Goal: Task Accomplishment & Management: Complete application form

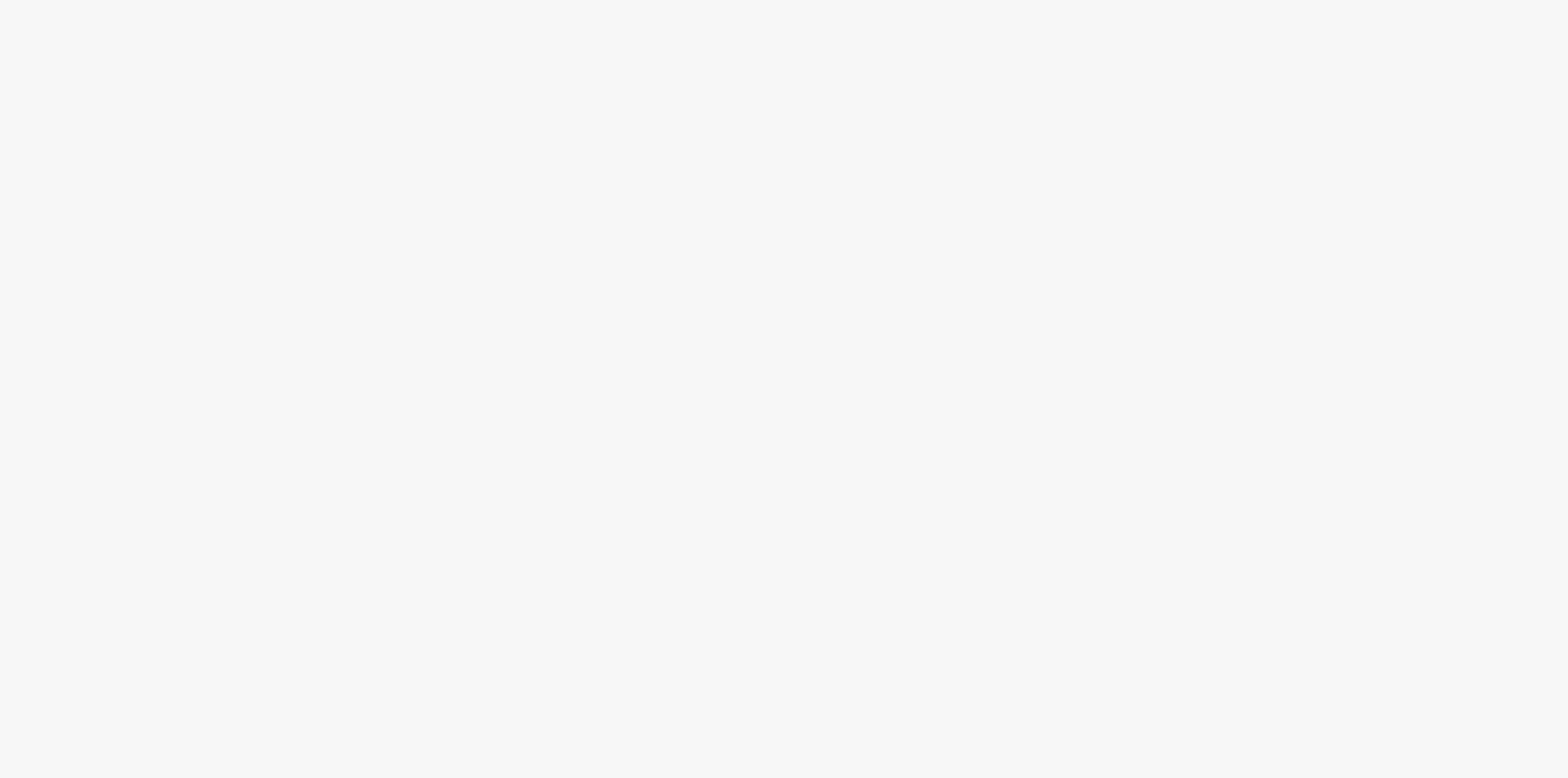
click at [1021, 213] on body at bounding box center [784, 389] width 1568 height 778
click at [823, 240] on body at bounding box center [784, 389] width 1568 height 778
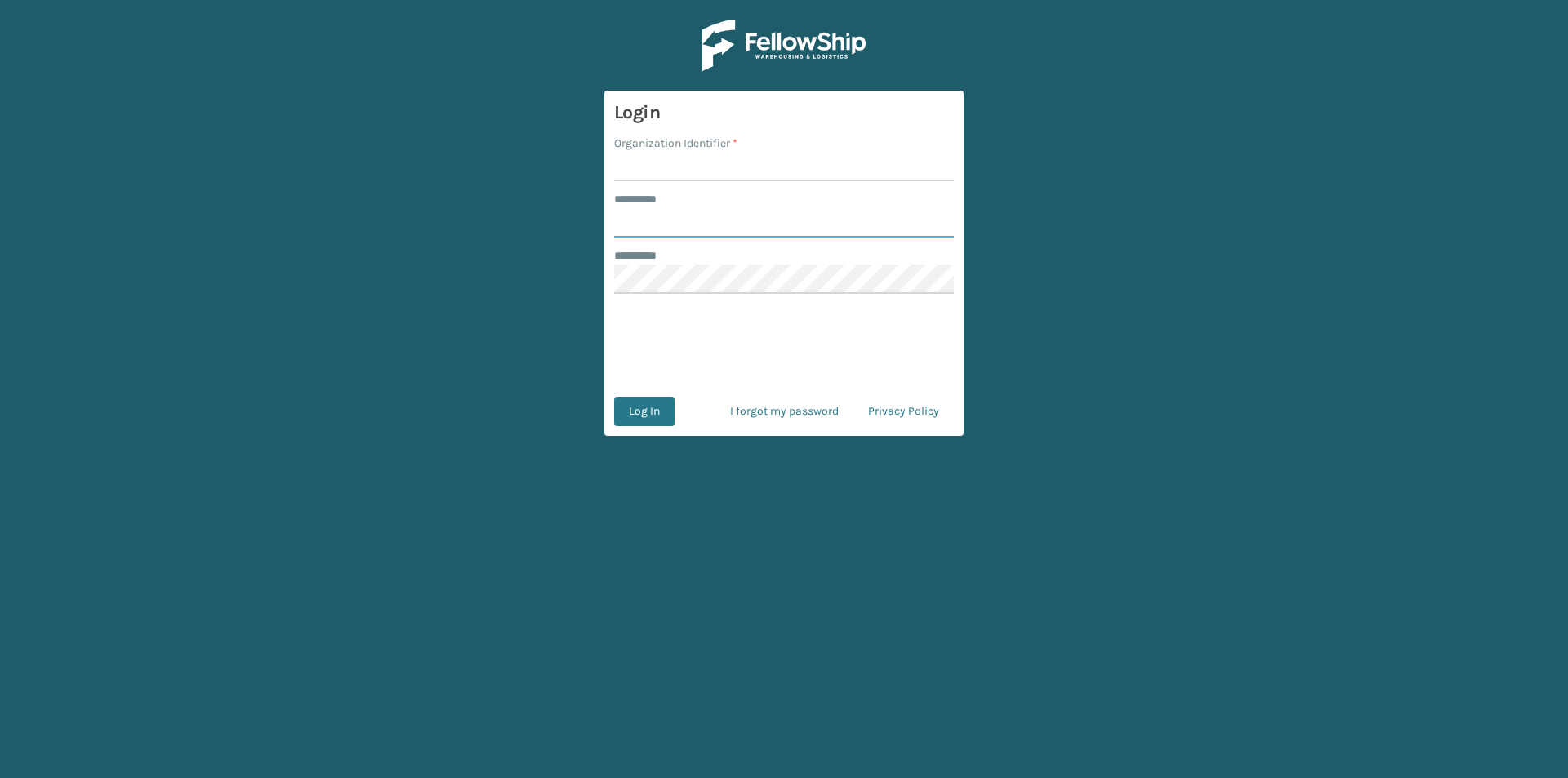
type input "*********"
drag, startPoint x: 667, startPoint y: 172, endPoint x: 693, endPoint y: 179, distance: 26.9
click at [667, 172] on input "Organization Identifier *" at bounding box center [784, 166] width 340 height 30
type input "milliard"
click at [665, 393] on form "Login Organization Identifier * milliard ******** * ********* ******** * 0cAFcW…" at bounding box center [784, 263] width 359 height 345
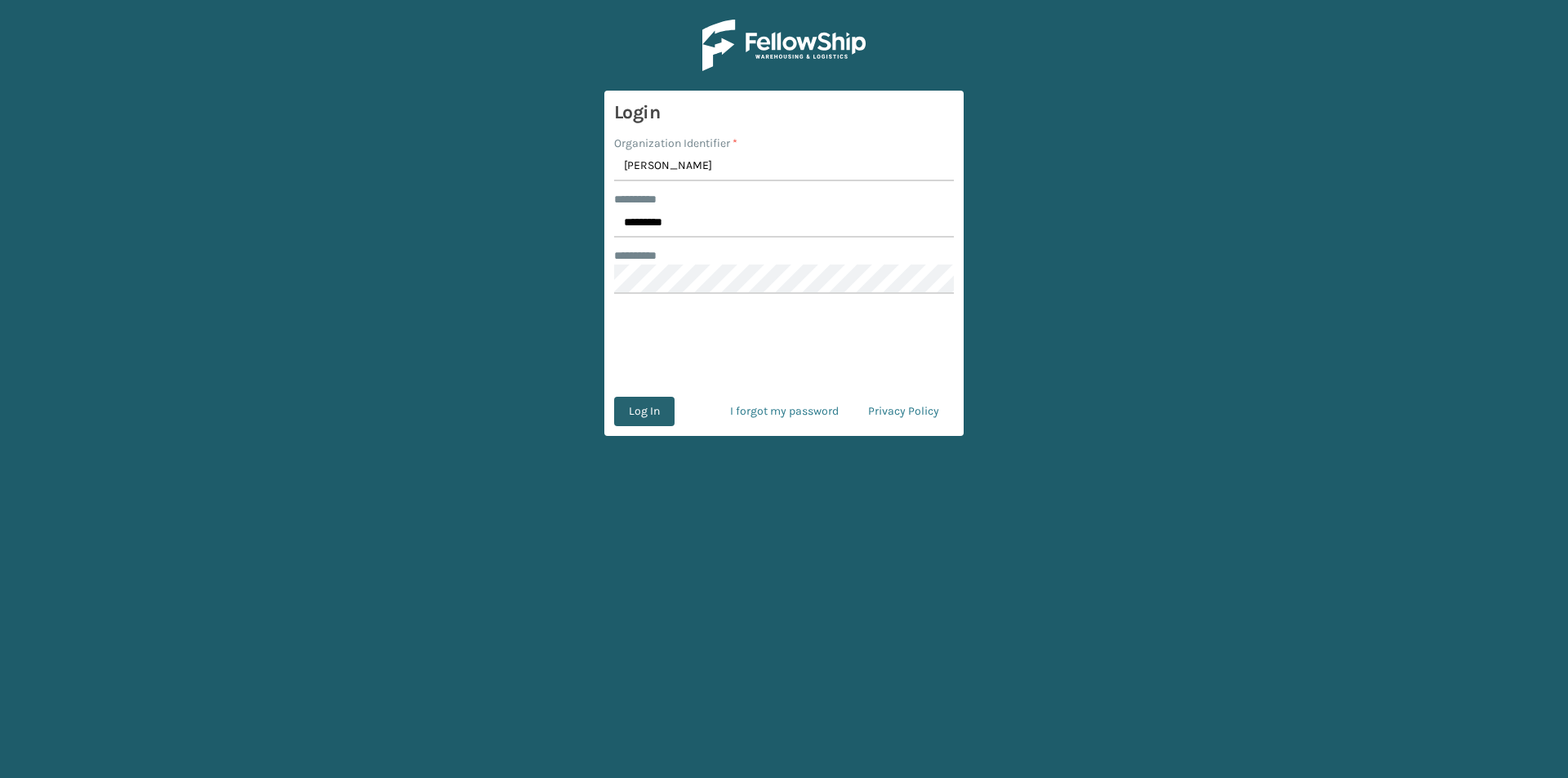
click at [661, 411] on button "Log In" at bounding box center [643, 411] width 60 height 30
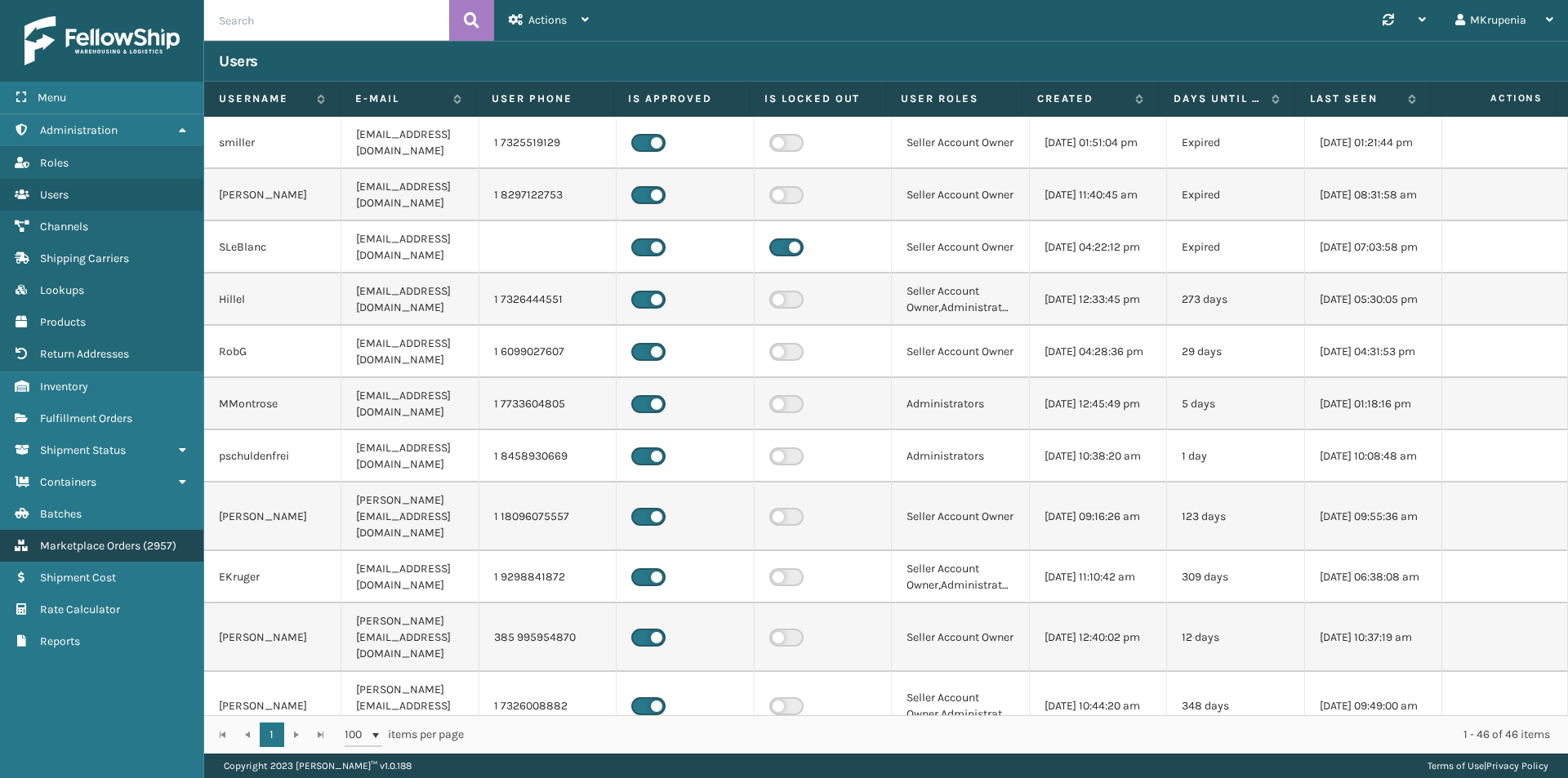
click at [88, 540] on span "Marketplace Orders" at bounding box center [90, 545] width 100 height 14
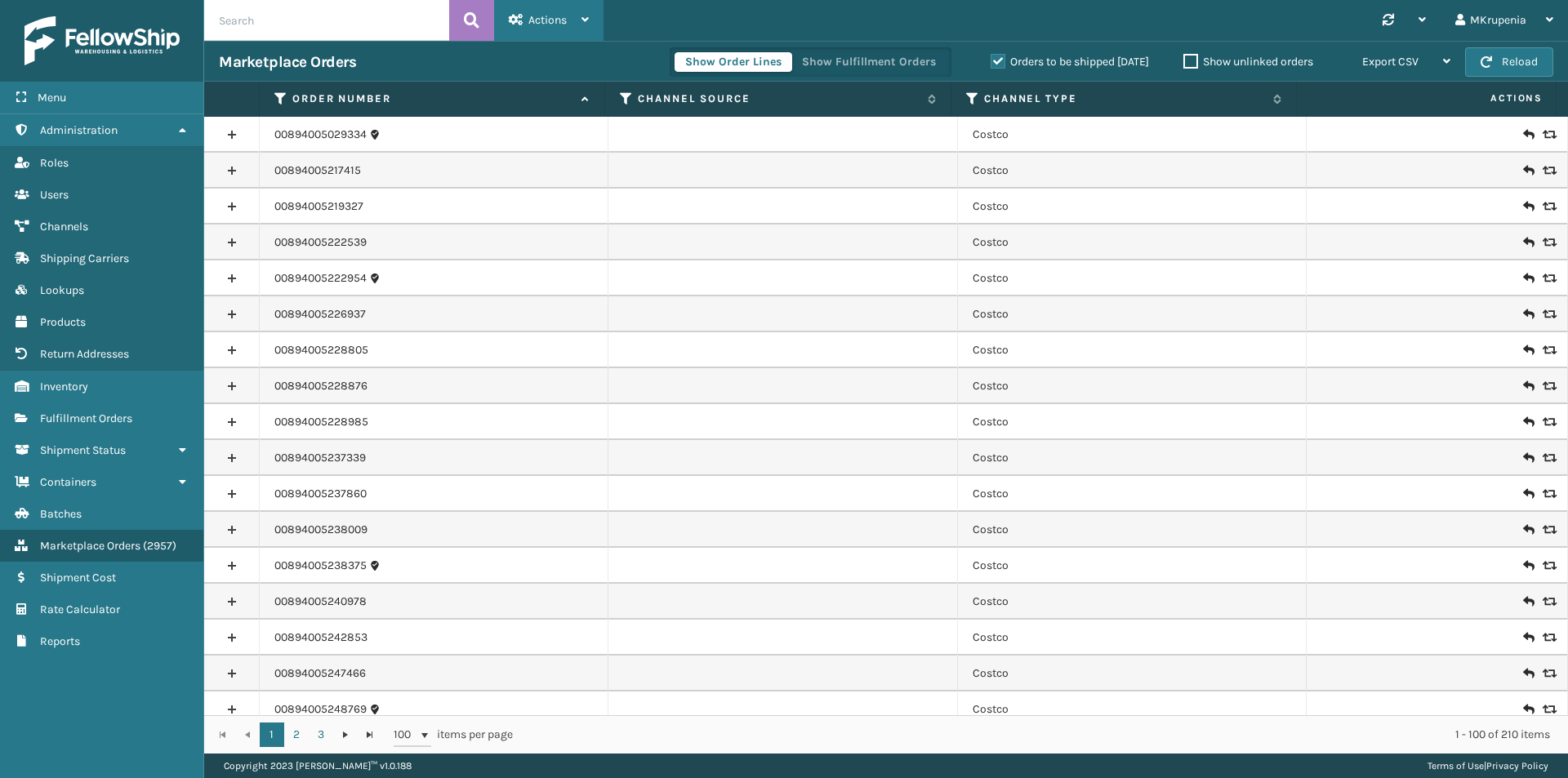
click at [559, 9] on div "Actions" at bounding box center [549, 20] width 80 height 41
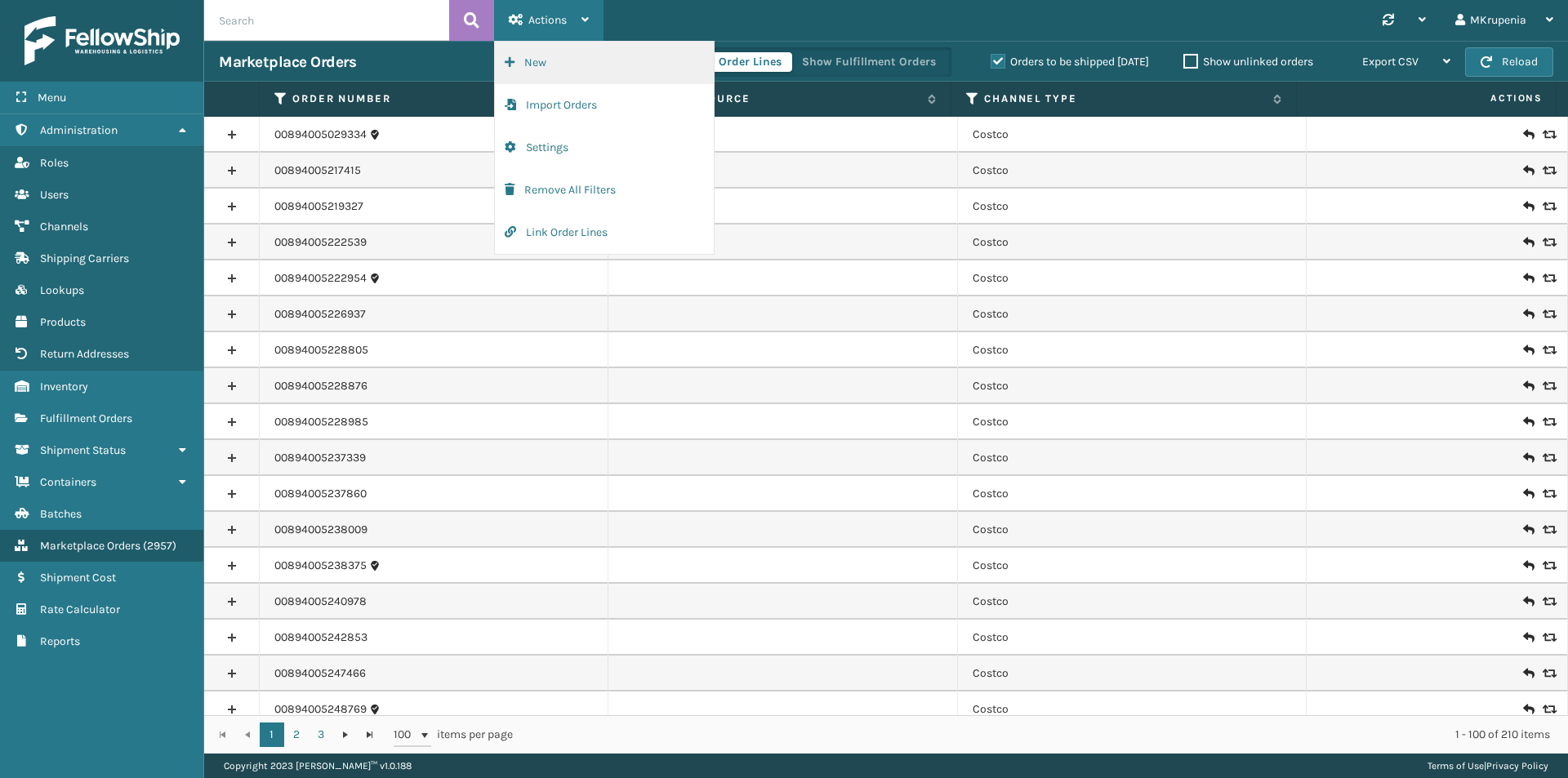
click at [561, 55] on button "New" at bounding box center [604, 63] width 219 height 43
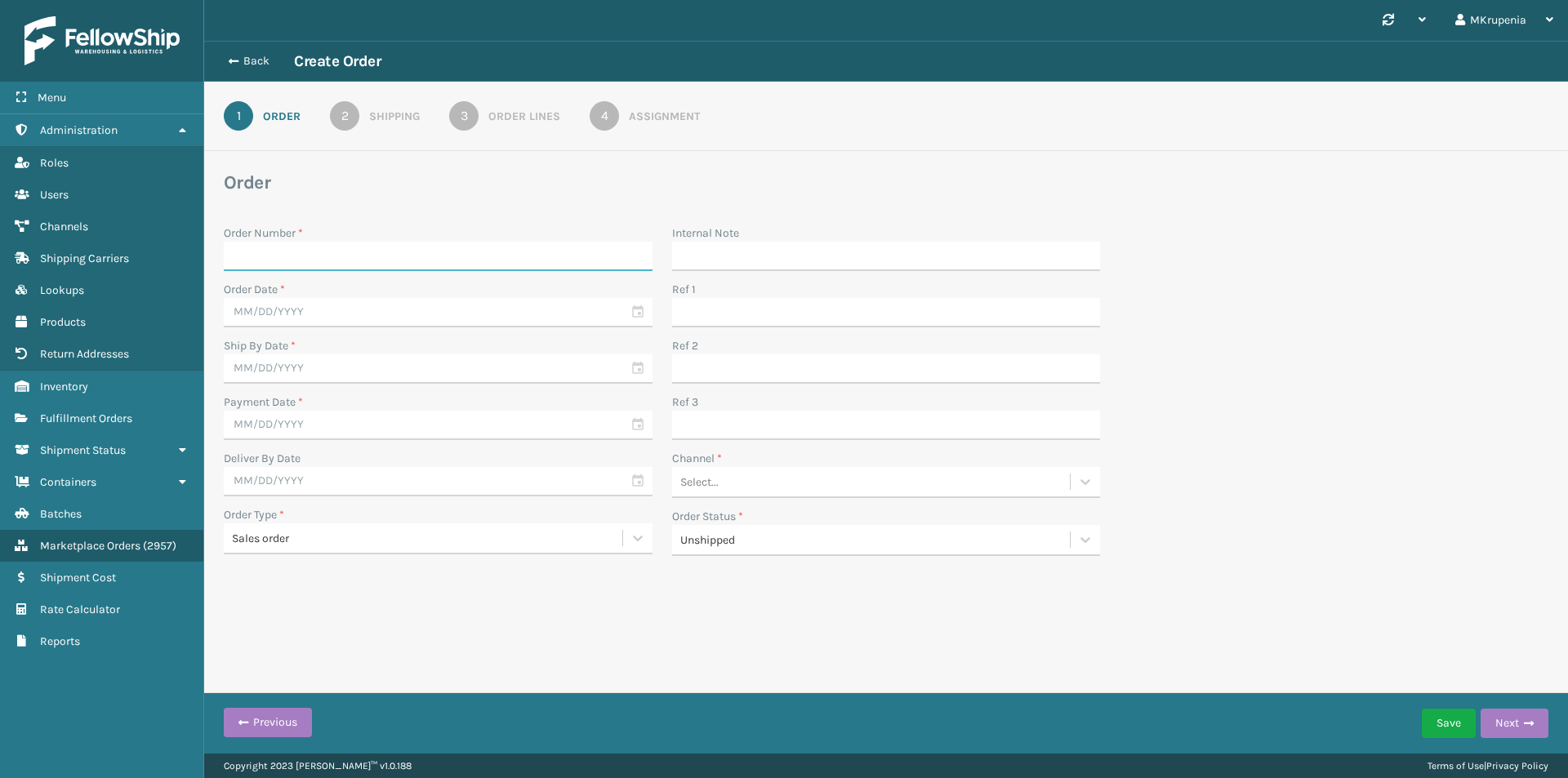
click at [260, 255] on input "Order Number *" at bounding box center [438, 256] width 429 height 30
paste input "MIL-ODC-S"
type input "MIL-ODC-S"
click at [337, 316] on input "text" at bounding box center [438, 313] width 429 height 30
click at [273, 430] on div "8" at bounding box center [272, 433] width 27 height 24
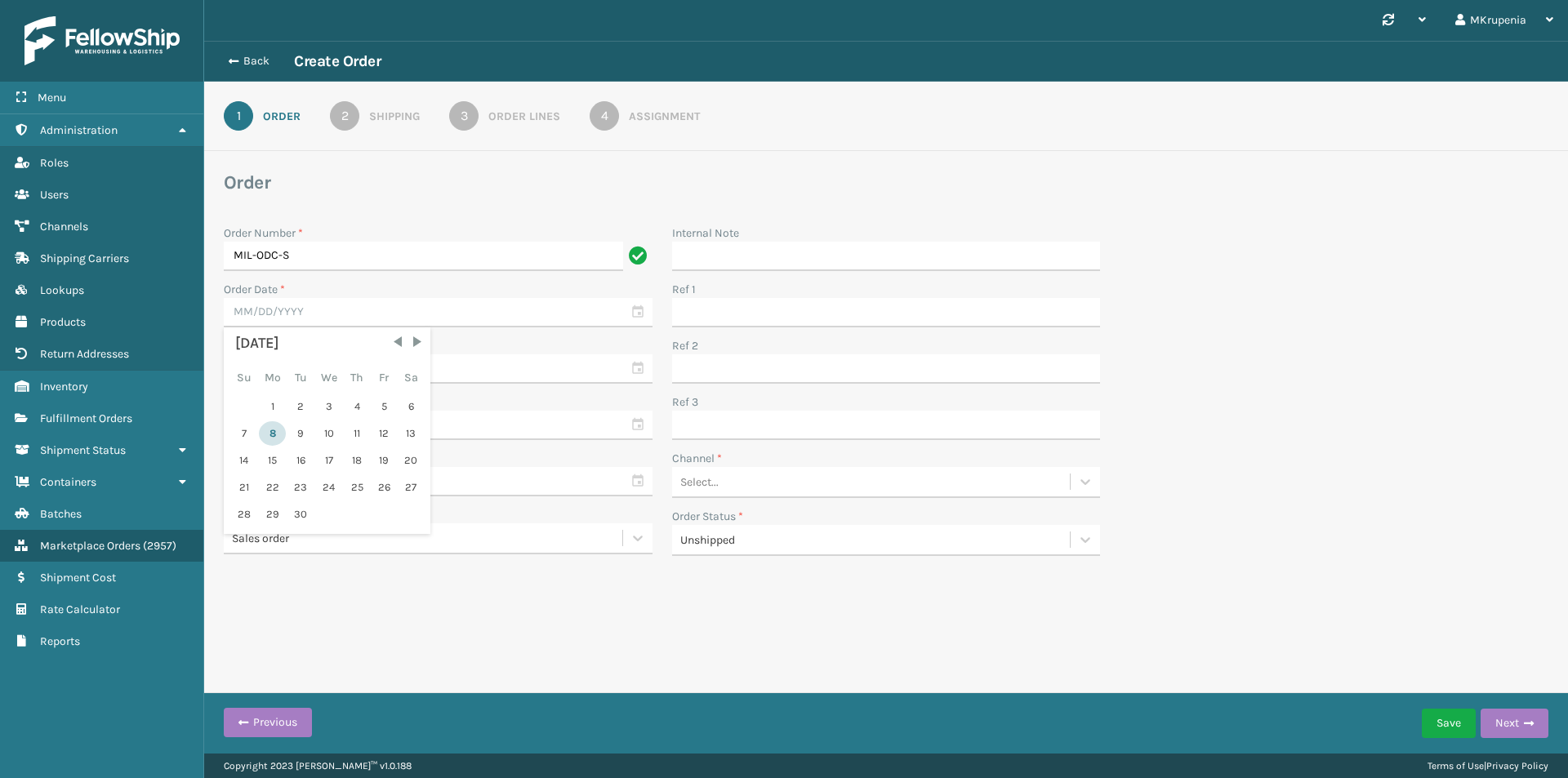
type input "09/08/2025"
click at [293, 356] on input "text" at bounding box center [438, 369] width 429 height 30
click at [264, 497] on div "8" at bounding box center [272, 490] width 27 height 24
type input "09/08/2025"
click at [275, 434] on input "text" at bounding box center [438, 425] width 429 height 30
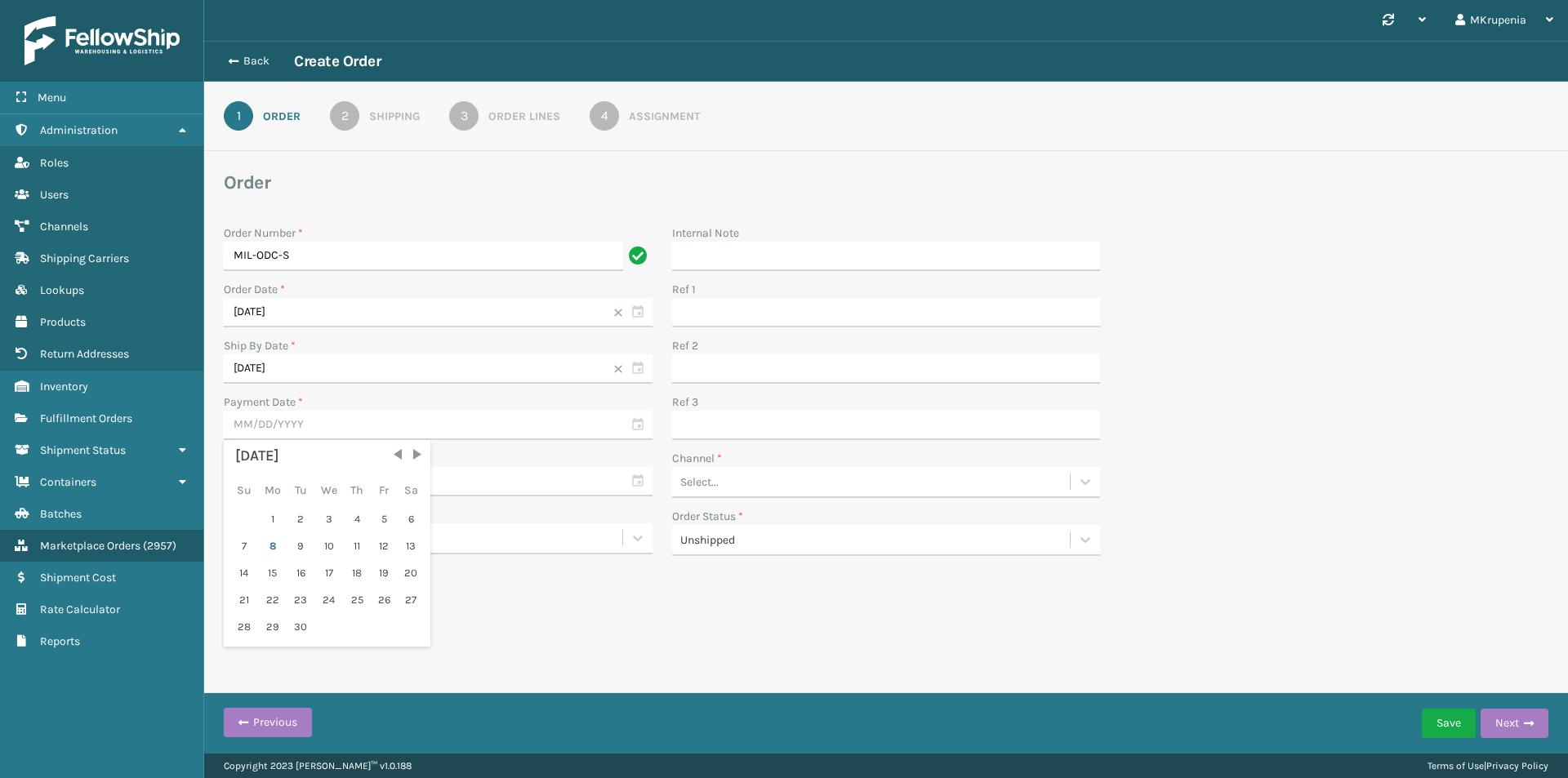
click at [274, 543] on div "8" at bounding box center [272, 546] width 27 height 24
type input "09/08/2025"
click at [302, 495] on input "text" at bounding box center [438, 482] width 429 height 30
click at [351, 603] on div "11" at bounding box center [356, 602] width 24 height 24
type input "09/11/2025"
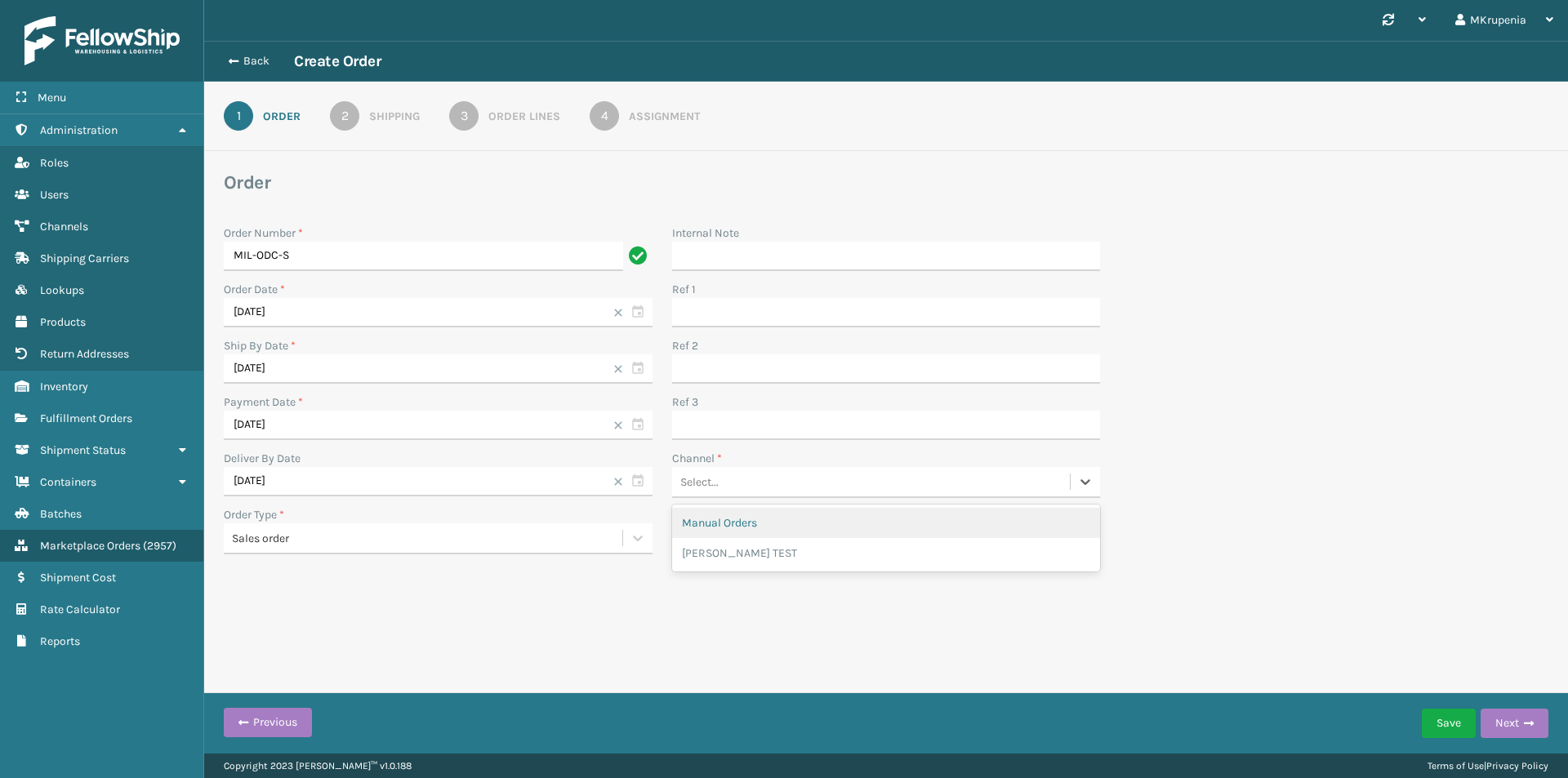
click at [709, 490] on div "Select..." at bounding box center [699, 482] width 38 height 17
click at [745, 525] on div "Manual Orders" at bounding box center [886, 523] width 429 height 30
click at [1515, 716] on button "Next" at bounding box center [1514, 723] width 68 height 30
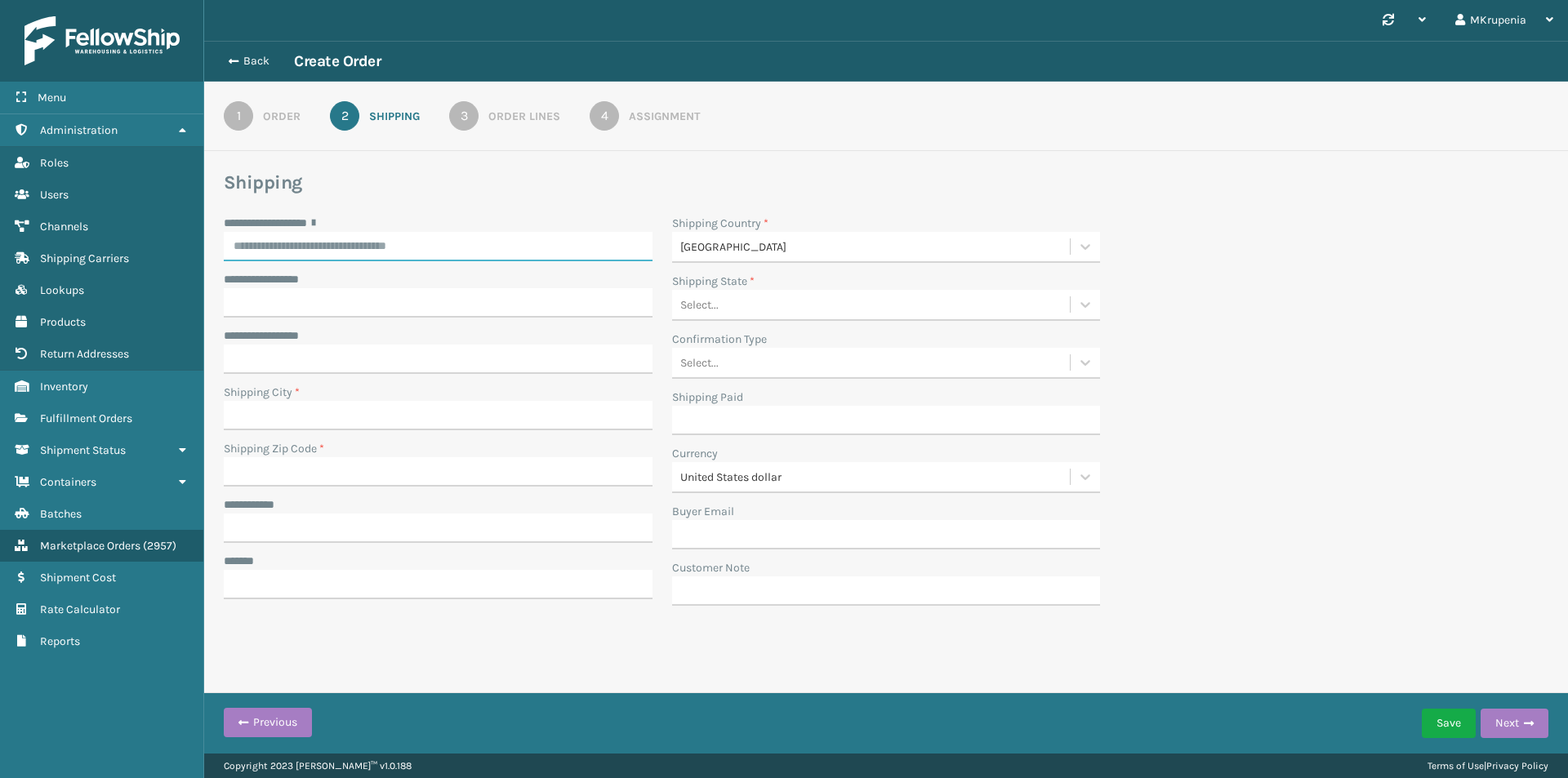
click at [371, 250] on input "**********" at bounding box center [438, 247] width 429 height 30
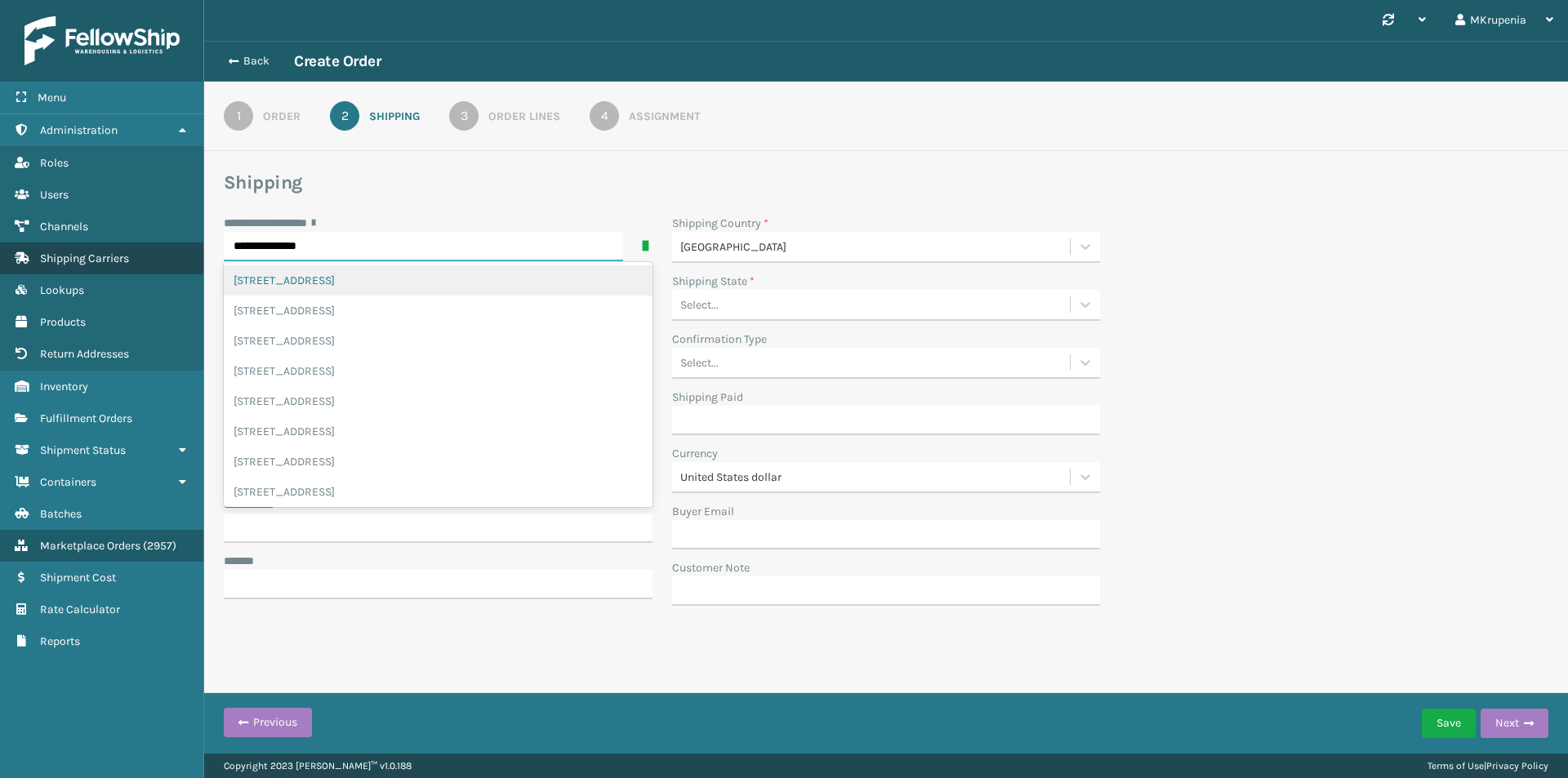
drag, startPoint x: 359, startPoint y: 240, endPoint x: 152, endPoint y: 246, distance: 207.1
click at [152, 0] on div "**********" at bounding box center [784, 0] width 1568 height 0
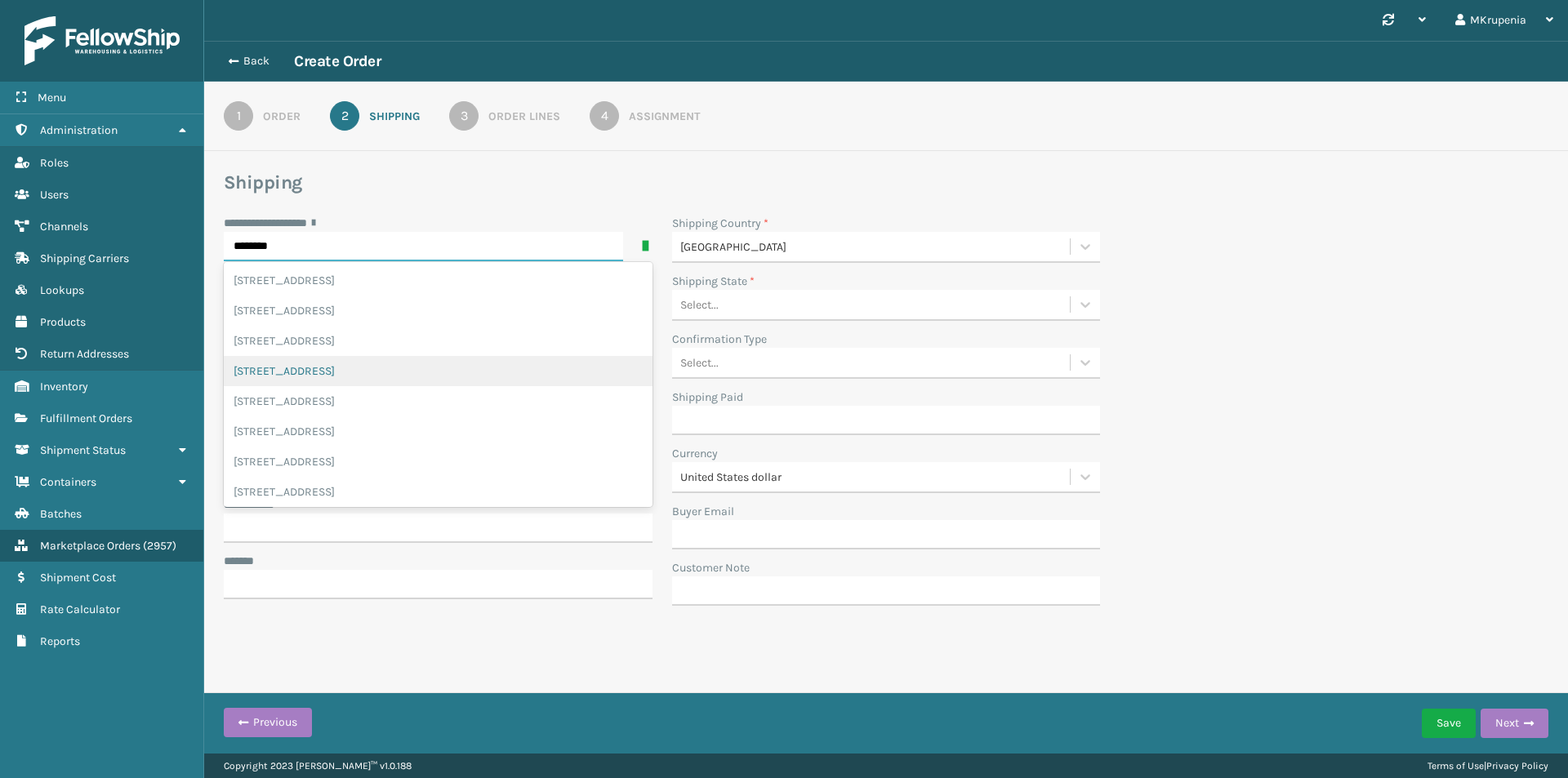
type input "**********"
type input "Lakewood"
type input "08701"
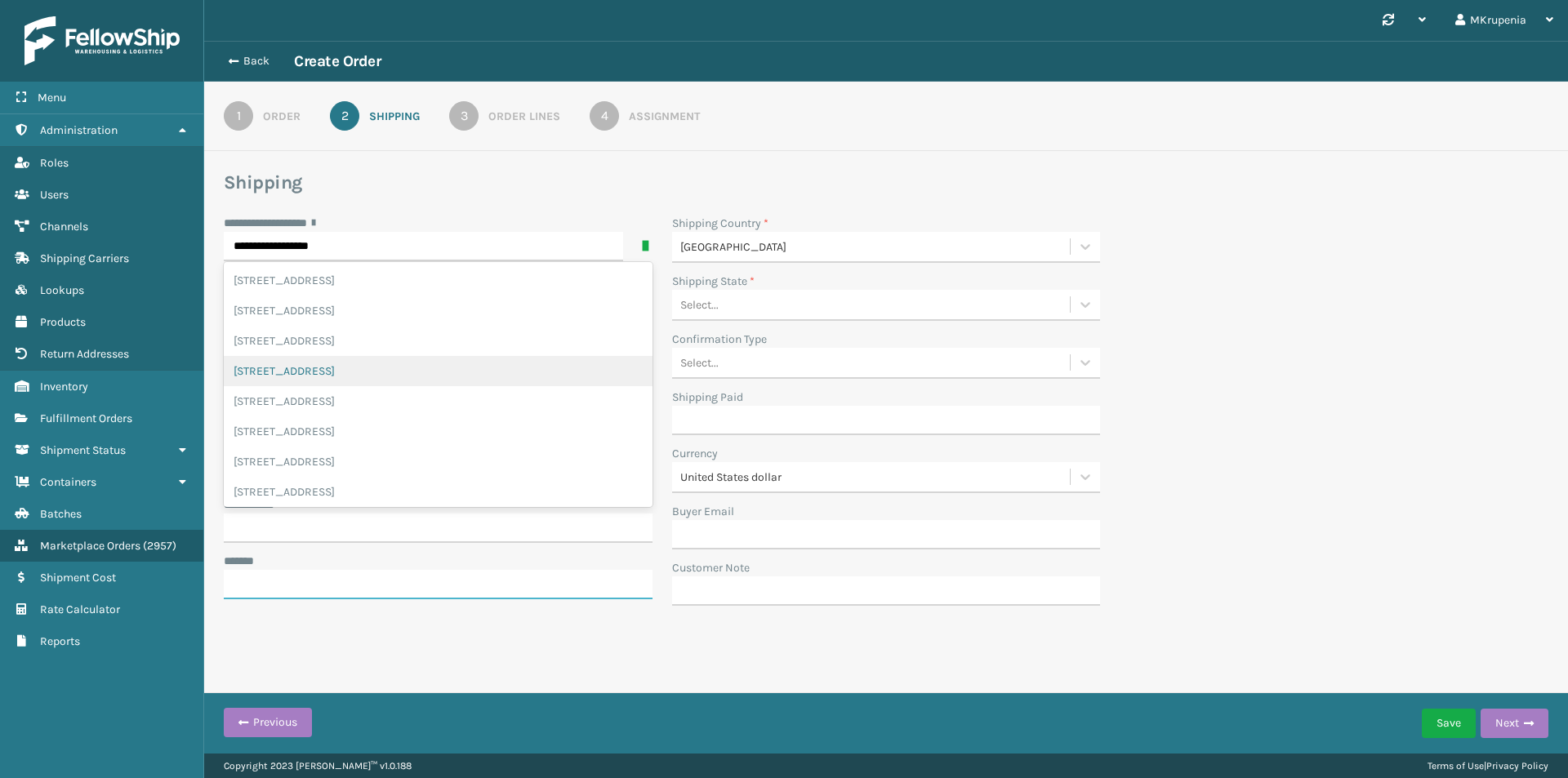
type input "**********"
type input "United States"
type input "New Jersey"
type input "mirikrupenia@gmail.com"
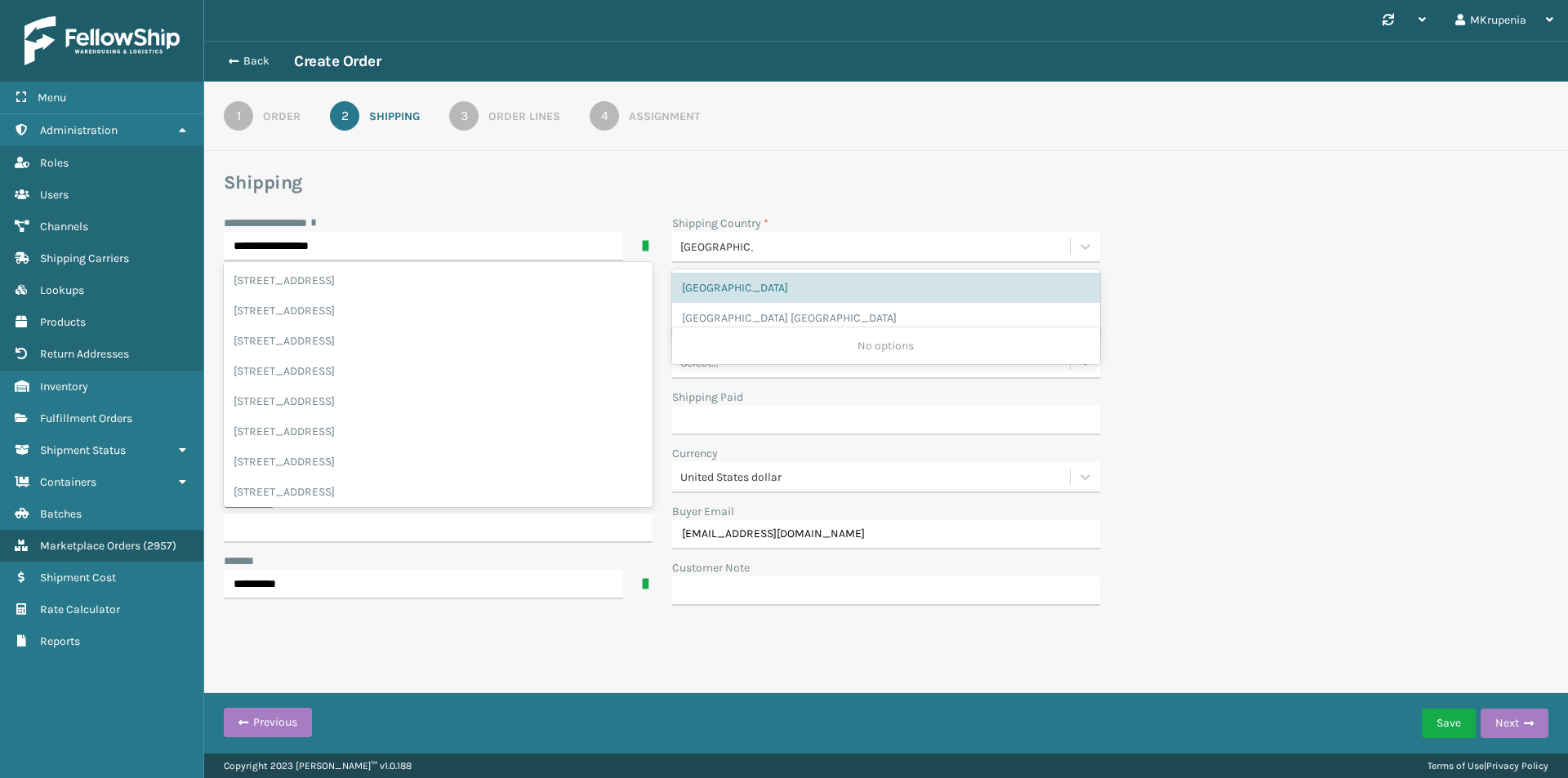
click at [468, 186] on h3 "Shipping" at bounding box center [886, 183] width 1325 height 24
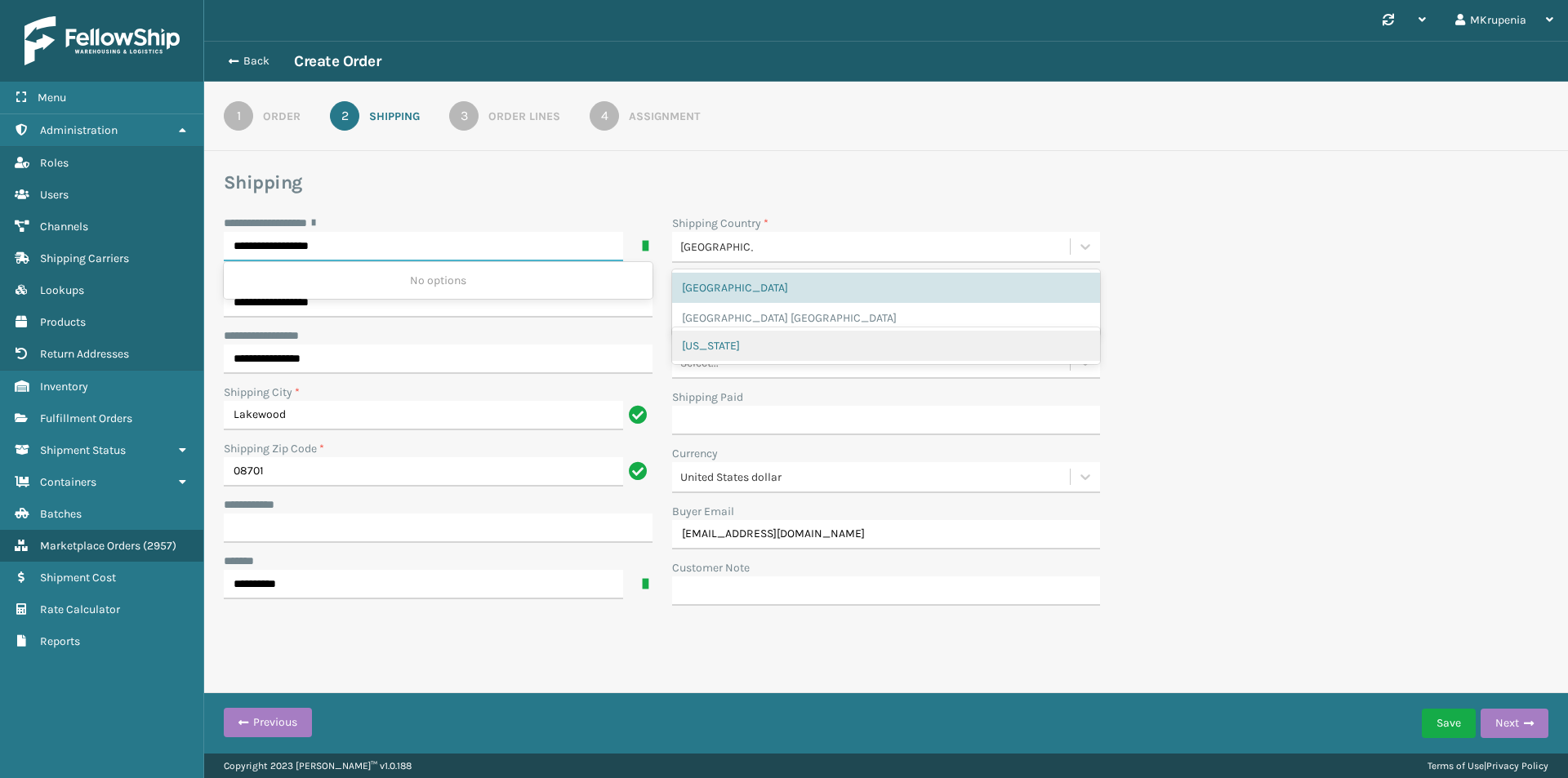
drag, startPoint x: 291, startPoint y: 241, endPoint x: 343, endPoint y: 247, distance: 52.3
click at [343, 247] on input "**********" at bounding box center [424, 247] width 399 height 30
type input "**********"
click at [975, 152] on div "**********" at bounding box center [886, 358] width 1363 height 635
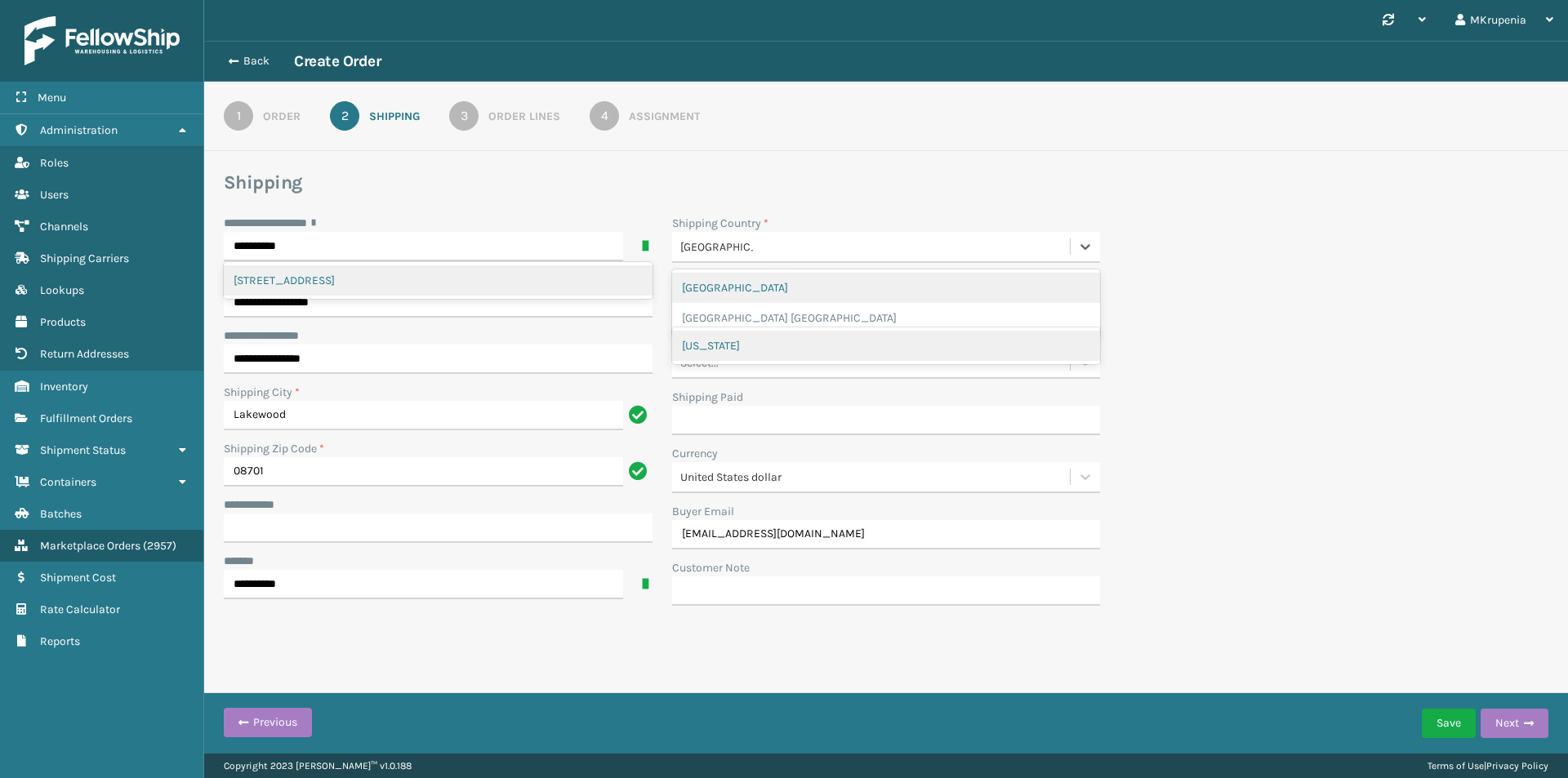
click at [682, 287] on div "United States" at bounding box center [886, 288] width 429 height 30
click at [344, 594] on input "**********" at bounding box center [424, 585] width 399 height 30
drag, startPoint x: 863, startPoint y: 168, endPoint x: 847, endPoint y: 168, distance: 16.0
click at [863, 168] on div "**********" at bounding box center [886, 358] width 1363 height 635
click at [312, 274] on div "417 9TH ST, LAKEWOOD, NJ" at bounding box center [438, 280] width 429 height 30
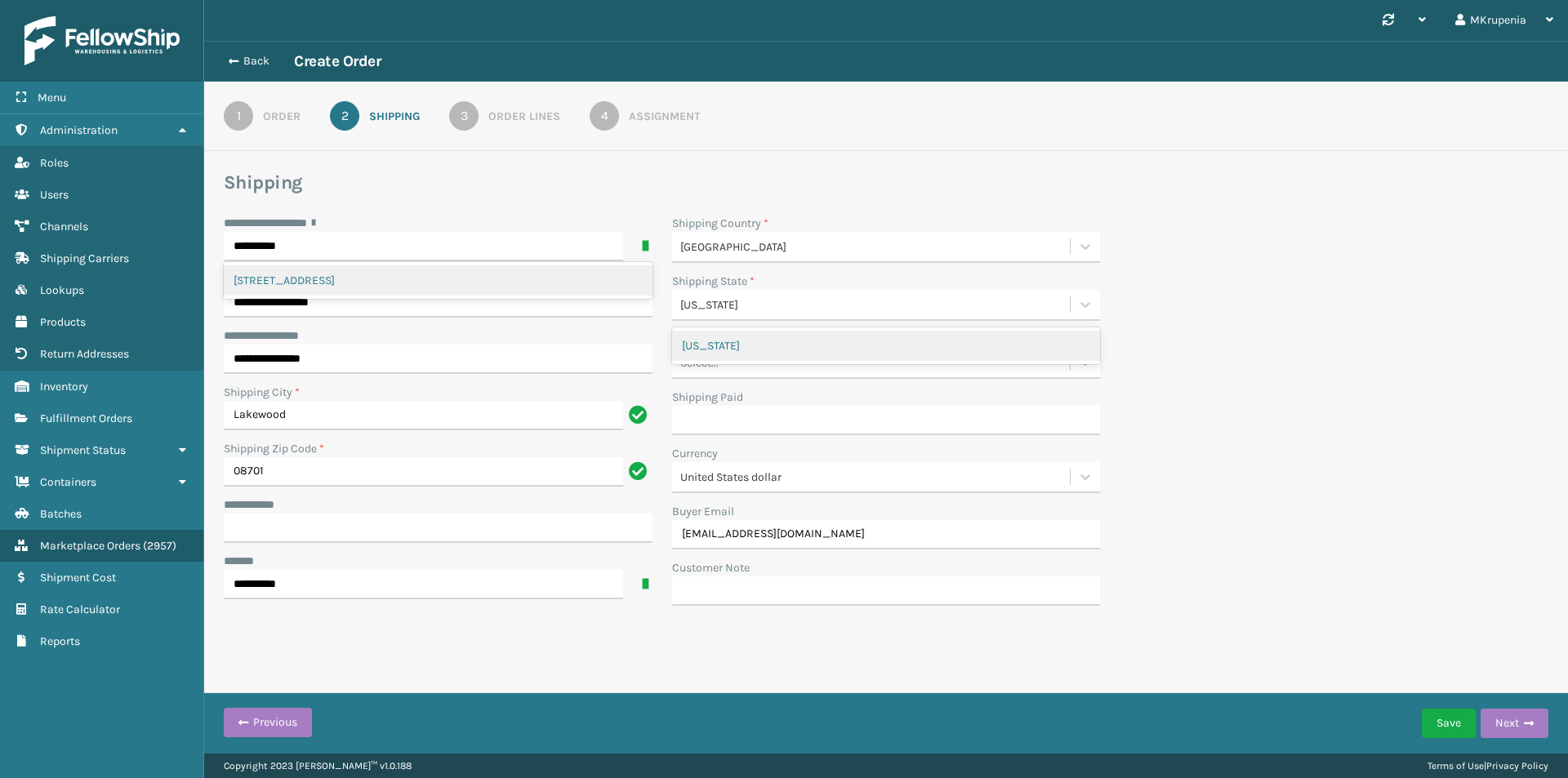
type input "**********"
type input "LAKEWOOD"
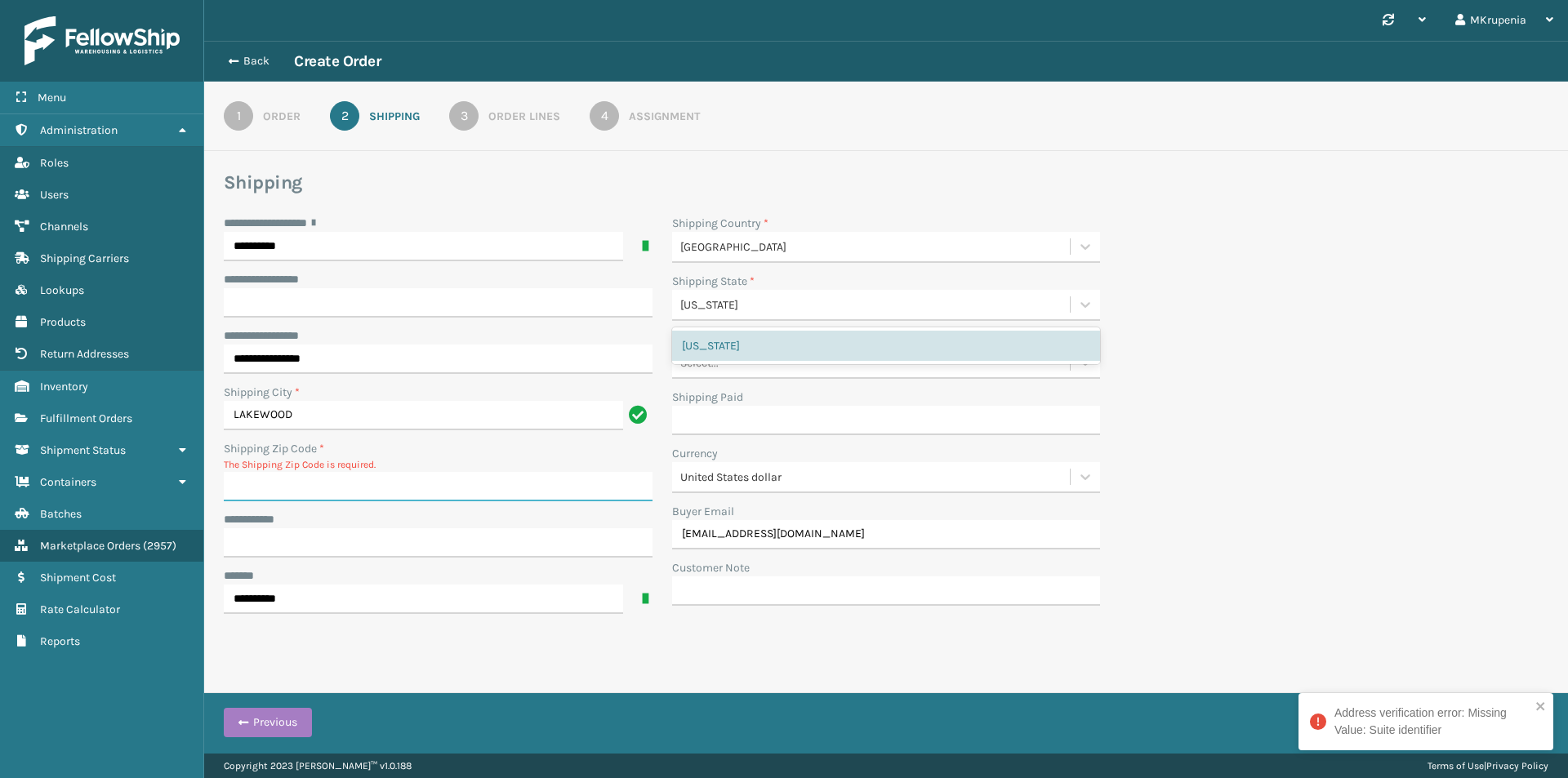
click at [302, 494] on input "Shipping Zip Code *" at bounding box center [438, 486] width 429 height 30
type input "08701"
type input "**********"
type input "Lakewood"
type input "United States"
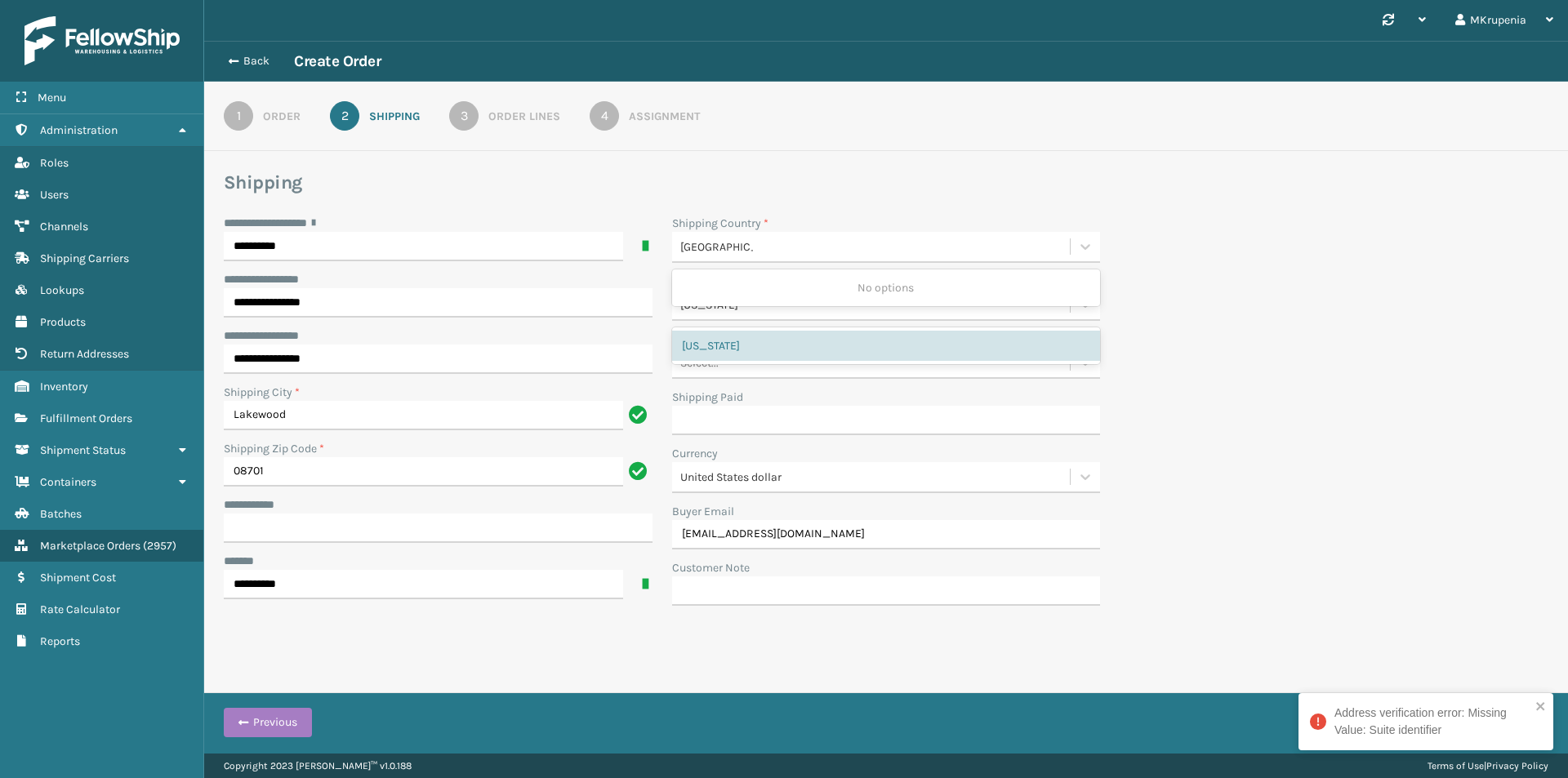
click at [1355, 419] on div "**********" at bounding box center [886, 415] width 1344 height 401
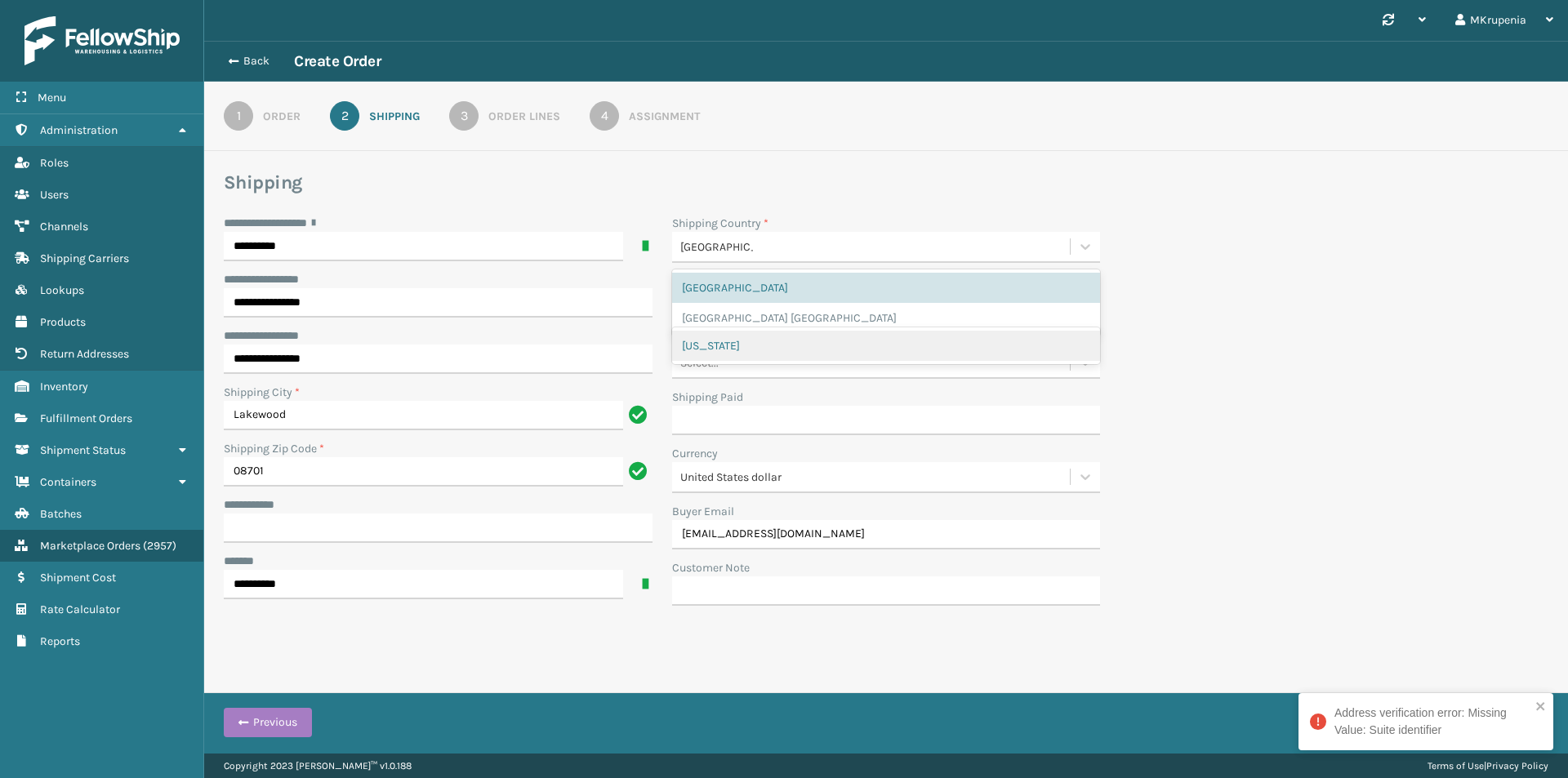
click at [820, 355] on div "New Jersey" at bounding box center [886, 345] width 429 height 30
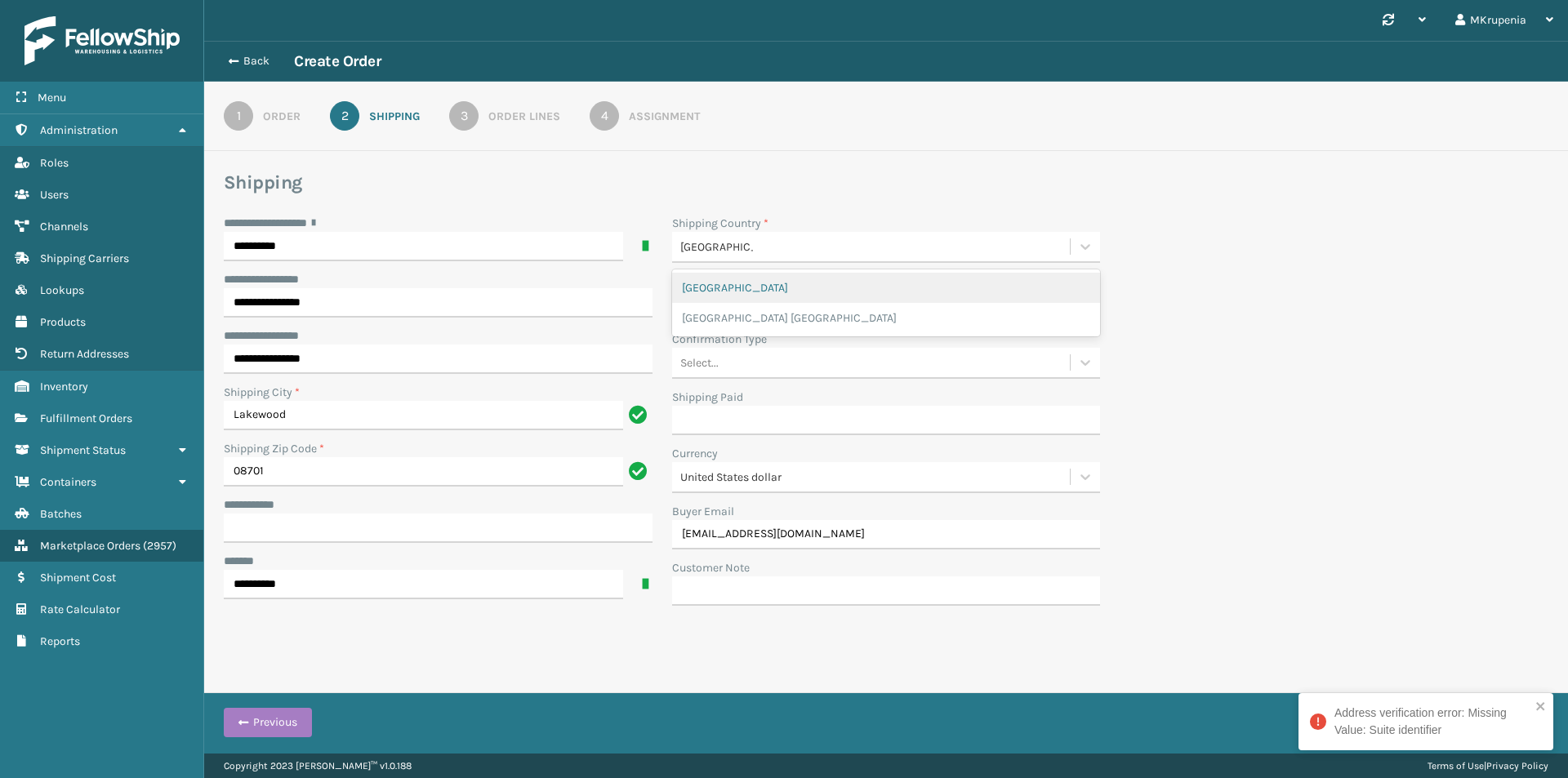
click at [723, 280] on div "United States" at bounding box center [886, 288] width 429 height 30
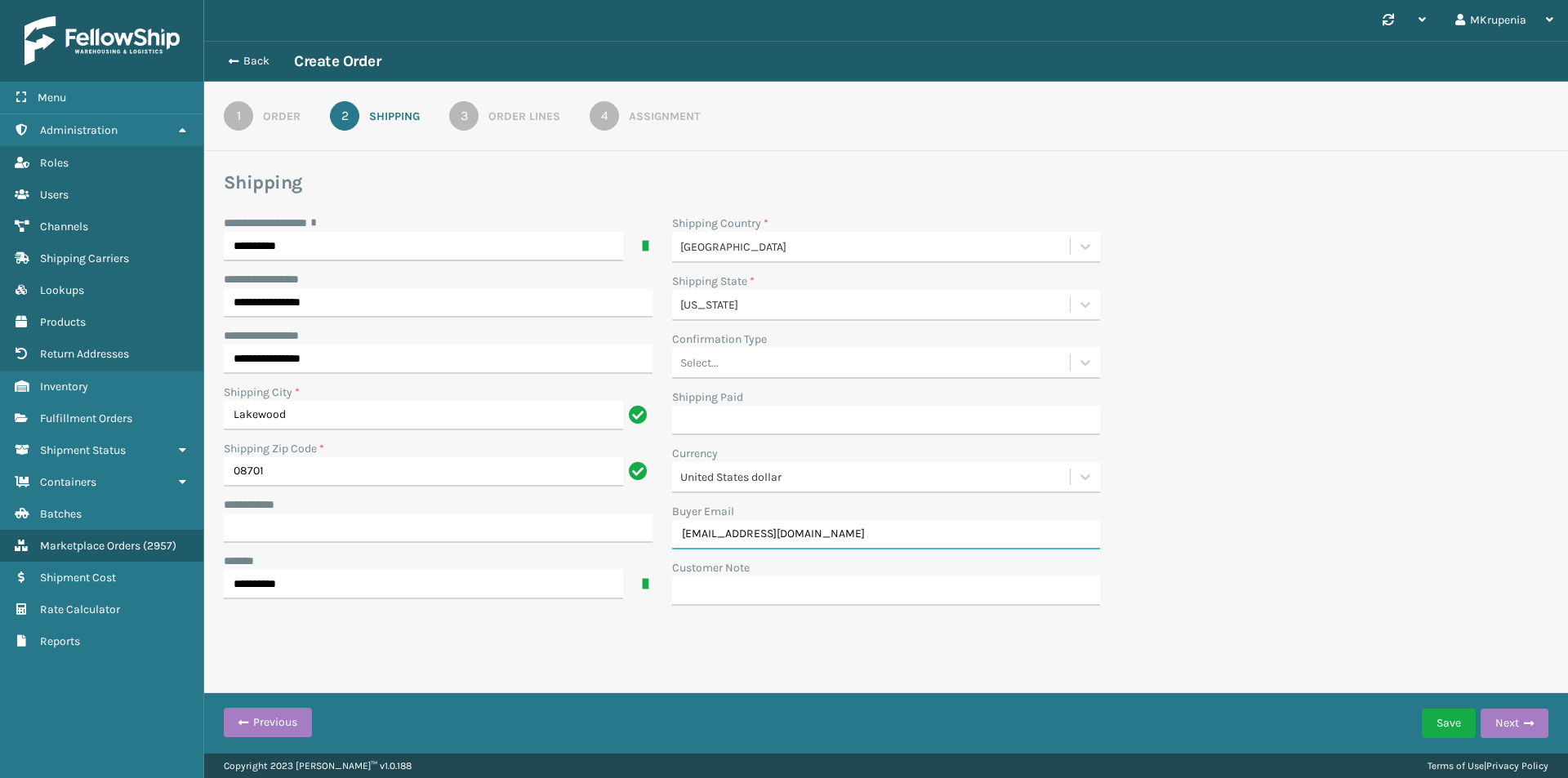
drag, startPoint x: 832, startPoint y: 538, endPoint x: 626, endPoint y: 526, distance: 206.3
click at [626, 526] on div "**********" at bounding box center [662, 415] width 896 height 401
click at [1349, 389] on div "**********" at bounding box center [886, 415] width 1344 height 401
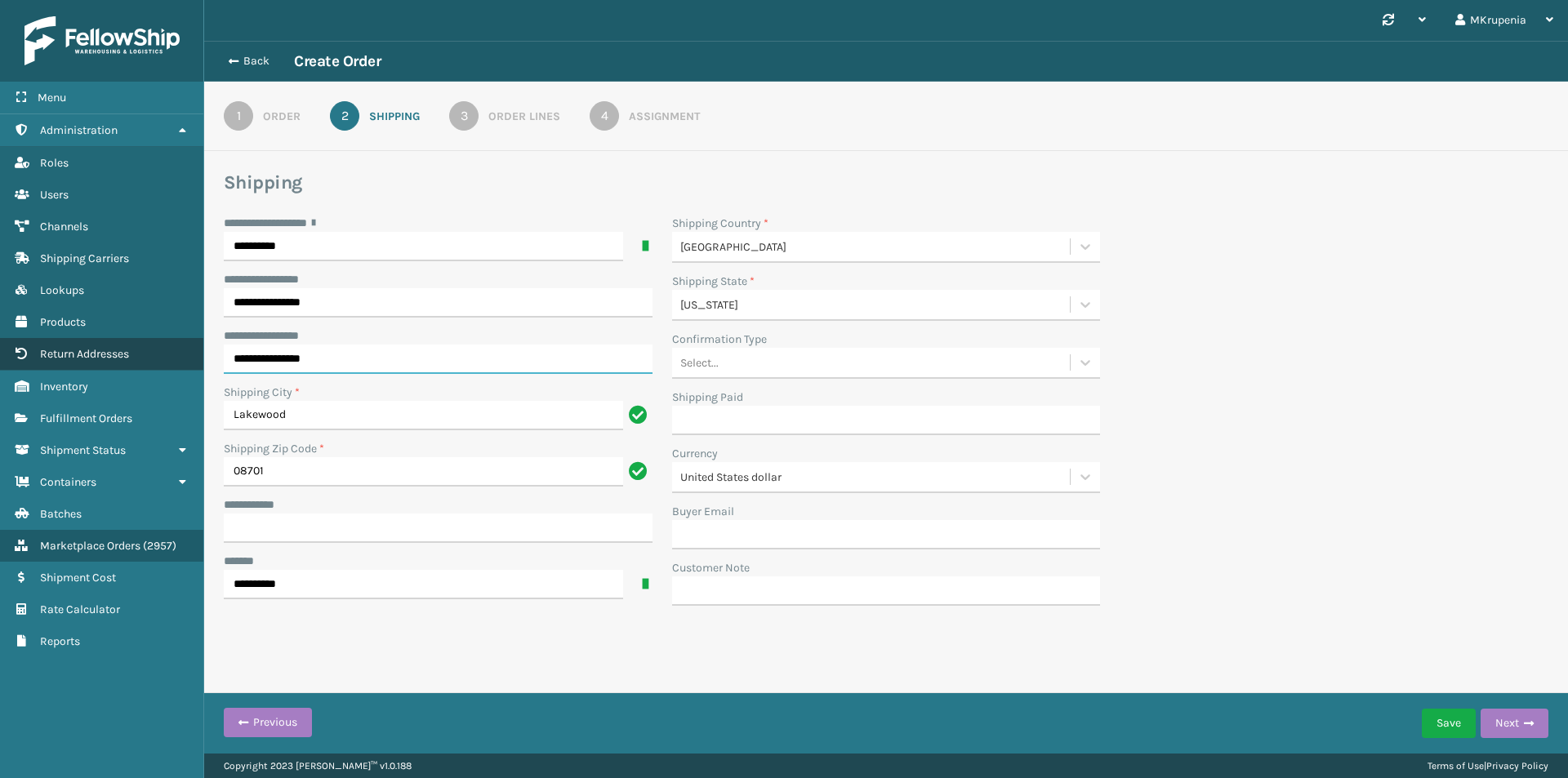
drag, startPoint x: 353, startPoint y: 356, endPoint x: 32, endPoint y: 355, distance: 321.0
click at [32, 0] on div "**********" at bounding box center [784, 0] width 1568 height 0
click at [1505, 720] on button "Next" at bounding box center [1514, 723] width 68 height 30
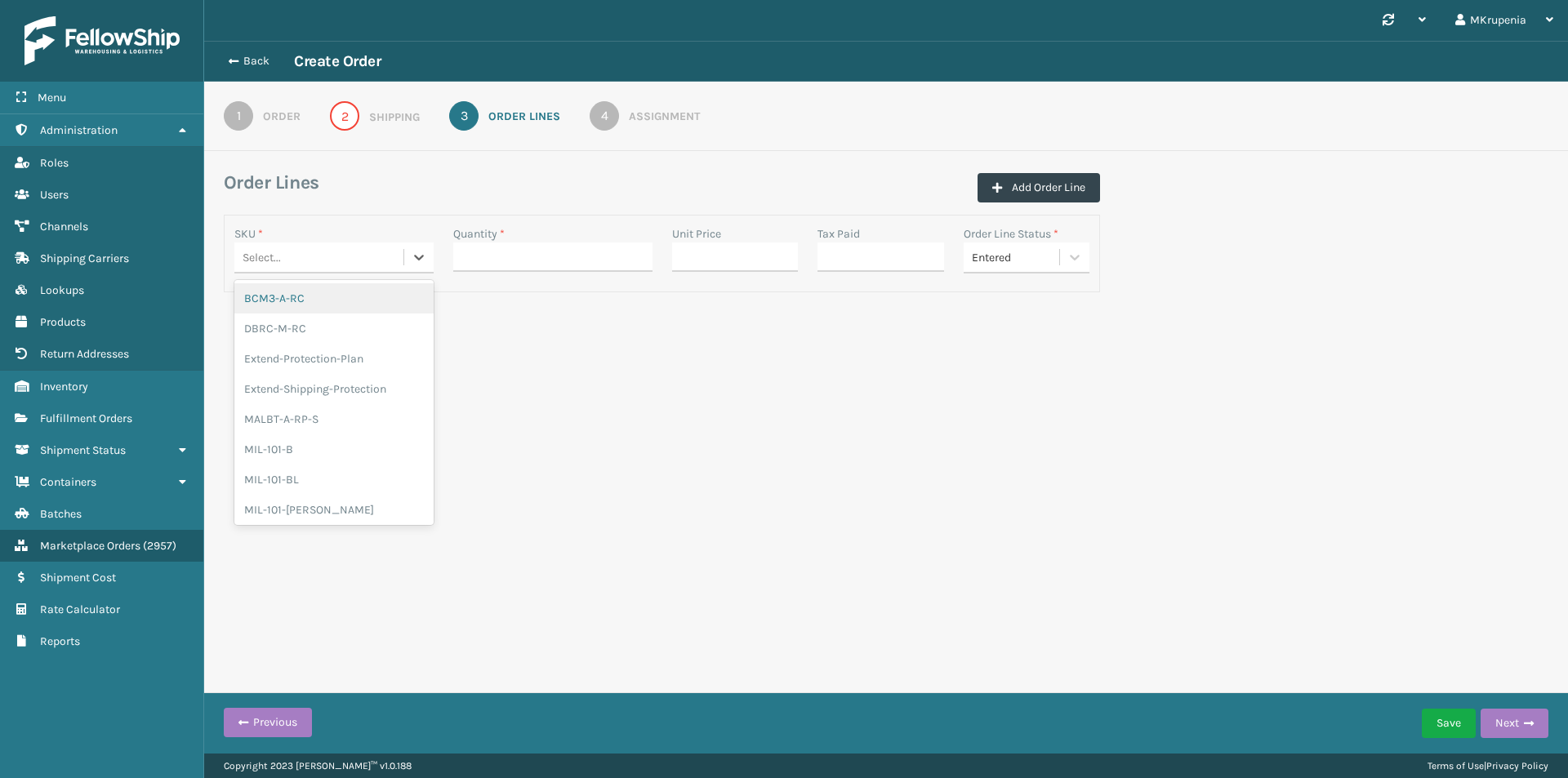
click at [307, 259] on div "Select..." at bounding box center [319, 257] width 169 height 27
drag, startPoint x: 291, startPoint y: 389, endPoint x: 383, endPoint y: 343, distance: 102.9
click at [382, 345] on div "MIL-101-B MIL-101-BL MIL-101-BL-RC MIL-101-BL-WAL MIL-101-P MIL-101-P-CA MIL-10…" at bounding box center [334, 402] width 200 height 245
type input "mil-od"
click at [316, 375] on div "MIL-ODC-S" at bounding box center [334, 389] width 200 height 30
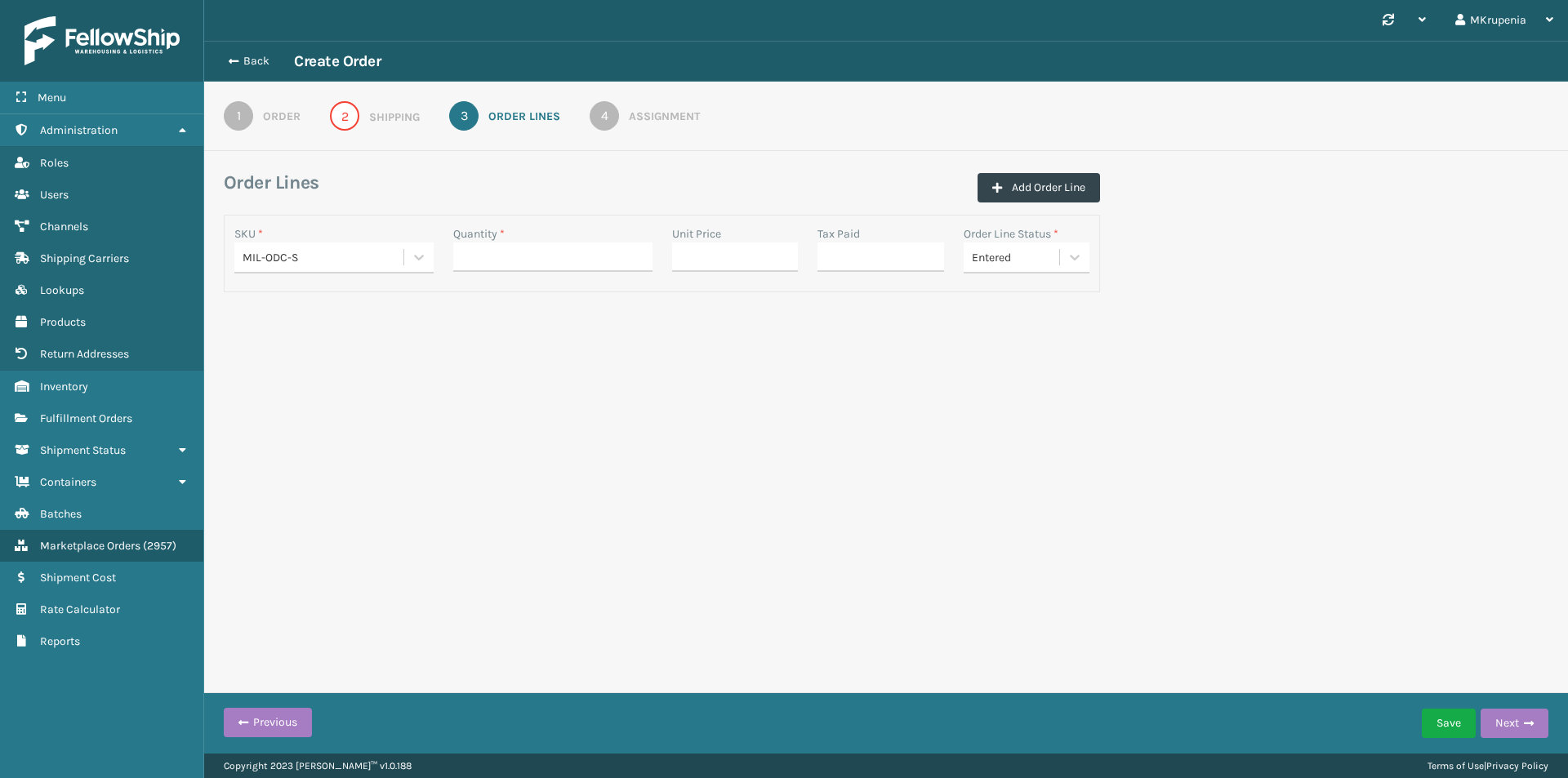
click at [560, 231] on div "Quantity *" at bounding box center [553, 234] width 200 height 17
click at [460, 251] on input "Quantity *" at bounding box center [553, 257] width 200 height 30
type input "1"
click at [1505, 727] on button "Next" at bounding box center [1514, 723] width 68 height 30
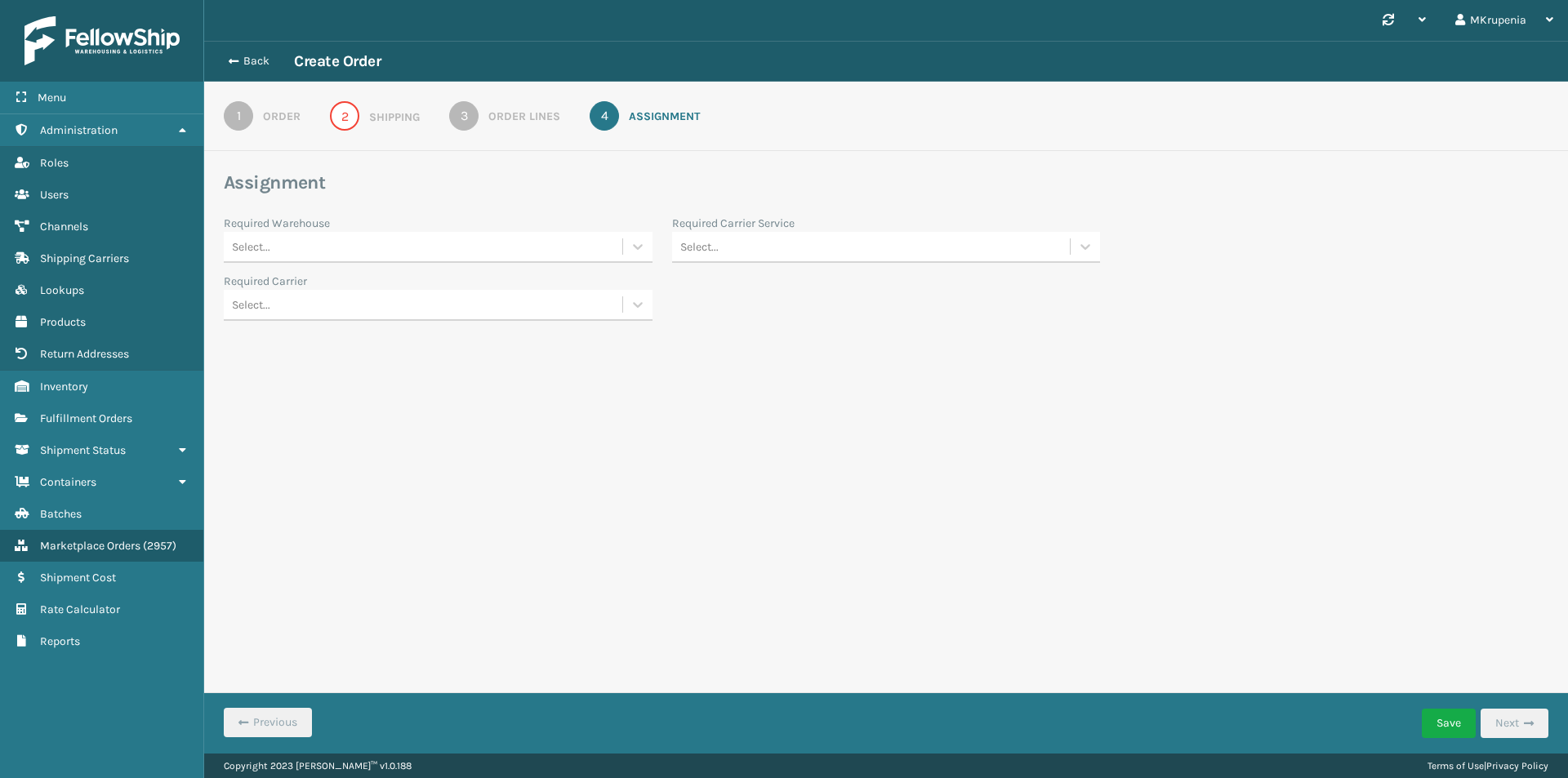
click at [420, 256] on div "Select..." at bounding box center [423, 247] width 398 height 27
click at [433, 239] on div "Select..." at bounding box center [423, 247] width 398 height 27
click at [363, 236] on div "Select..." at bounding box center [423, 247] width 398 height 27
click at [867, 406] on div "Synchronise all channels MKrupenia Log Out Back Create Order 1 Order 2 Shipping…" at bounding box center [886, 376] width 1363 height 754
click at [1452, 728] on button "Save" at bounding box center [1449, 723] width 54 height 30
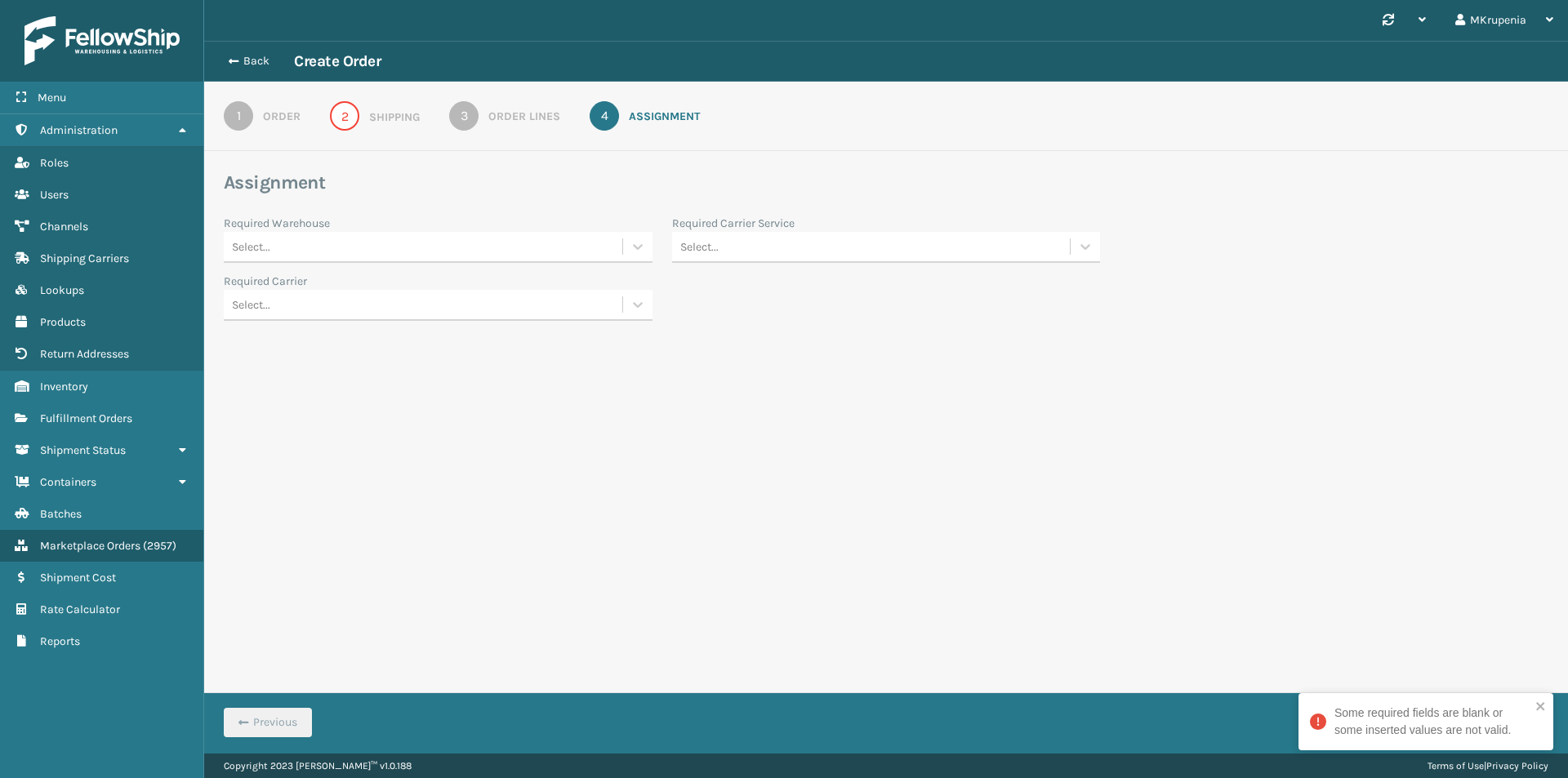
click at [374, 125] on link "2 Shipping" at bounding box center [375, 116] width 148 height 30
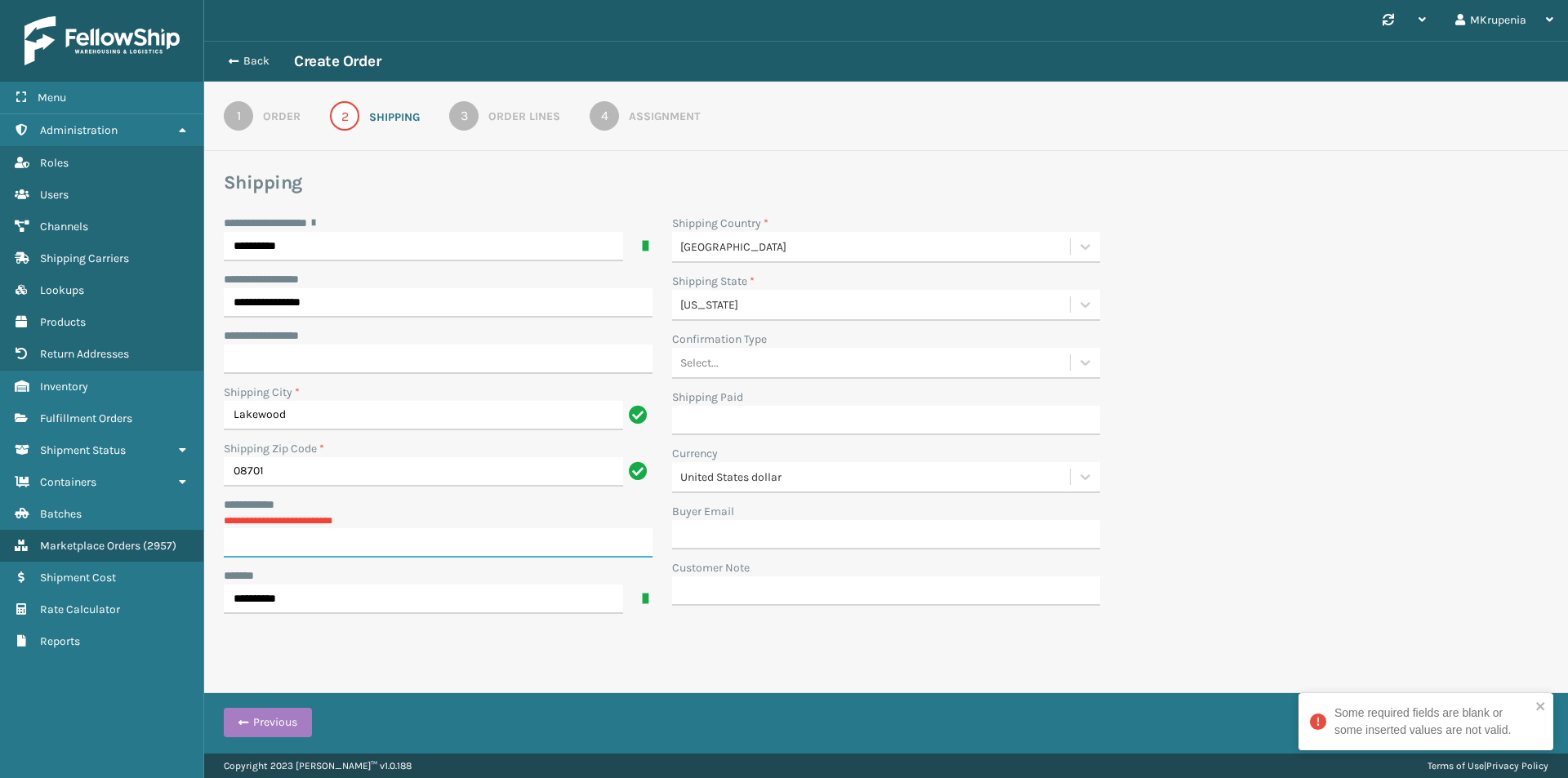
click at [302, 529] on input "**********" at bounding box center [438, 543] width 429 height 30
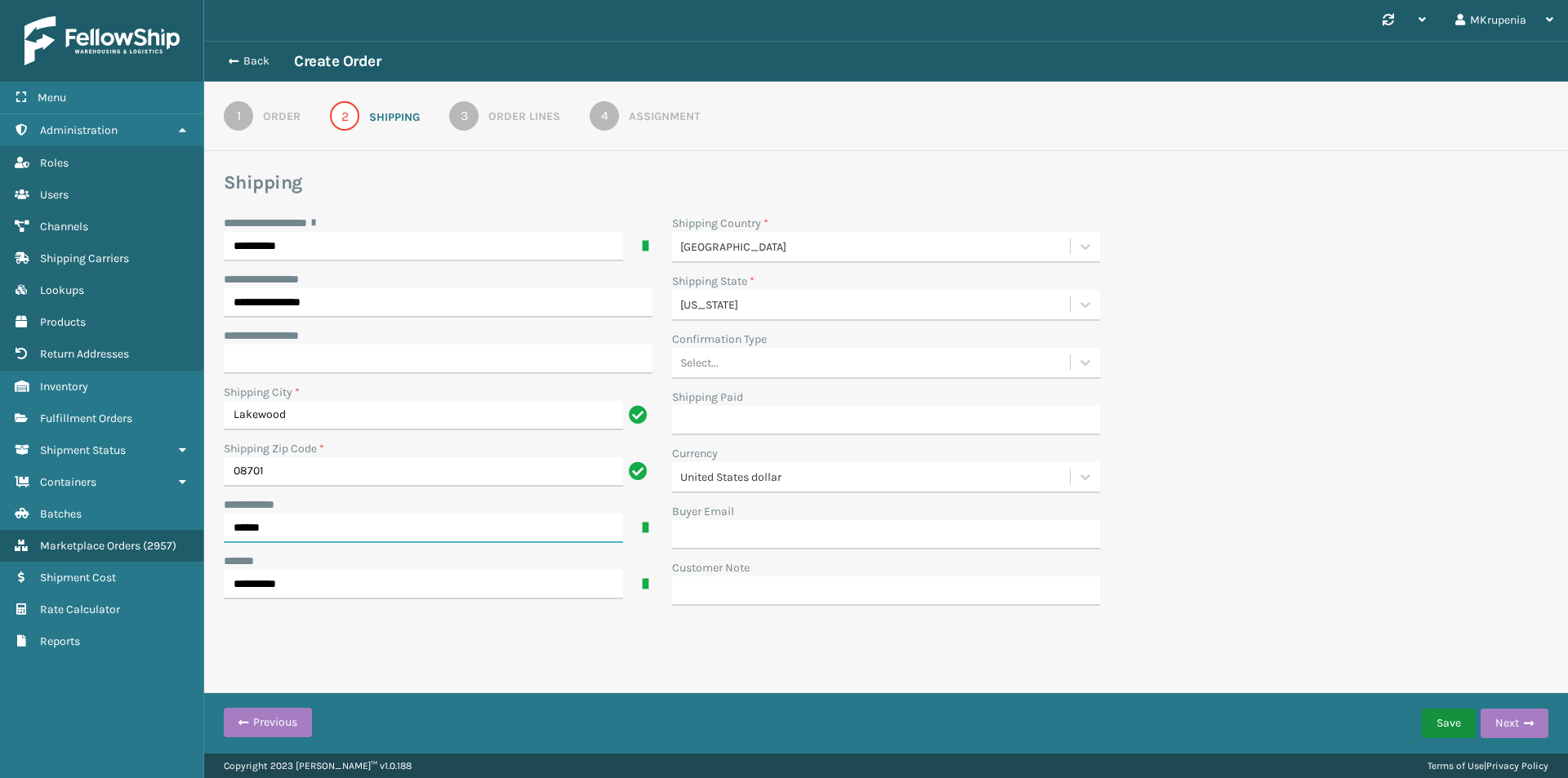
type input "******"
click at [1449, 725] on button "Save" at bounding box center [1449, 723] width 54 height 30
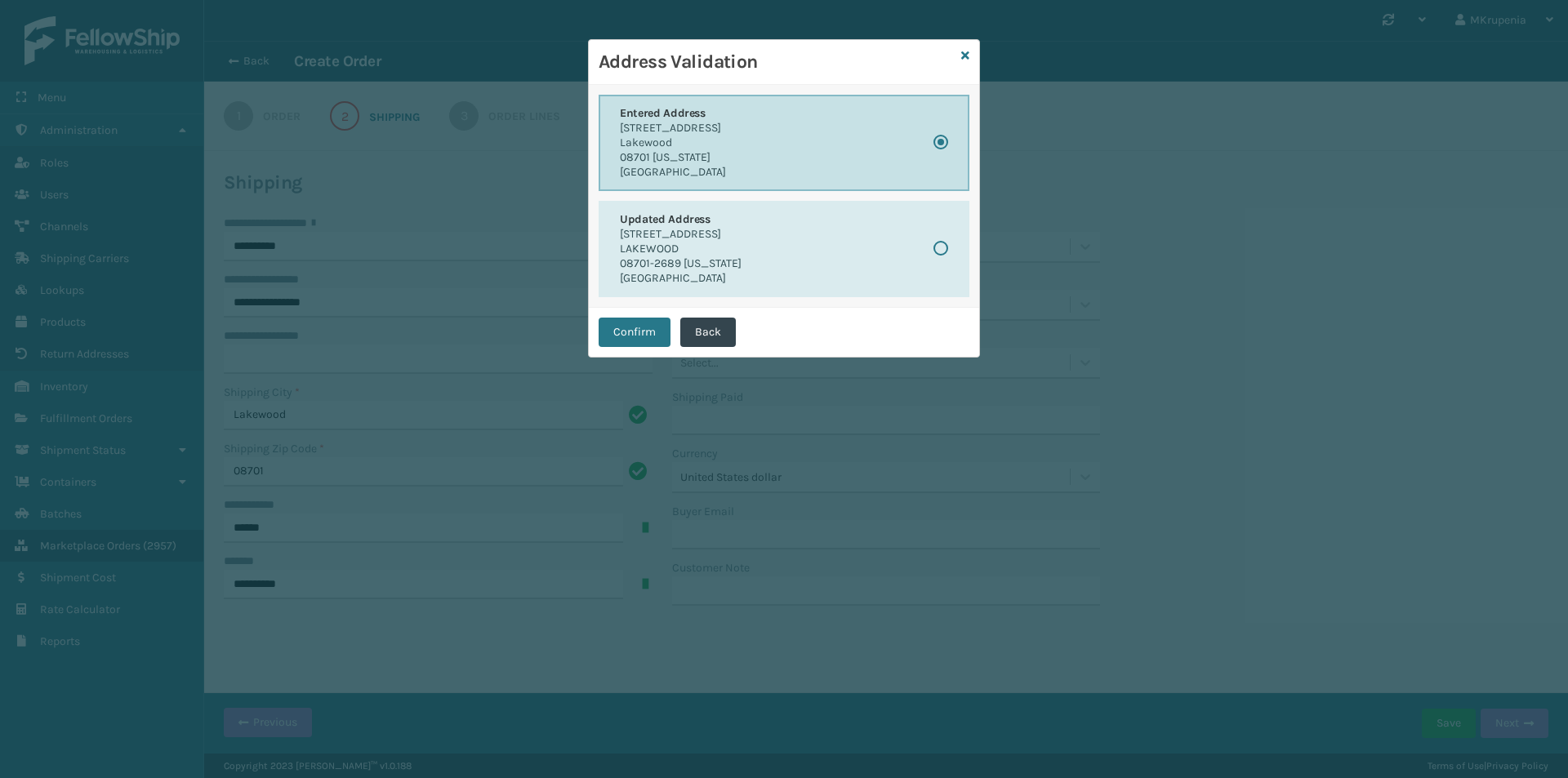
click at [703, 149] on p "Lakewood" at bounding box center [673, 143] width 106 height 15
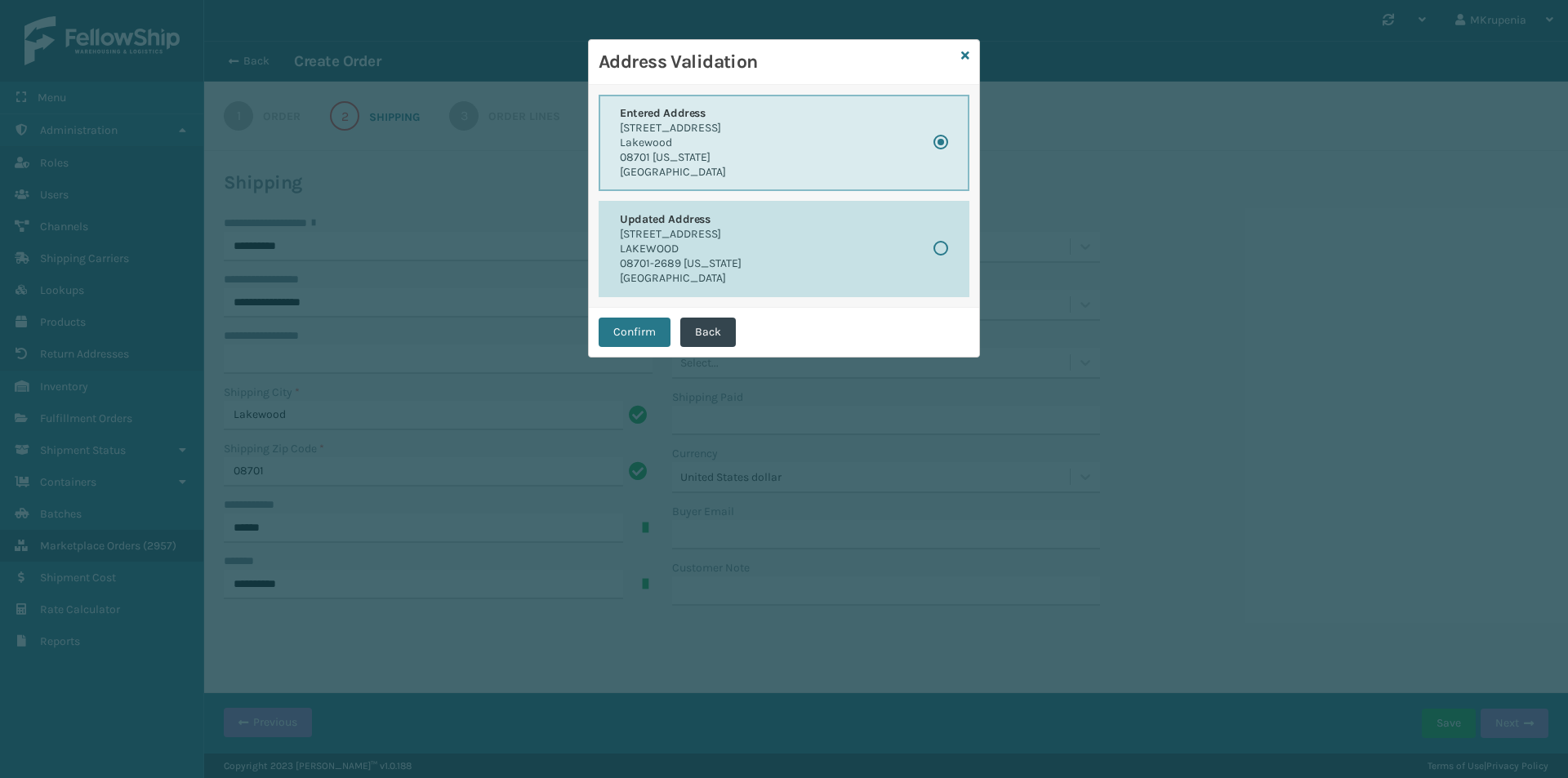
click at [731, 239] on p "417 9TH ST APT 14B" at bounding box center [681, 233] width 122 height 15
radio input "false"
radio input "true"
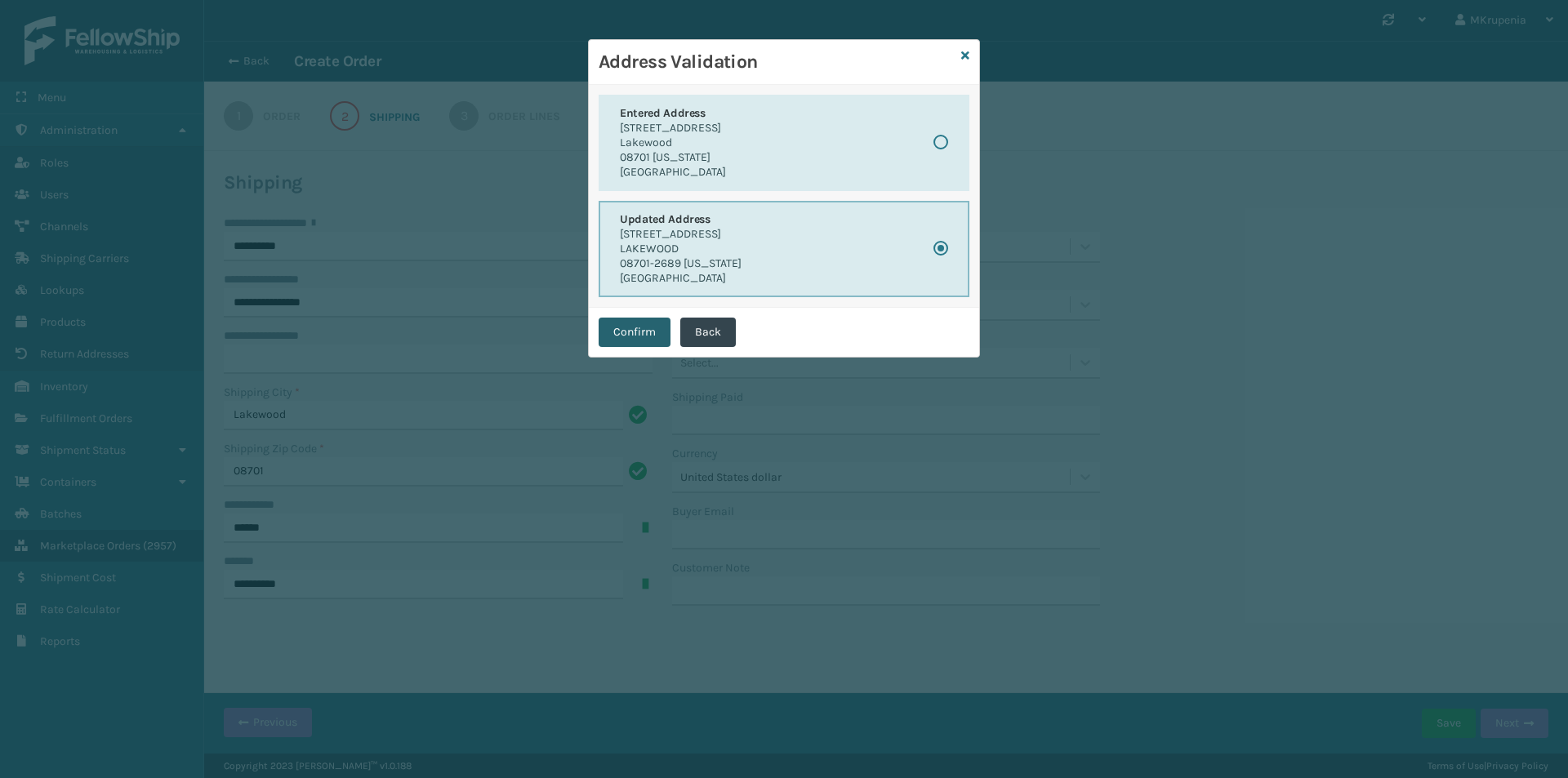
click at [648, 326] on button "Confirm" at bounding box center [635, 332] width 71 height 30
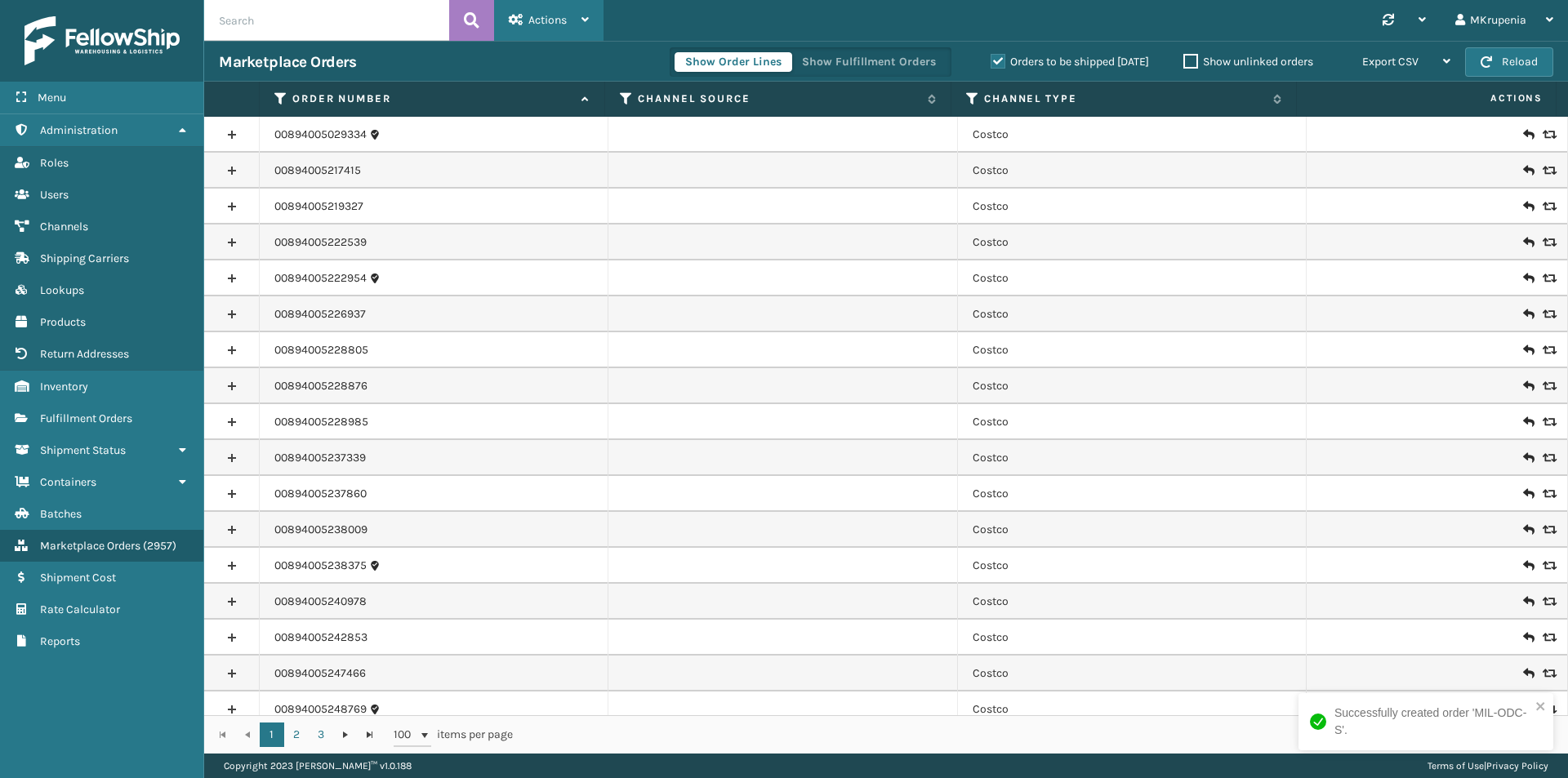
click at [523, 17] on div "Actions" at bounding box center [549, 20] width 80 height 41
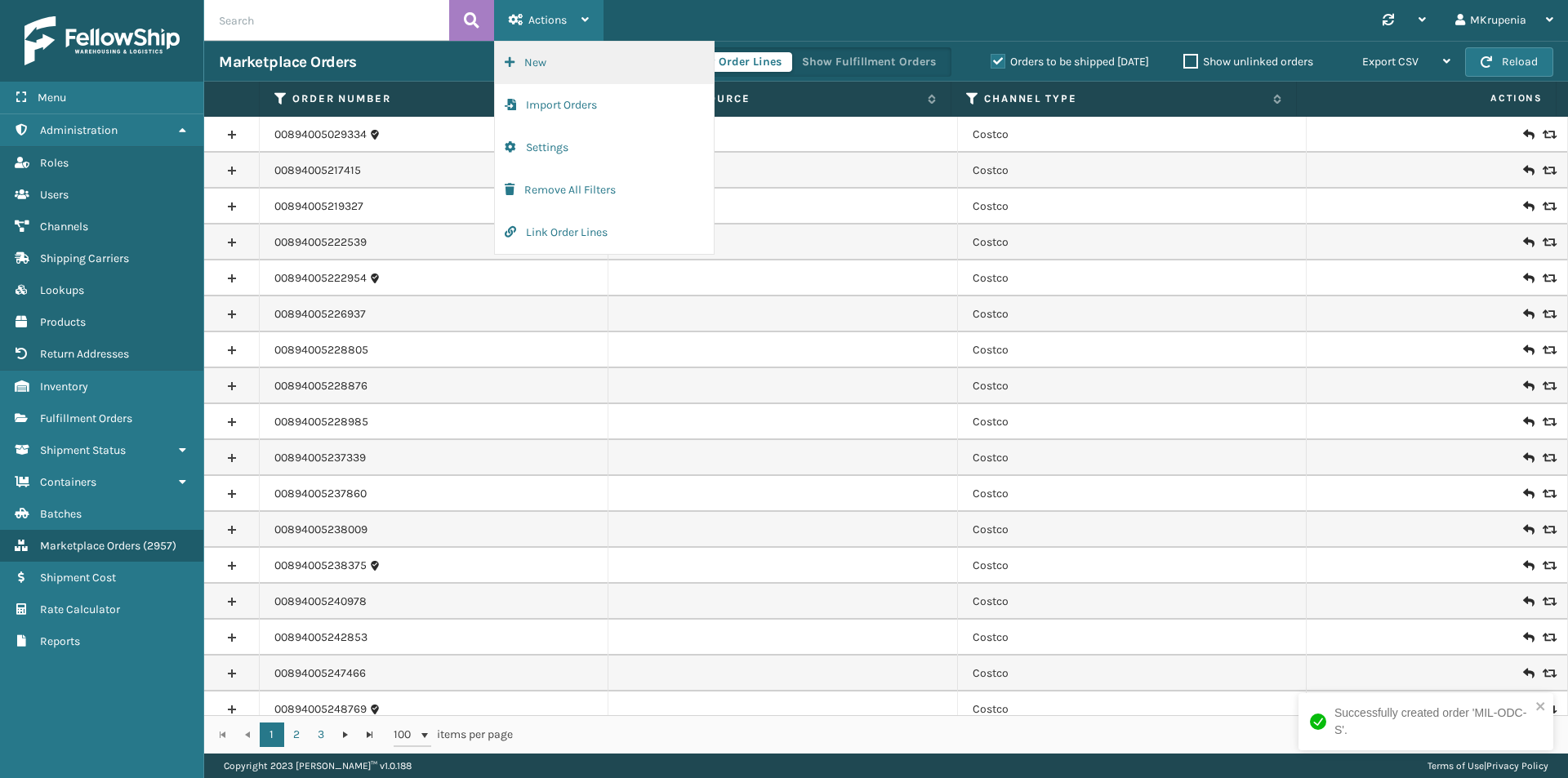
click at [562, 55] on button "New" at bounding box center [604, 63] width 219 height 43
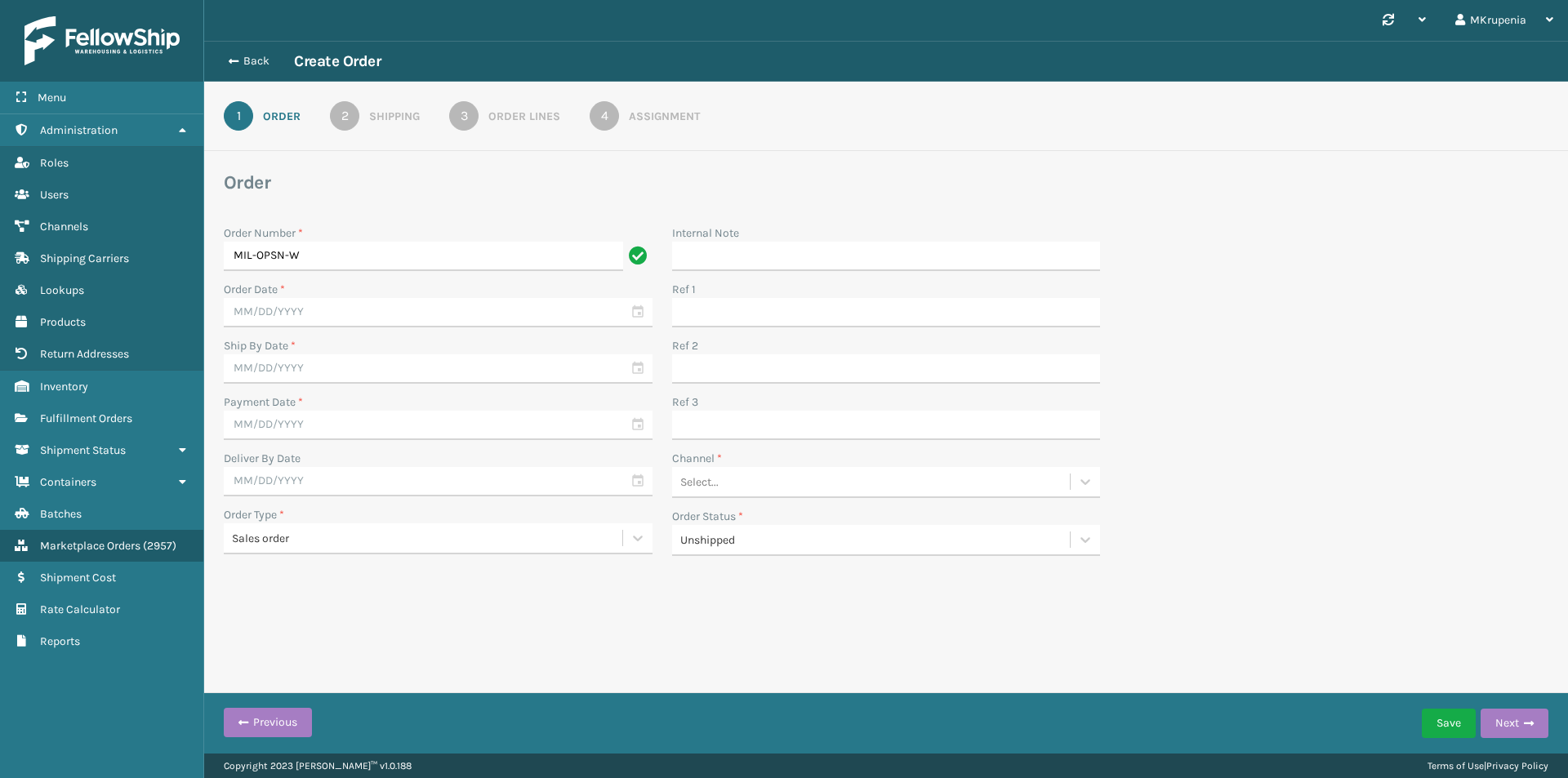
type input "MIL-OPSN-W"
click at [305, 320] on input "text" at bounding box center [438, 313] width 429 height 30
click at [280, 436] on div "8" at bounding box center [272, 433] width 27 height 24
type input "09/08/2025"
click at [290, 374] on input "text" at bounding box center [438, 369] width 429 height 30
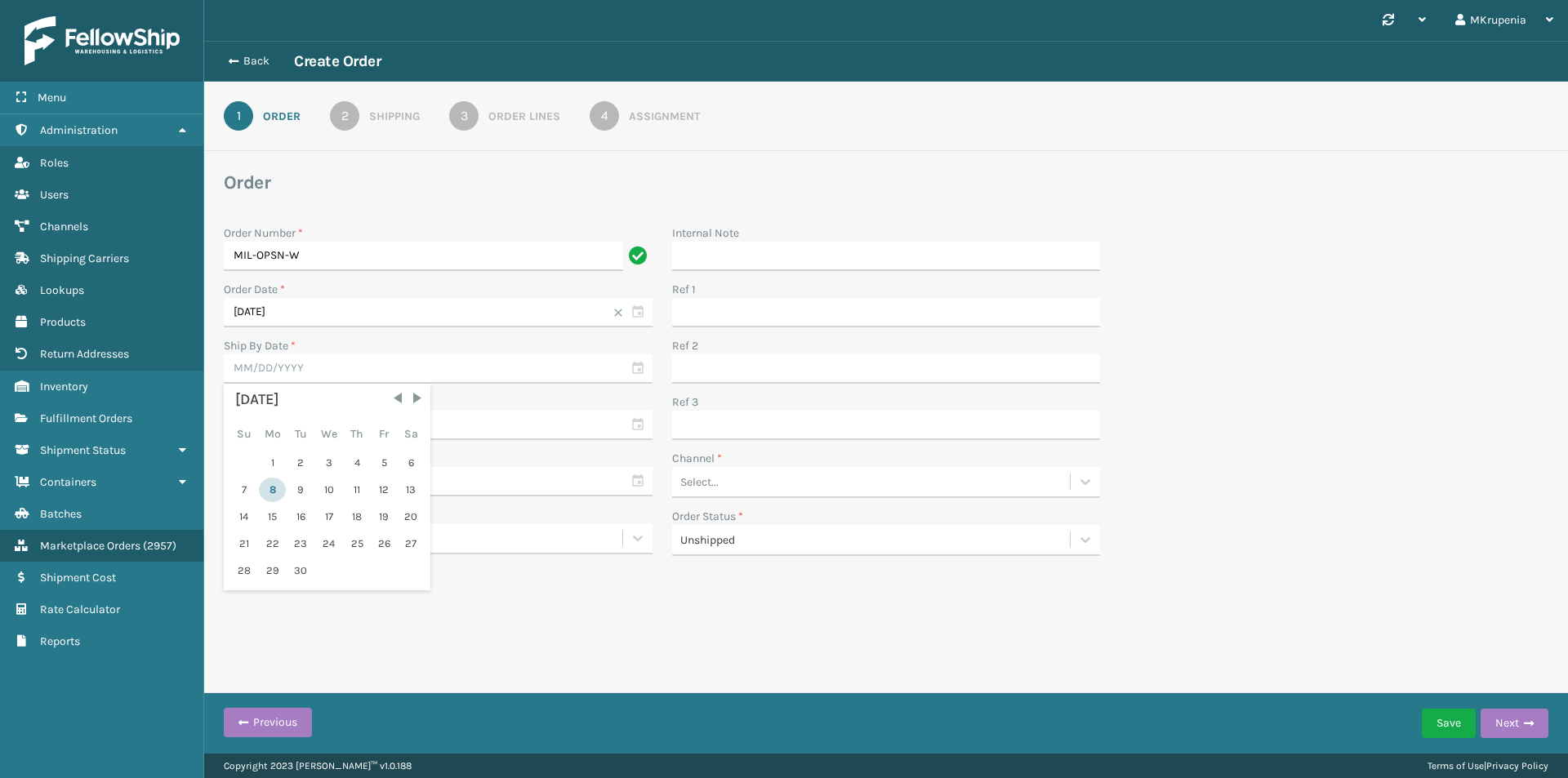
click at [272, 486] on div "8" at bounding box center [272, 490] width 27 height 24
type input "09/08/2025"
click at [274, 435] on input "text" at bounding box center [438, 425] width 429 height 30
click at [268, 546] on div "8" at bounding box center [272, 546] width 27 height 24
type input "09/08/2025"
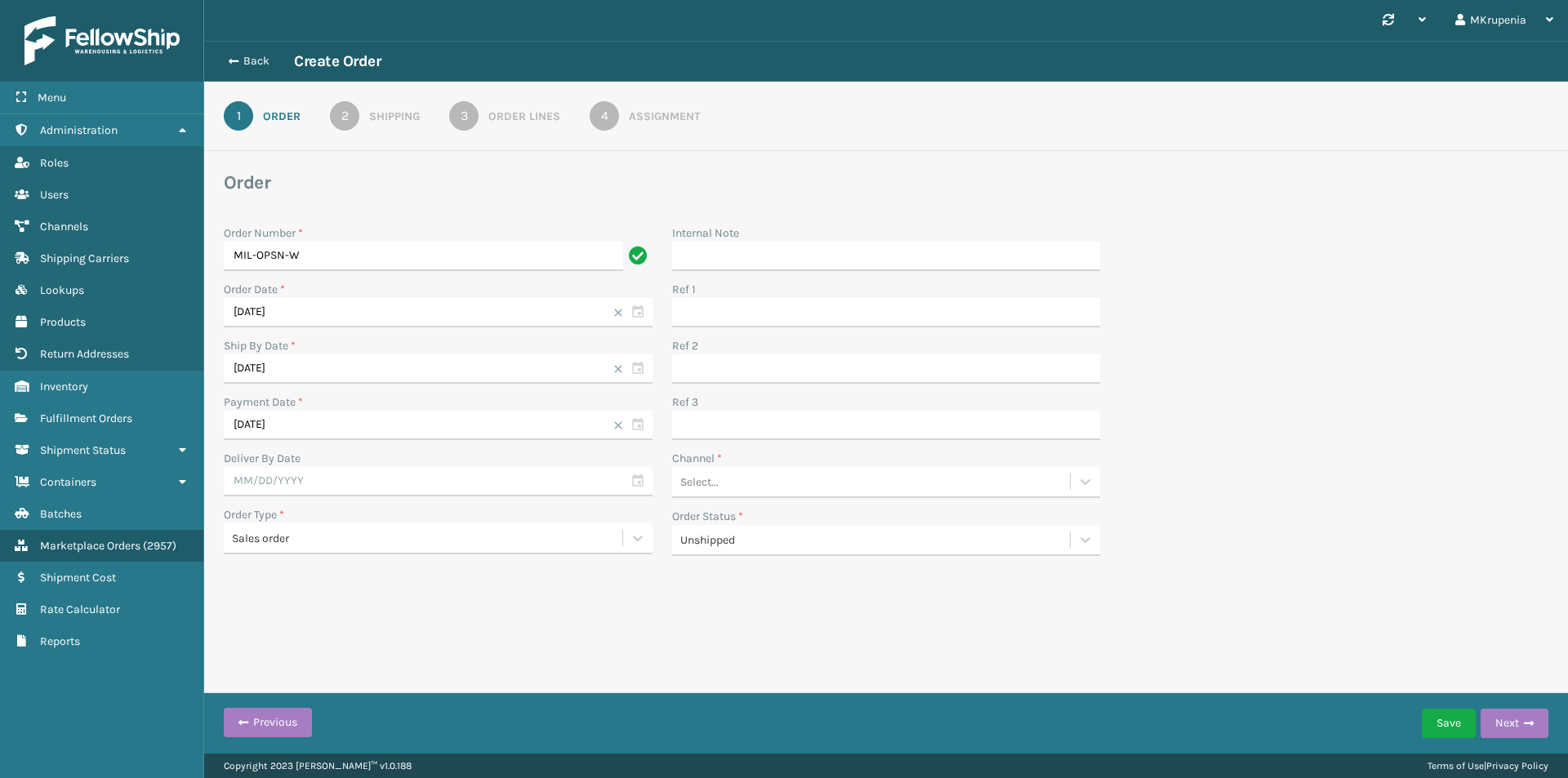
click at [293, 463] on label "Deliver By Date" at bounding box center [262, 458] width 77 height 14
click at [302, 483] on input "text" at bounding box center [438, 482] width 429 height 30
click at [355, 600] on div "11" at bounding box center [356, 602] width 24 height 24
type input "09/11/2025"
click at [303, 536] on div "Sales order" at bounding box center [428, 538] width 392 height 17
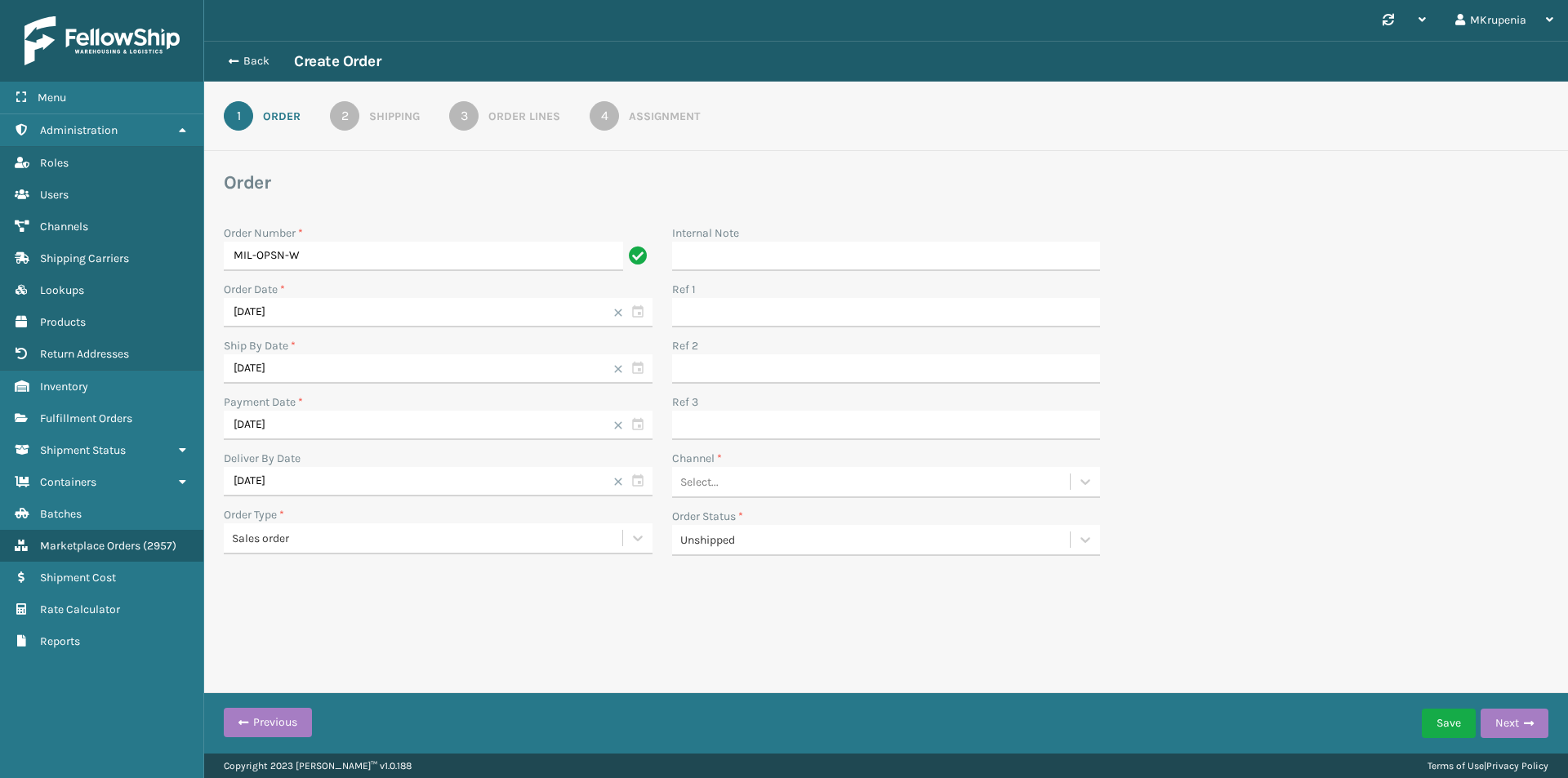
click at [1263, 468] on div "Order Number * MIL-OPSN-W Order Date * 09/08/2025 Ship By Date * 09/08/2025 Pay…" at bounding box center [886, 389] width 1344 height 351
click at [762, 543] on div "Unshipped" at bounding box center [876, 540] width 392 height 17
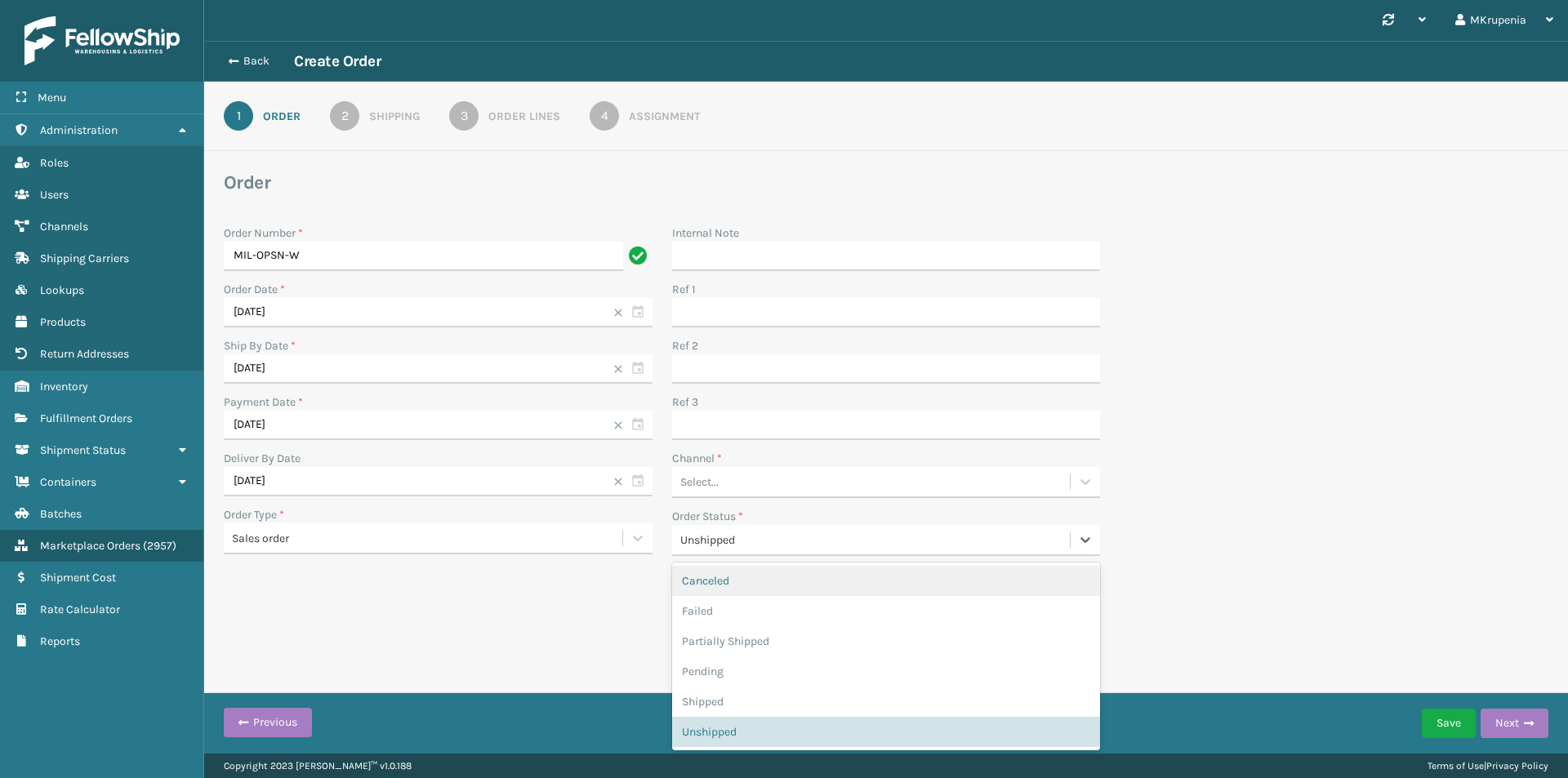
click at [738, 487] on div "Select..." at bounding box center [871, 482] width 398 height 27
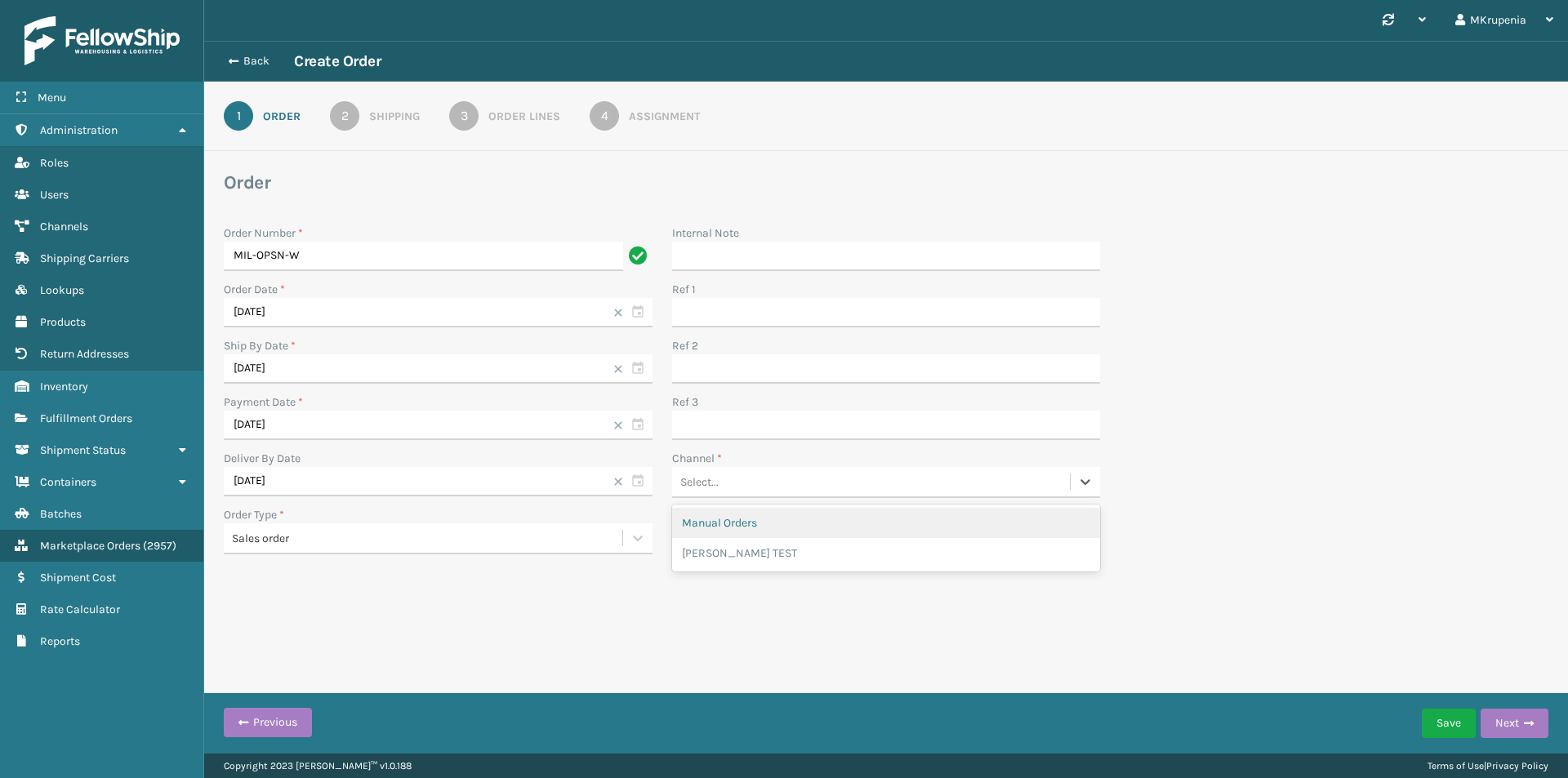
click at [781, 520] on div "Manual Orders" at bounding box center [886, 523] width 429 height 30
click at [1514, 727] on button "Next" at bounding box center [1514, 723] width 68 height 30
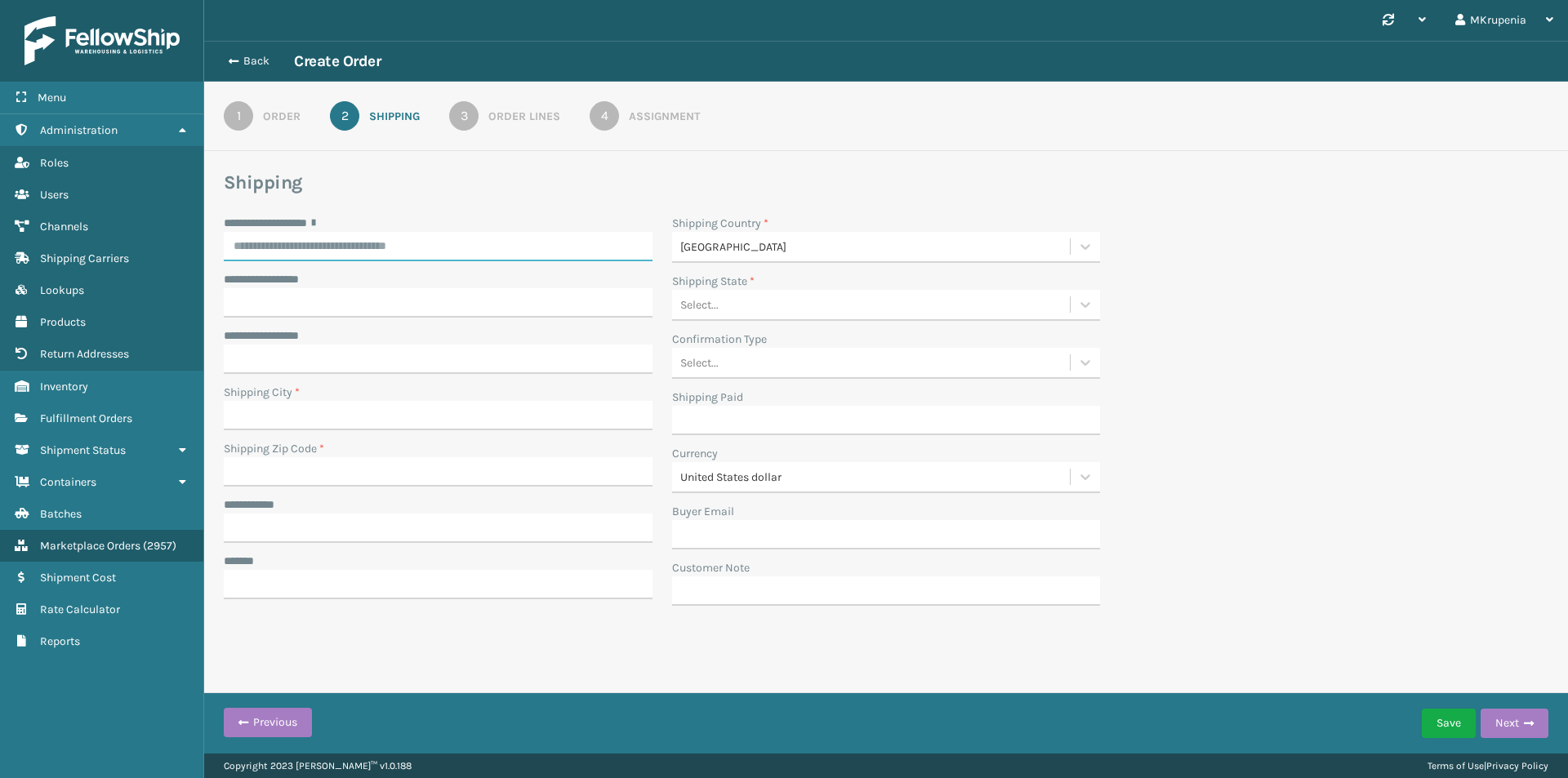
click at [384, 250] on input "**********" at bounding box center [438, 247] width 429 height 30
type input "**********"
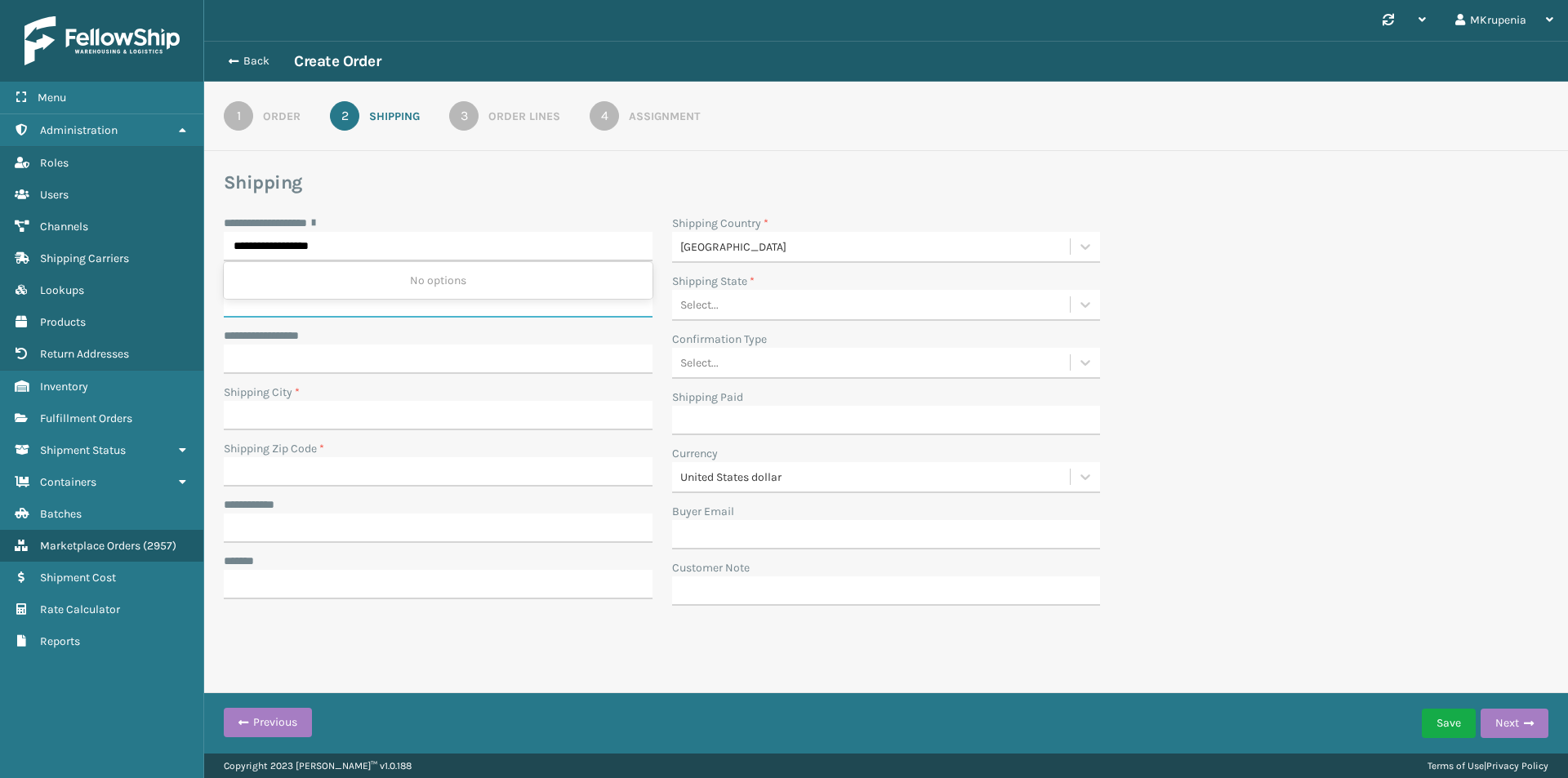
type input "**********"
type input "Lakewood"
type input "08701"
type input "**********"
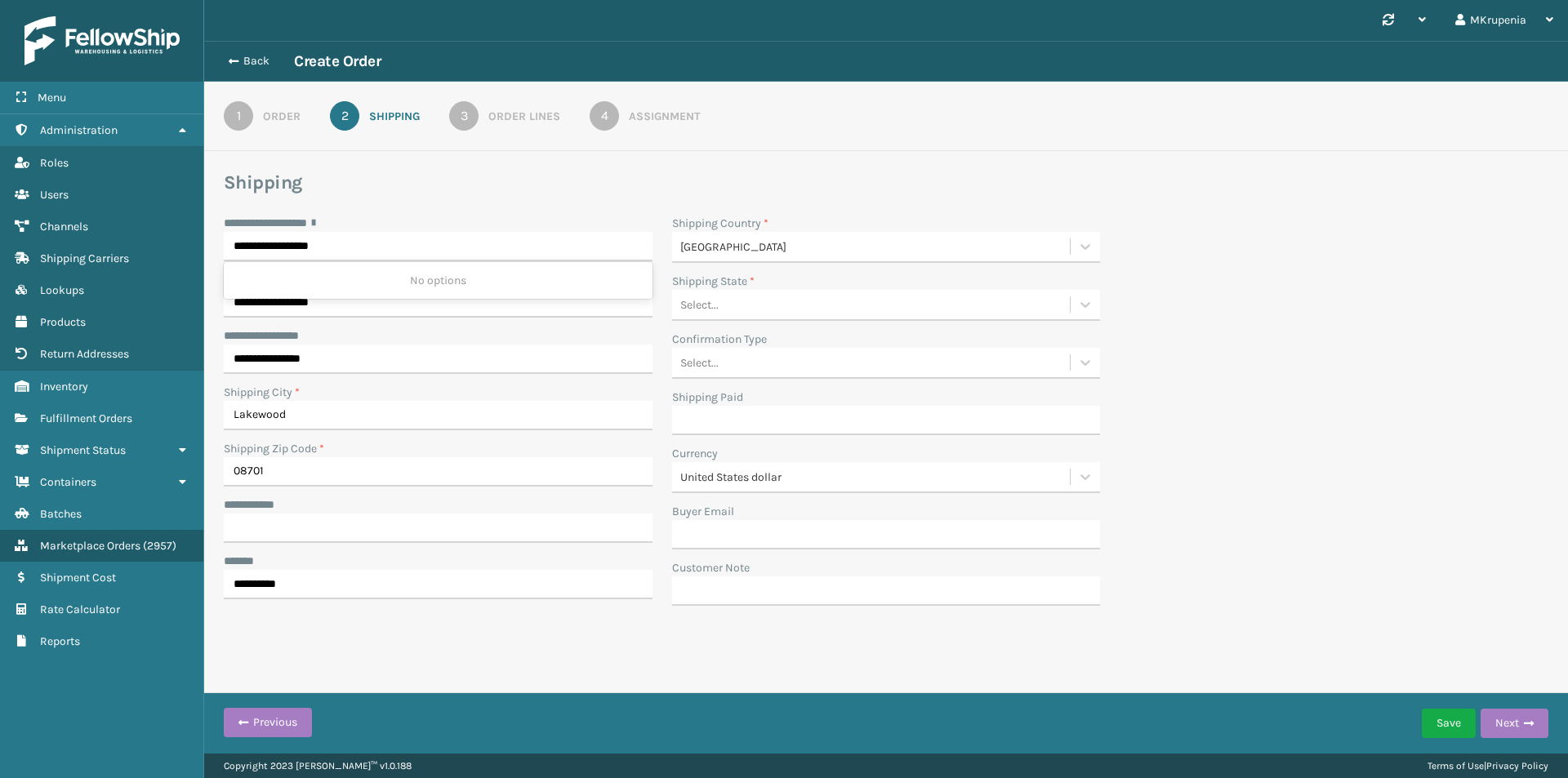
type input "United States"
type input "New Jersey"
type input "mirikrupenia@gmail.com"
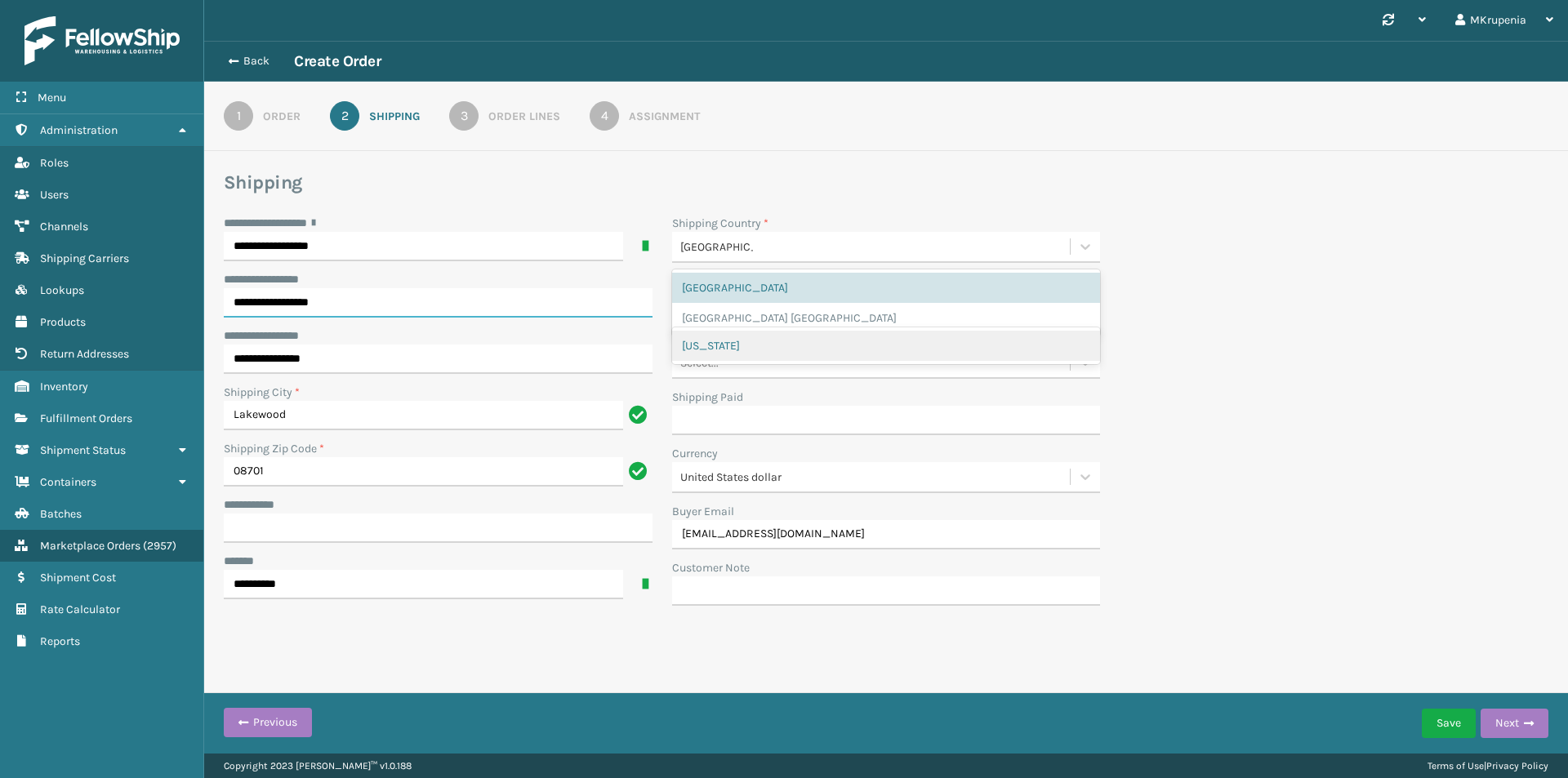
click at [338, 306] on input "**********" at bounding box center [438, 303] width 429 height 30
type input "*******"
click at [282, 351] on input "**********" at bounding box center [438, 359] width 429 height 30
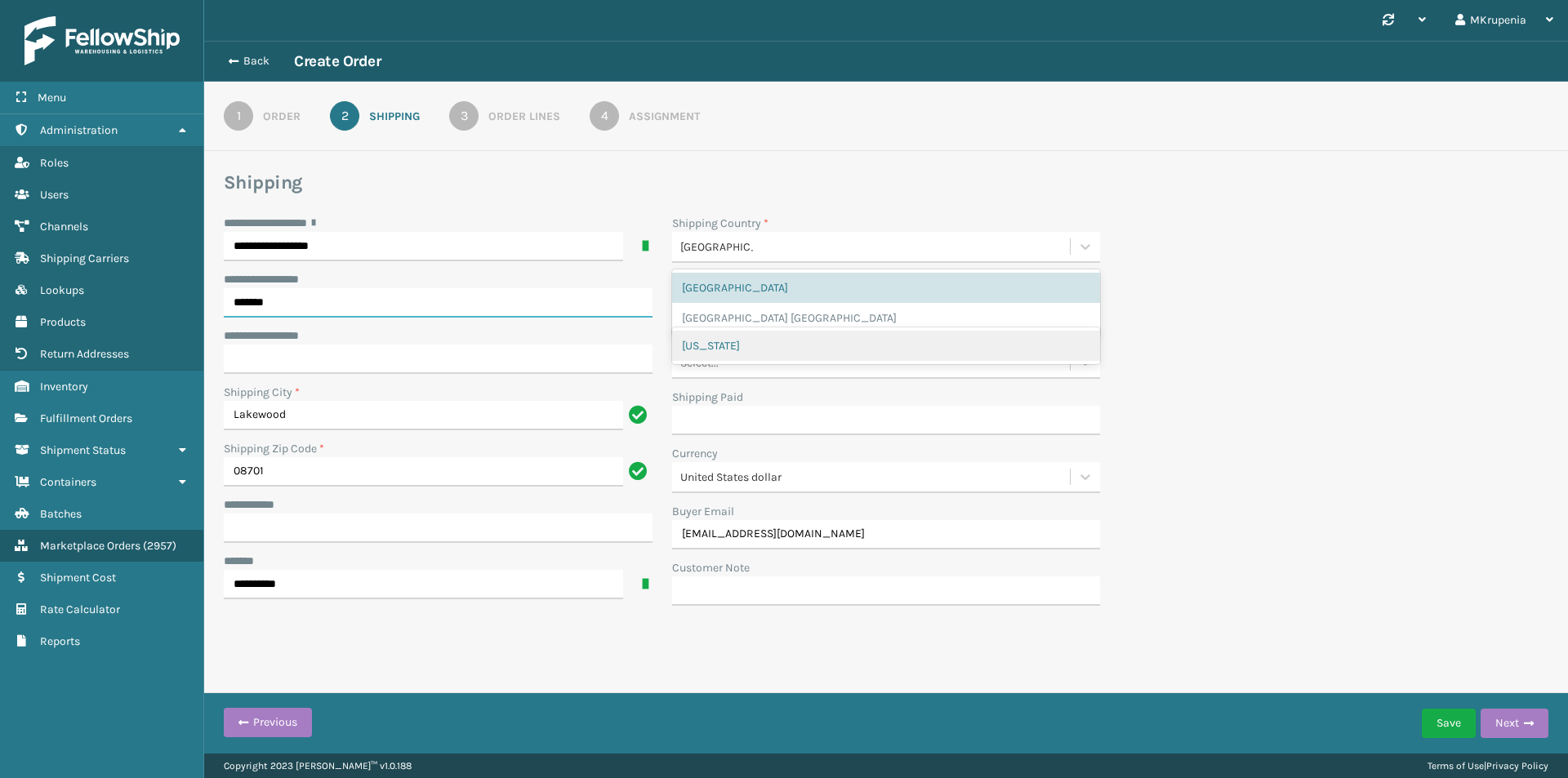
click at [262, 304] on input "*******" at bounding box center [438, 303] width 429 height 30
type input "*******"
drag, startPoint x: 380, startPoint y: 634, endPoint x: 752, endPoint y: 584, distance: 375.3
click at [388, 634] on div "**********" at bounding box center [886, 358] width 1363 height 635
drag, startPoint x: 834, startPoint y: 538, endPoint x: 495, endPoint y: 523, distance: 339.3
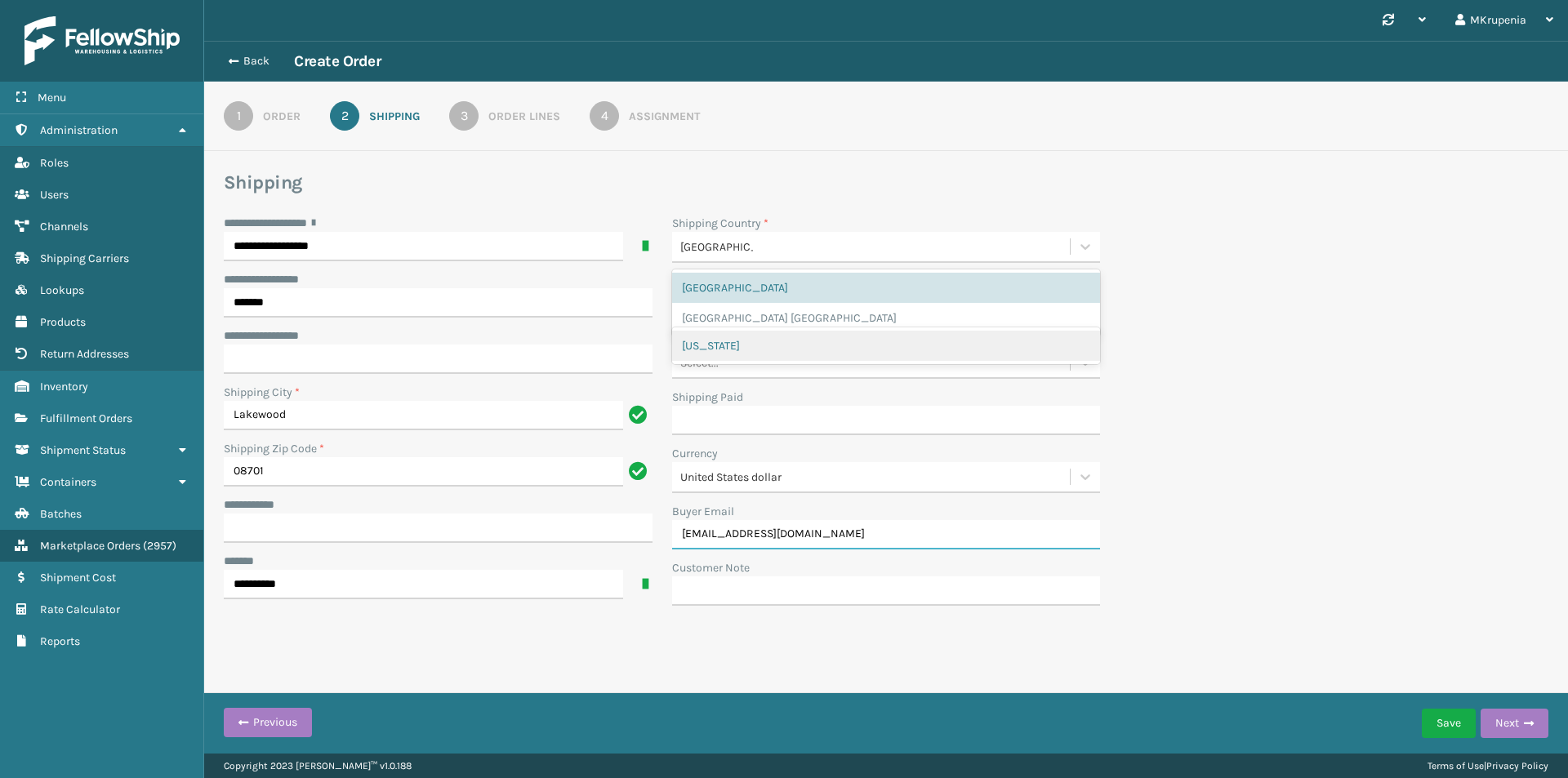
click at [495, 523] on div "**********" at bounding box center [662, 415] width 896 height 401
click at [258, 518] on input "**********" at bounding box center [438, 528] width 429 height 30
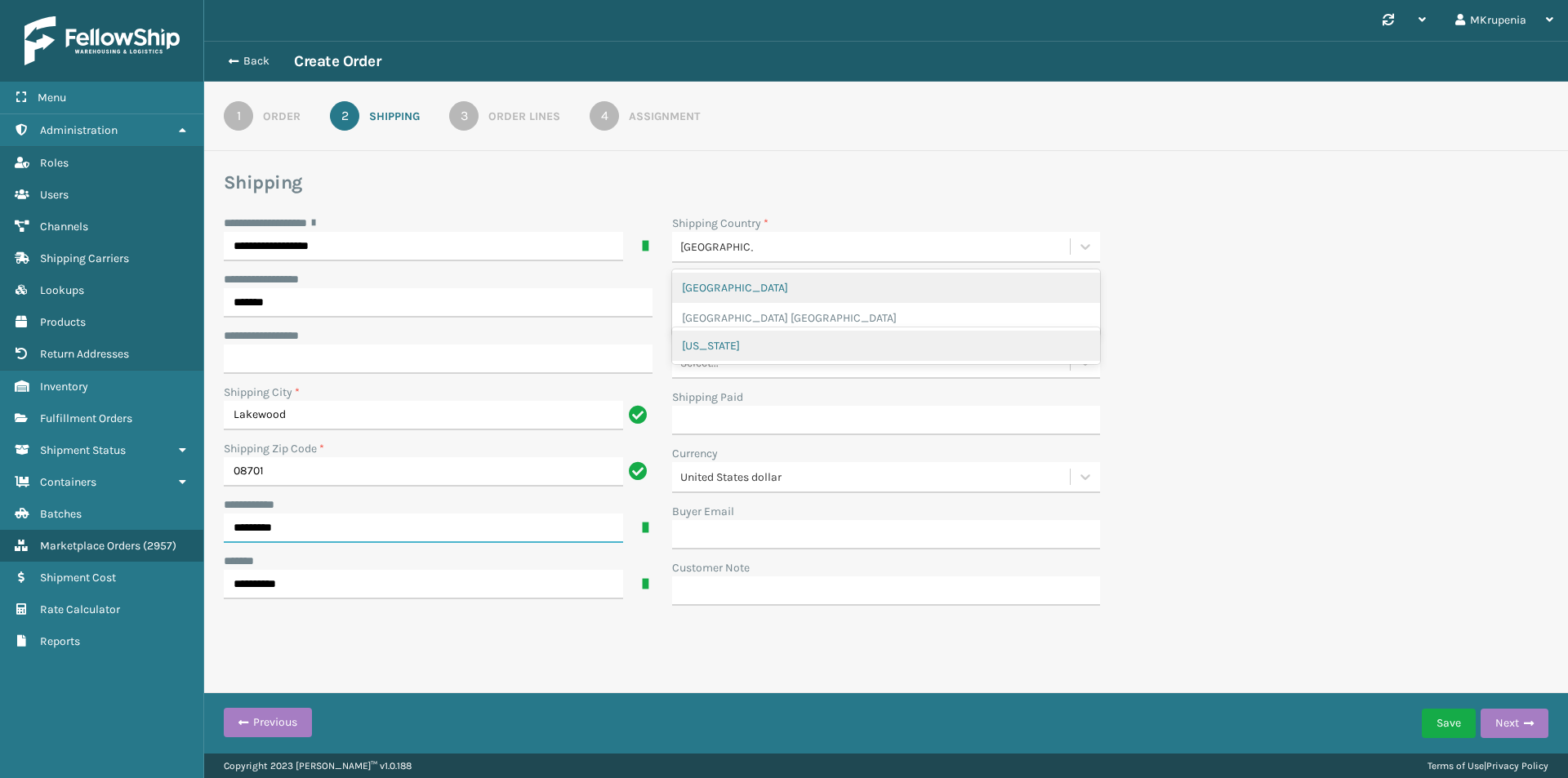
type input "*********"
click at [744, 281] on div "United States" at bounding box center [886, 288] width 429 height 30
click at [1132, 301] on div "**********" at bounding box center [886, 415] width 1344 height 401
click at [811, 342] on div "New Jersey" at bounding box center [886, 345] width 429 height 30
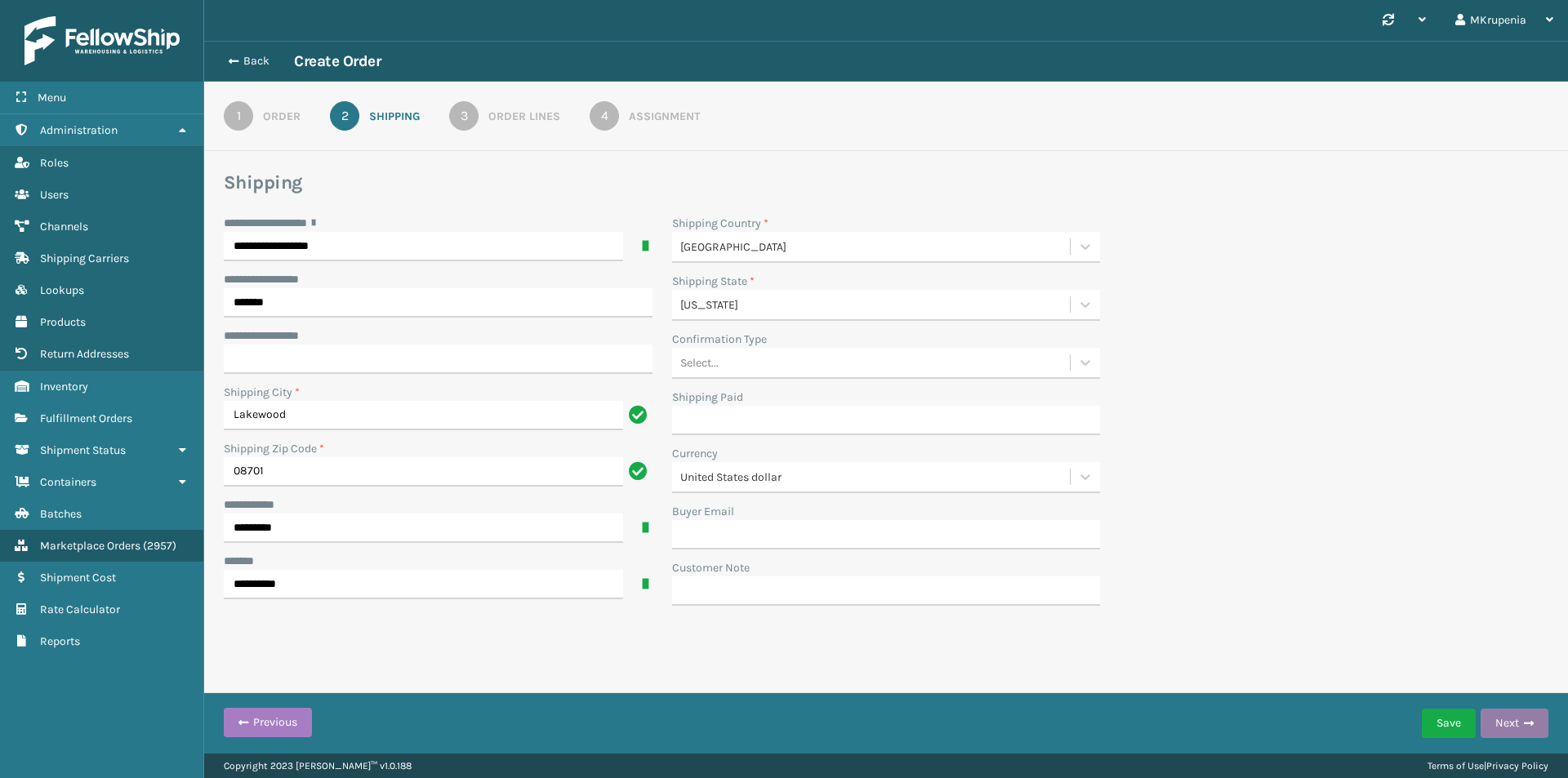
click at [1518, 730] on button "Next" at bounding box center [1514, 723] width 68 height 30
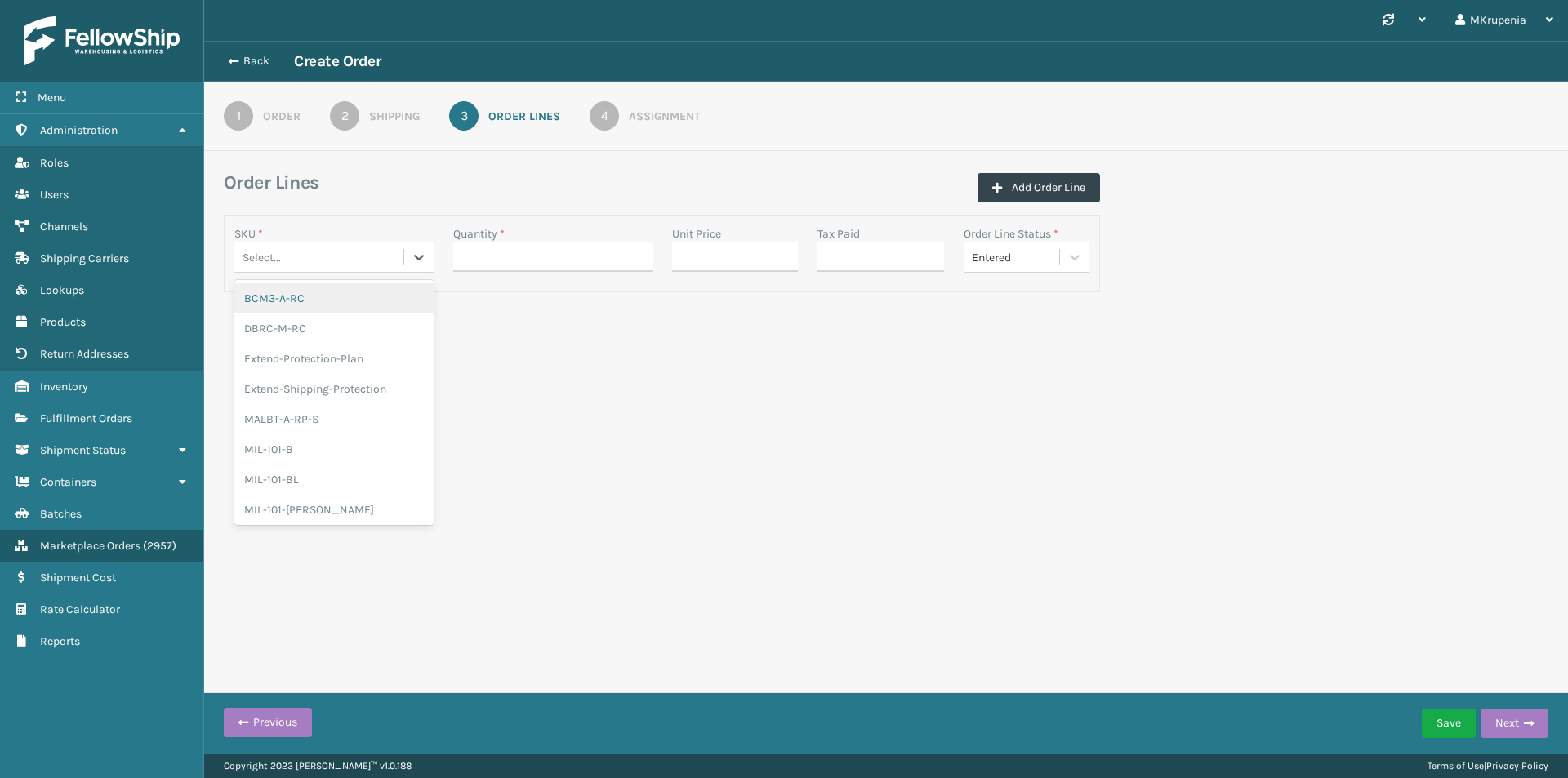
click at [279, 249] on div "Select..." at bounding box center [261, 258] width 38 height 17
paste input "MIL-OPSN-W"
type input "MIL-OPSN-W"
click at [316, 293] on div "MIL-OPSN-W" at bounding box center [334, 298] width 200 height 30
click at [513, 254] on input "Quantity *" at bounding box center [553, 257] width 200 height 30
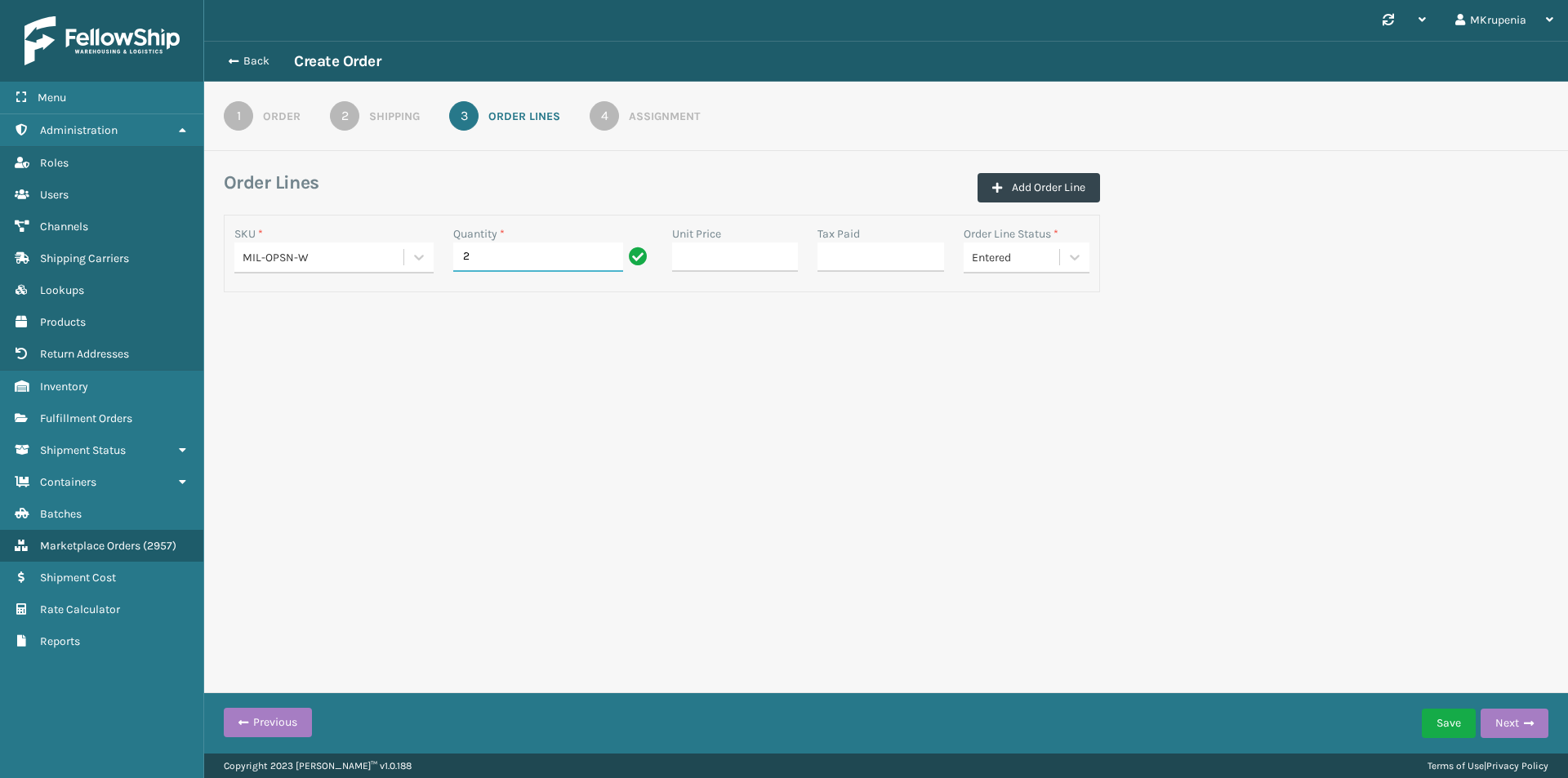
type input "2"
click at [971, 422] on div "Synchronise all channels MKrupenia Log Out Back Create Order 1 Order 2 Shipping…" at bounding box center [886, 376] width 1363 height 754
click at [1533, 713] on button "Next" at bounding box center [1514, 723] width 68 height 30
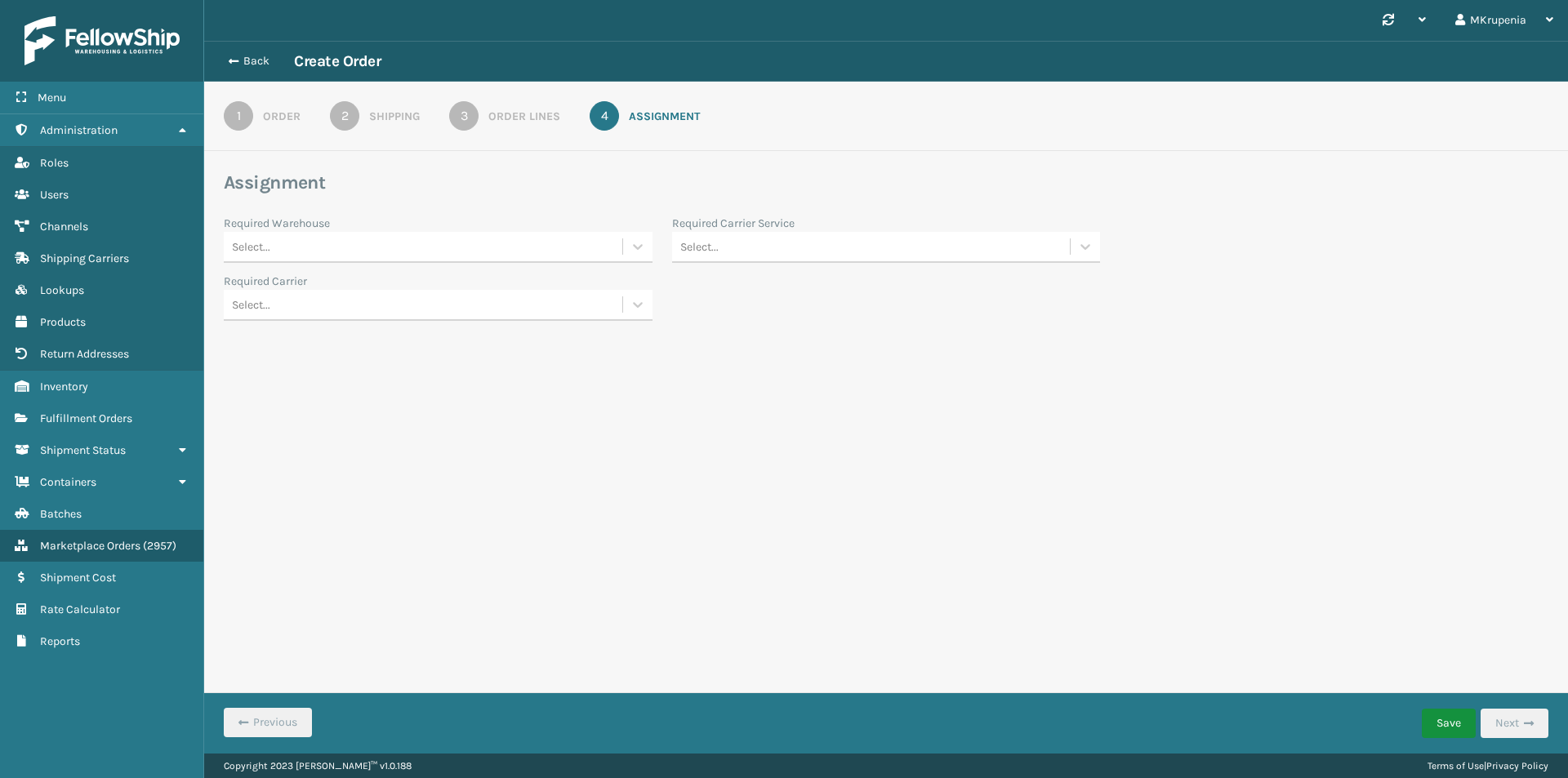
click at [1465, 734] on button "Save" at bounding box center [1449, 723] width 54 height 30
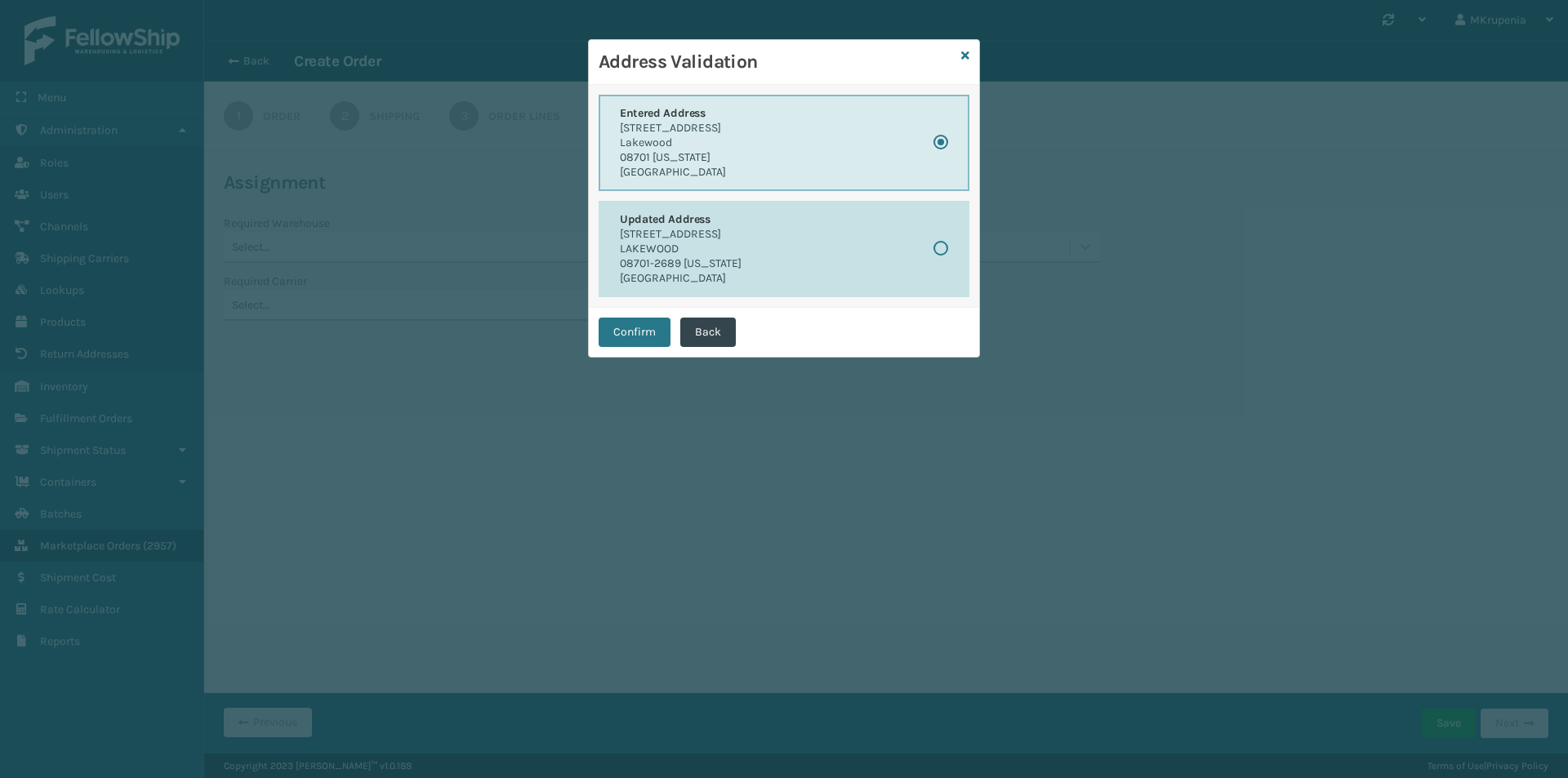
click at [738, 231] on p "417 9TH ST APT 14B" at bounding box center [681, 233] width 122 height 15
radio input "false"
radio input "true"
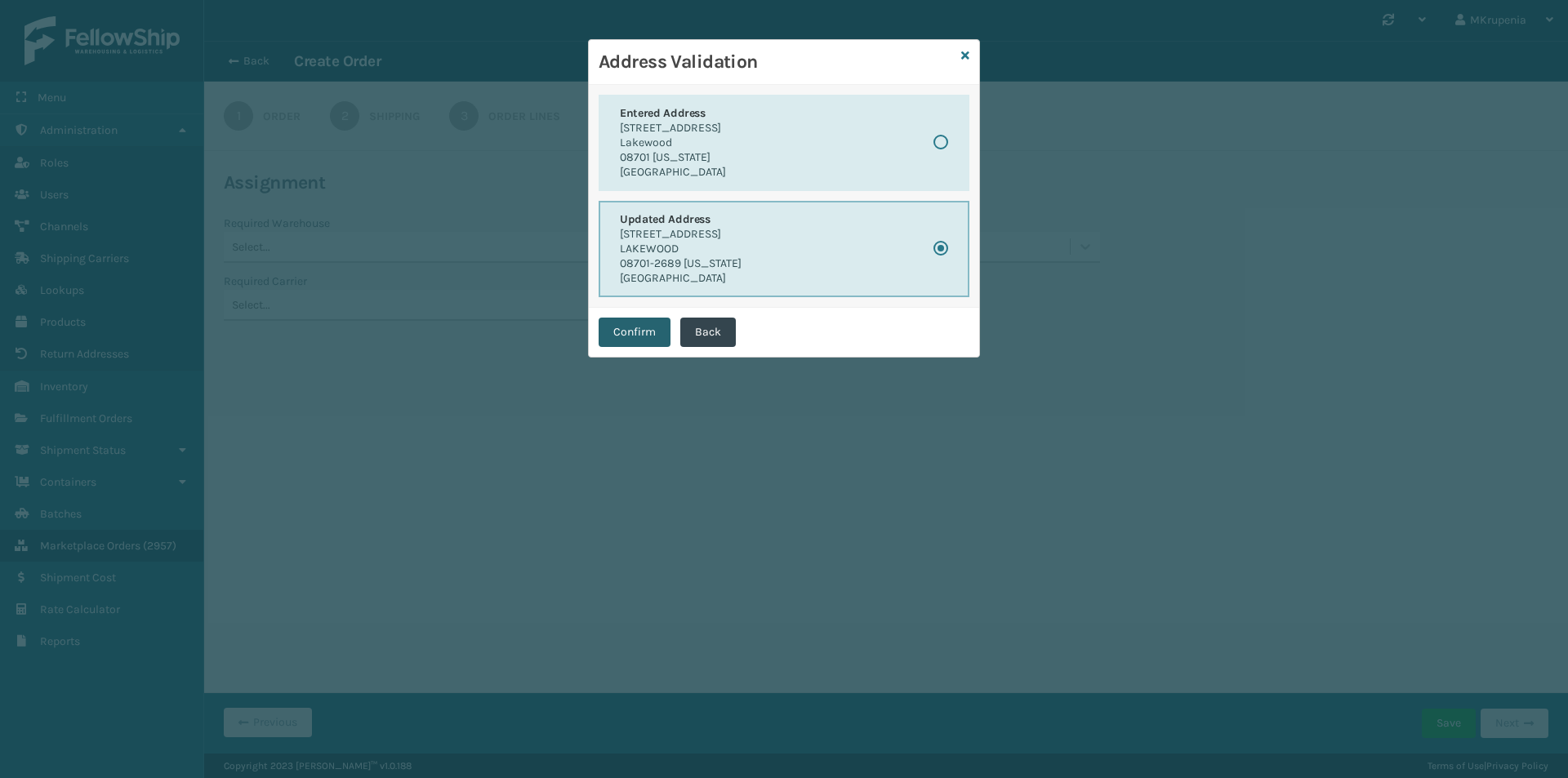
click at [649, 330] on button "Confirm" at bounding box center [635, 332] width 71 height 30
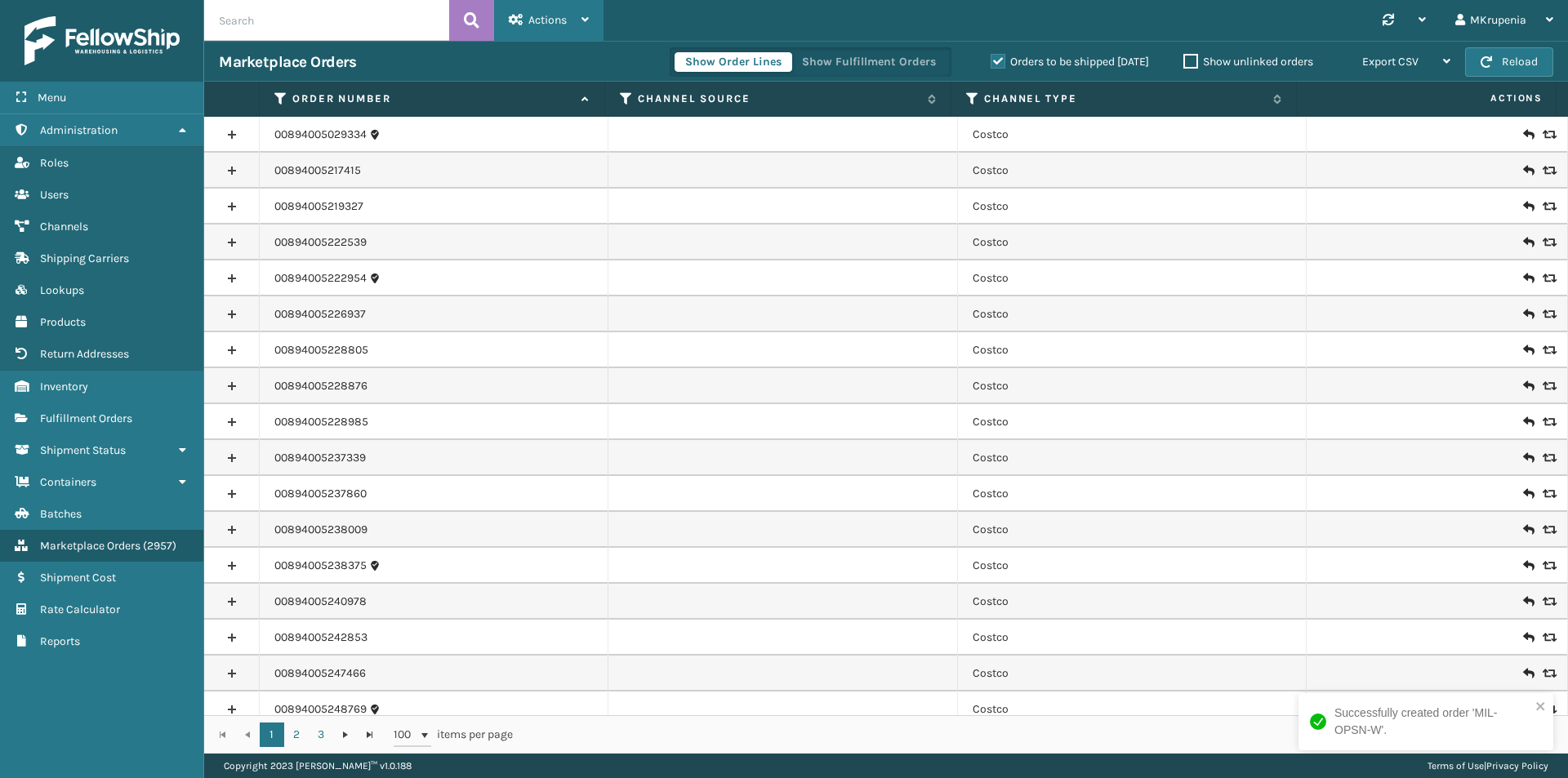
click at [562, 14] on span "Actions" at bounding box center [547, 20] width 38 height 14
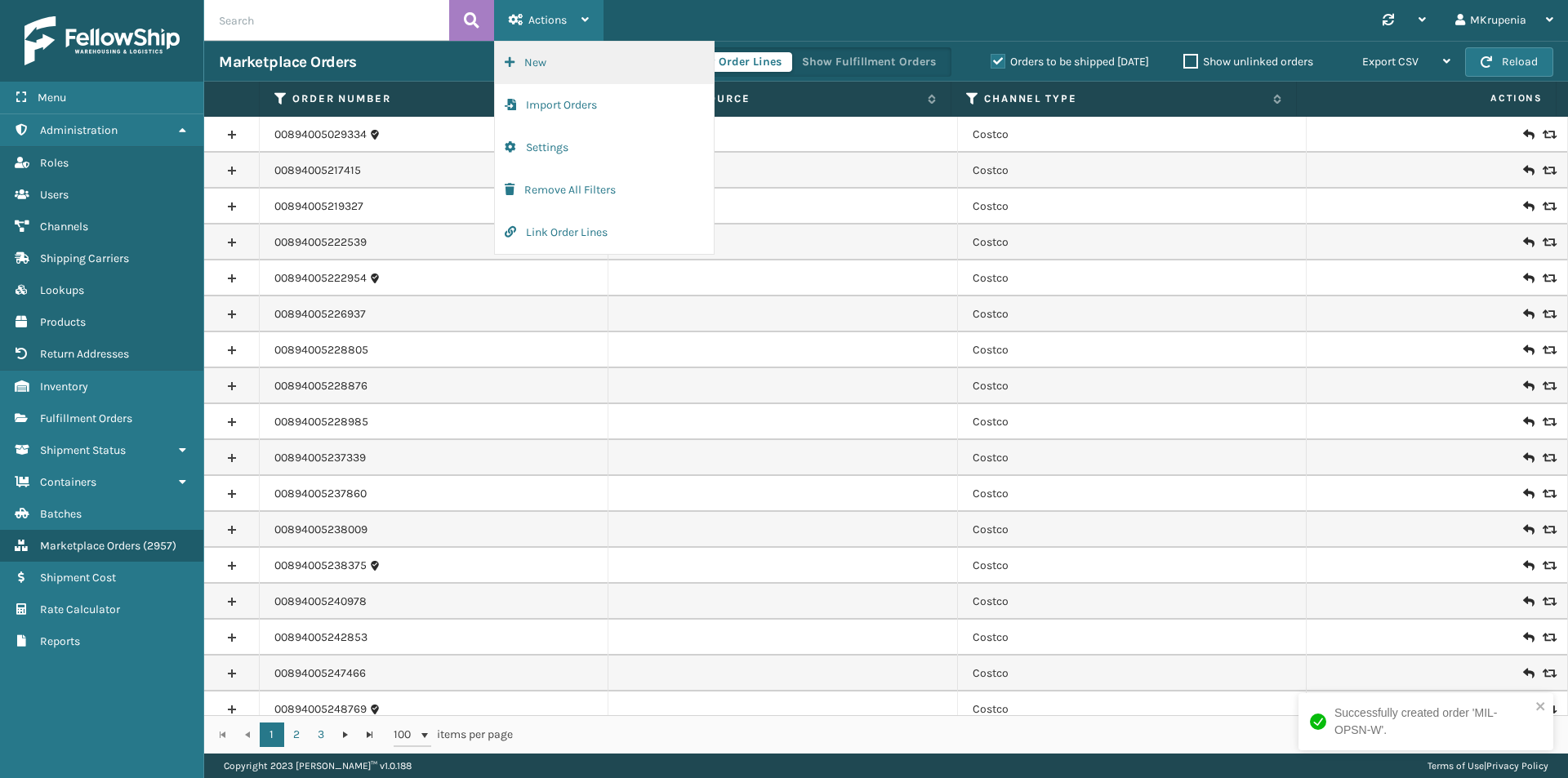
click at [564, 69] on button "New" at bounding box center [604, 63] width 219 height 43
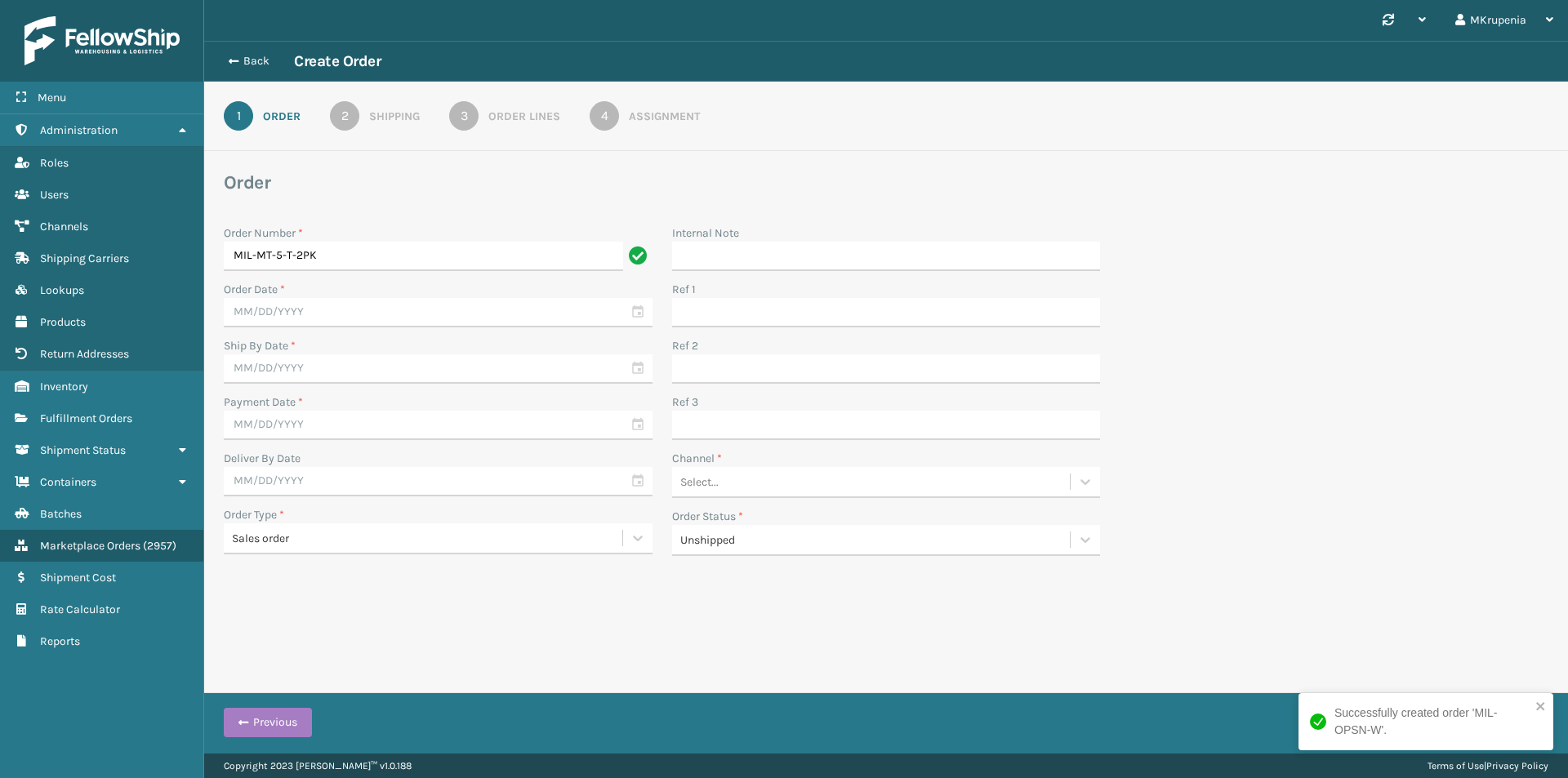
type input "MIL-MT-5-T-2PK"
click at [321, 307] on input "text" at bounding box center [438, 313] width 429 height 30
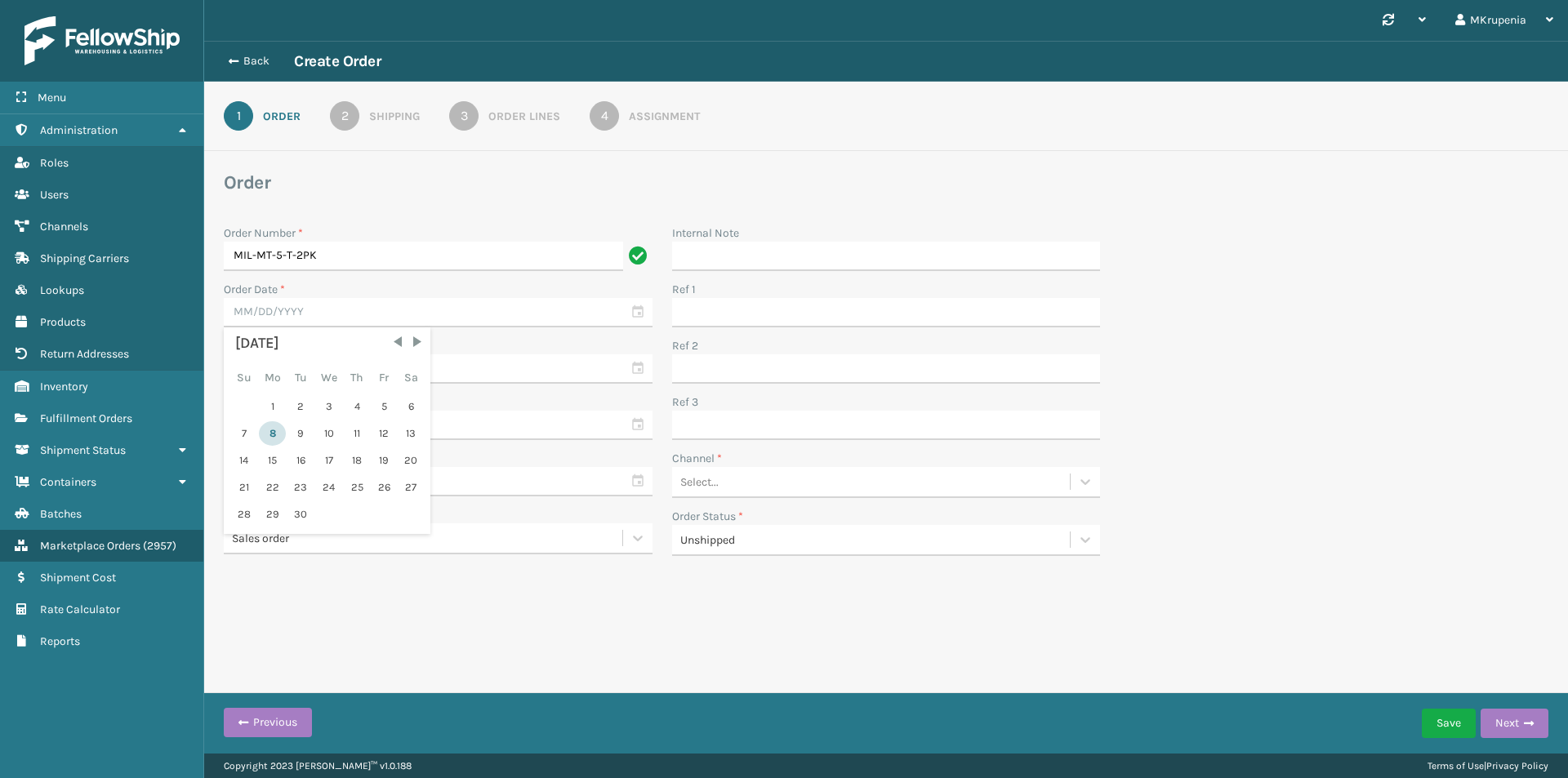
click at [277, 435] on div "8" at bounding box center [272, 433] width 27 height 24
type input "09/08/2025"
click at [279, 378] on input "text" at bounding box center [438, 369] width 429 height 30
click at [268, 496] on div "8" at bounding box center [272, 490] width 27 height 24
type input "09/08/2025"
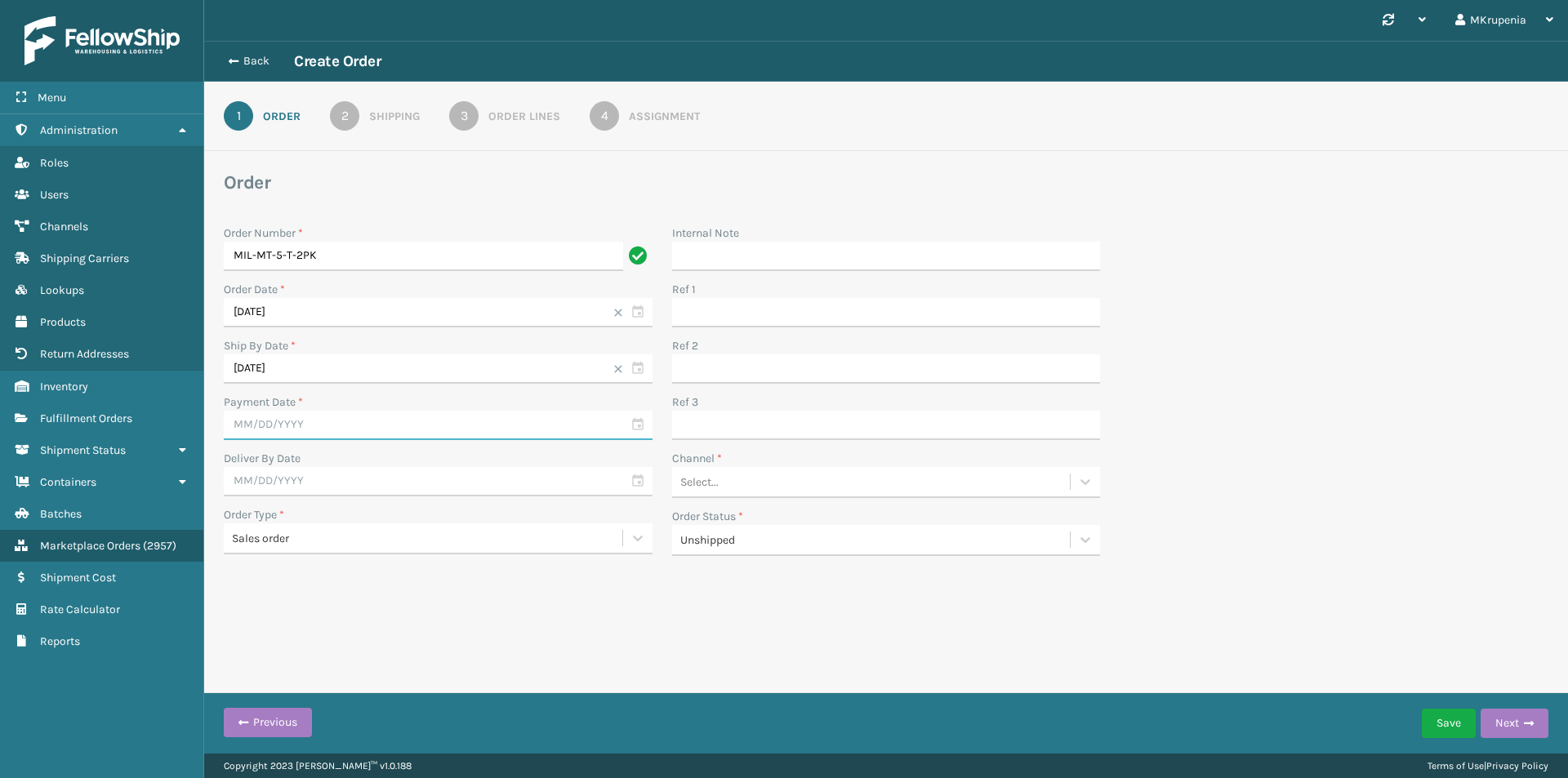
click at [276, 430] on input "text" at bounding box center [438, 425] width 429 height 30
click at [276, 545] on div "8" at bounding box center [272, 546] width 27 height 24
type input "09/08/2025"
click at [274, 471] on input "text" at bounding box center [438, 482] width 429 height 30
click at [274, 629] on div "15" at bounding box center [272, 629] width 27 height 24
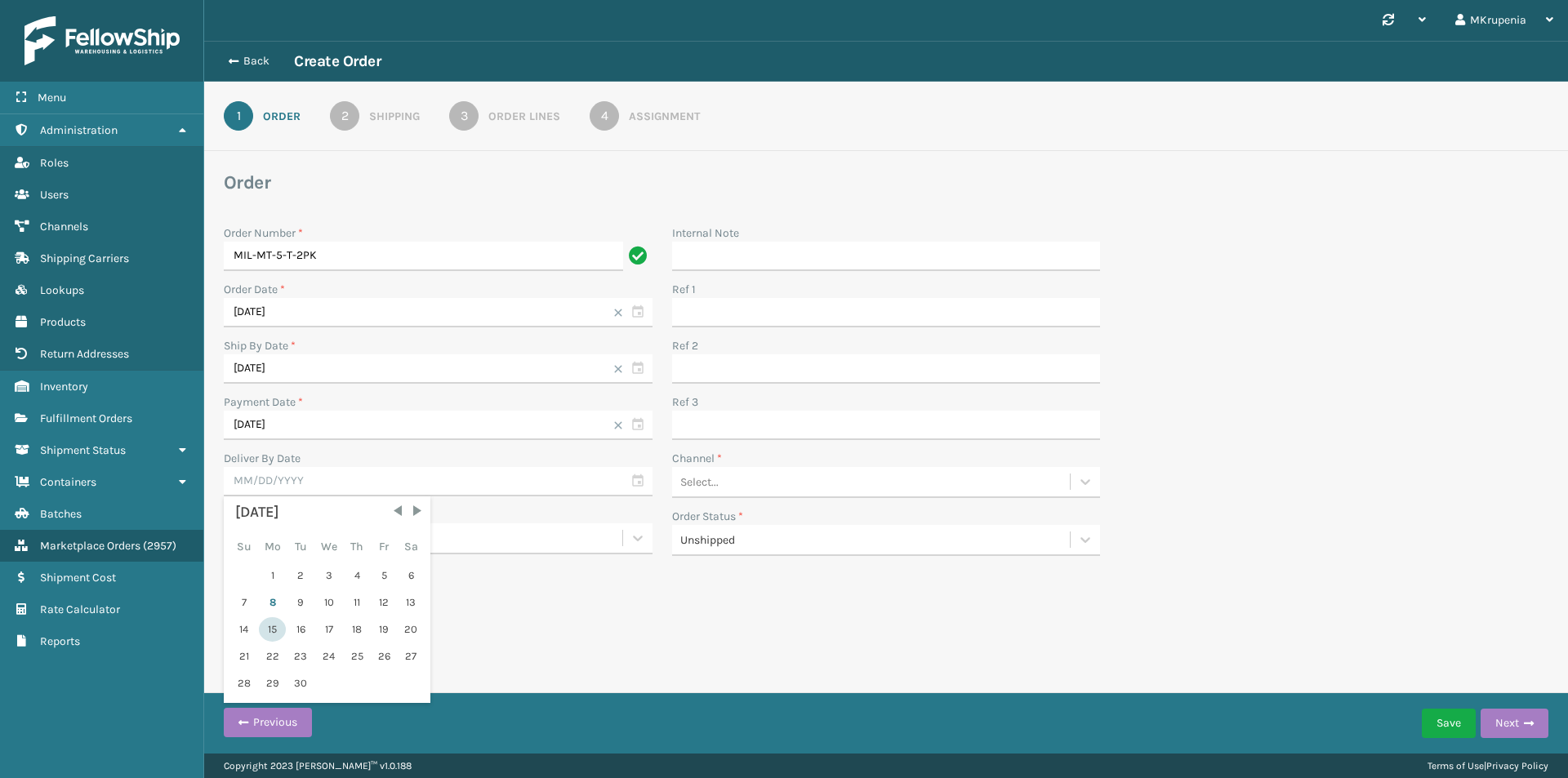
type input "09/15/2025"
click at [1514, 715] on button "Next" at bounding box center [1514, 723] width 68 height 30
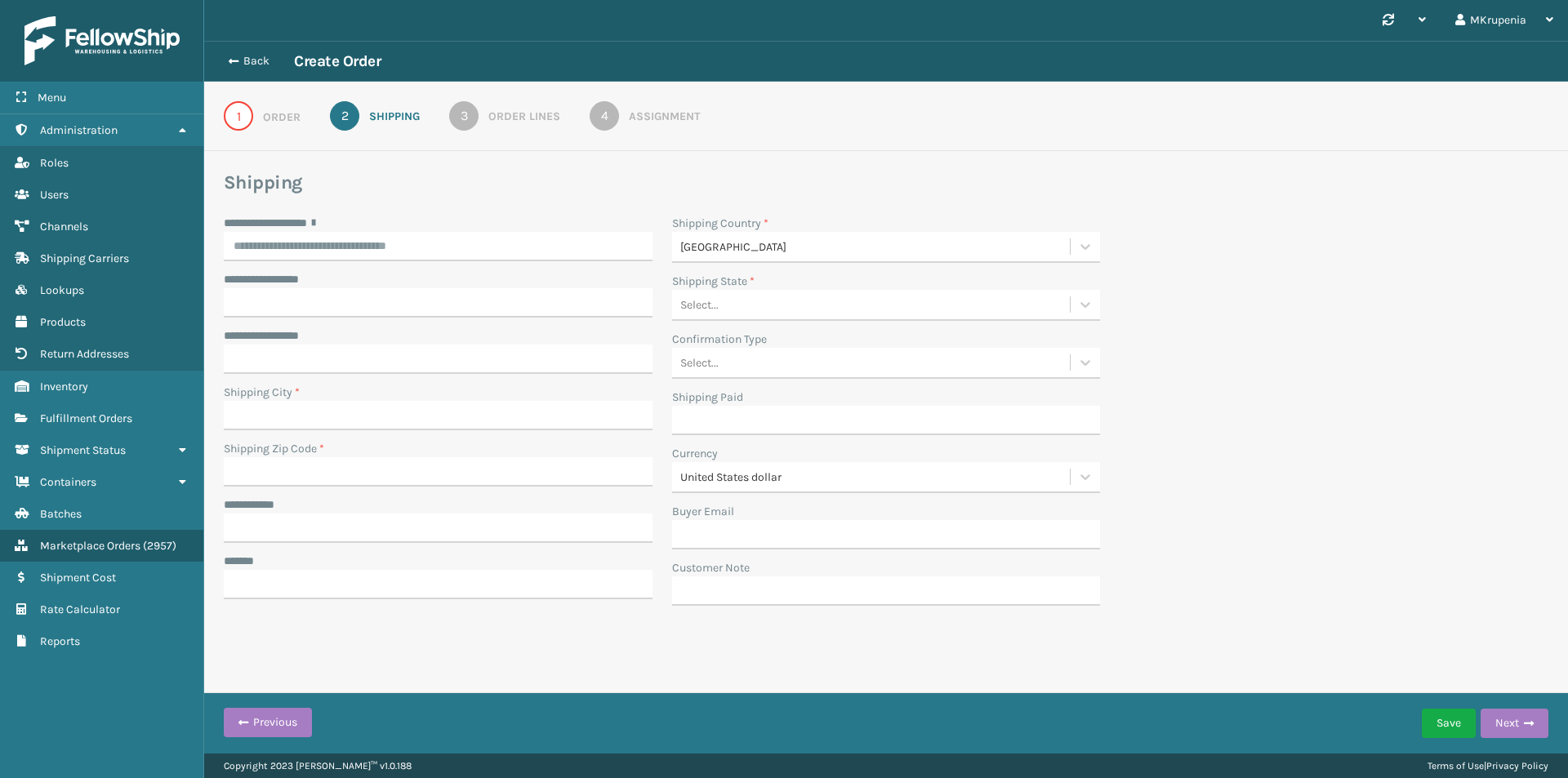
click at [252, 118] on div "1" at bounding box center [239, 116] width 30 height 30
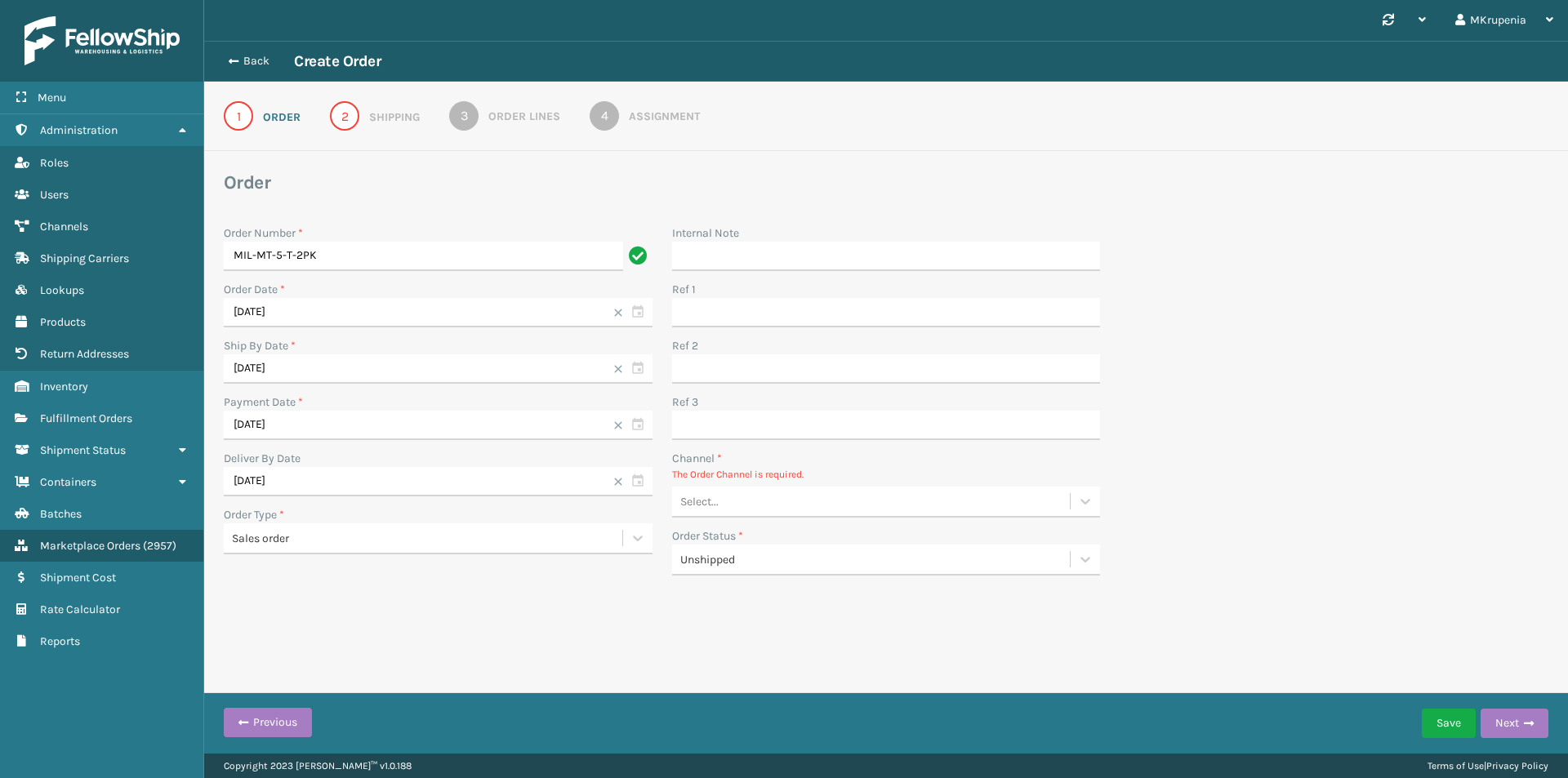
click at [797, 514] on div "Select..." at bounding box center [871, 501] width 398 height 27
click at [777, 536] on div "Manual Orders" at bounding box center [886, 542] width 429 height 30
click at [1509, 709] on button "Next" at bounding box center [1514, 723] width 68 height 30
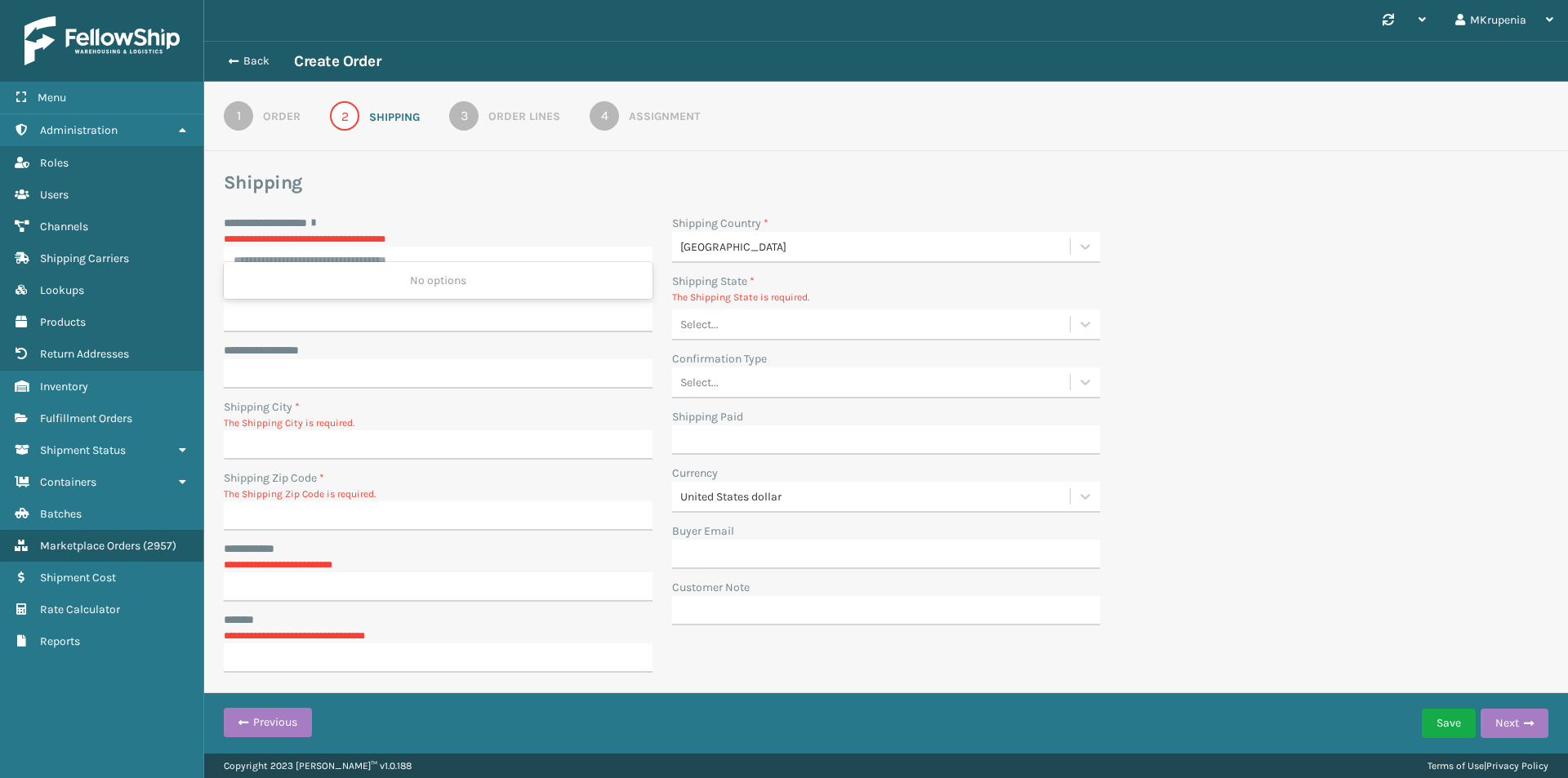
click at [424, 262] on div "**********" at bounding box center [438, 245] width 429 height 61
type input "**********"
type input "Lakewood"
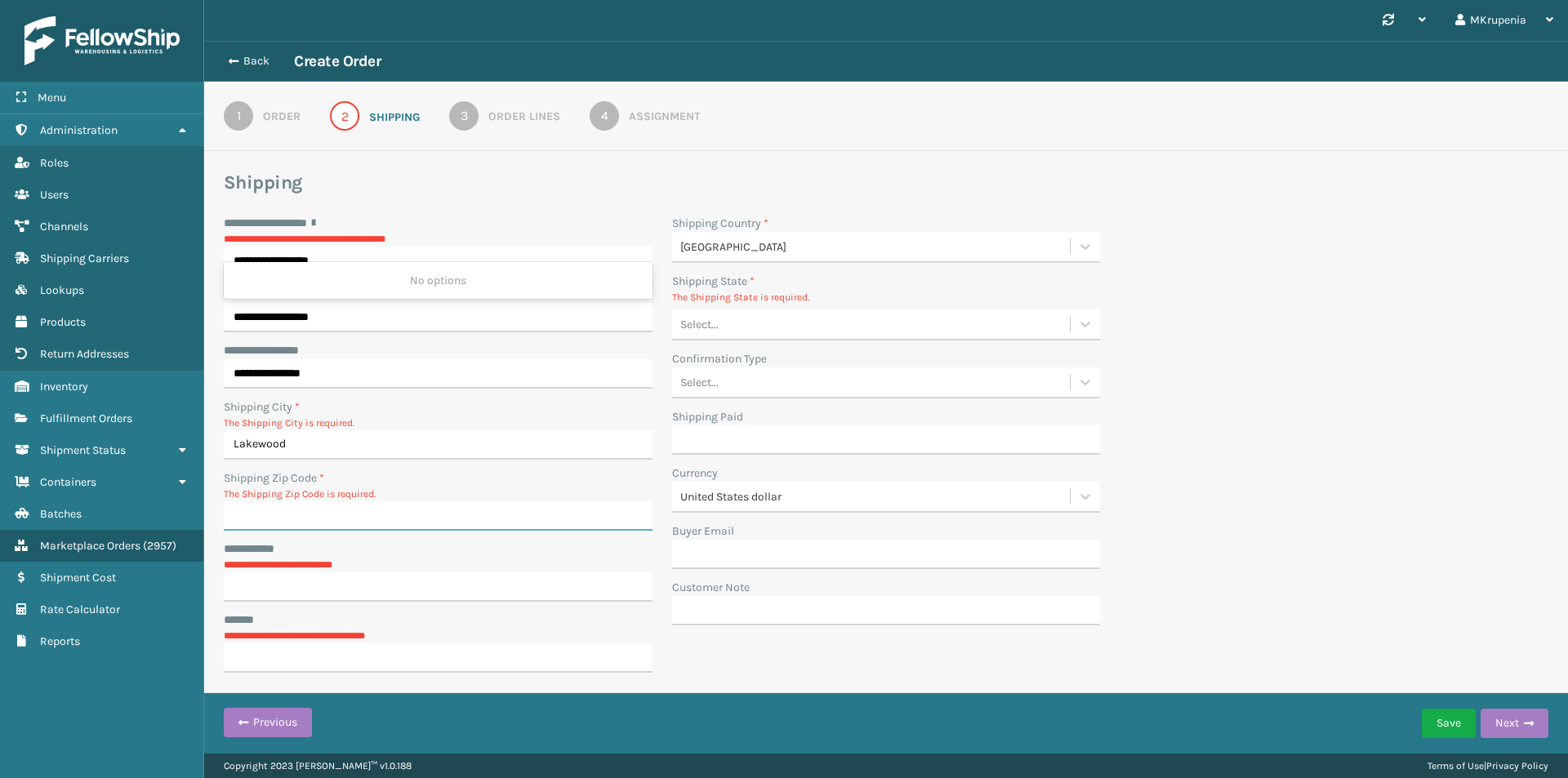
type input "08701"
type input "**********"
type input "United States"
type input "New Jersey"
type input "mirikrupenia@gmail.com"
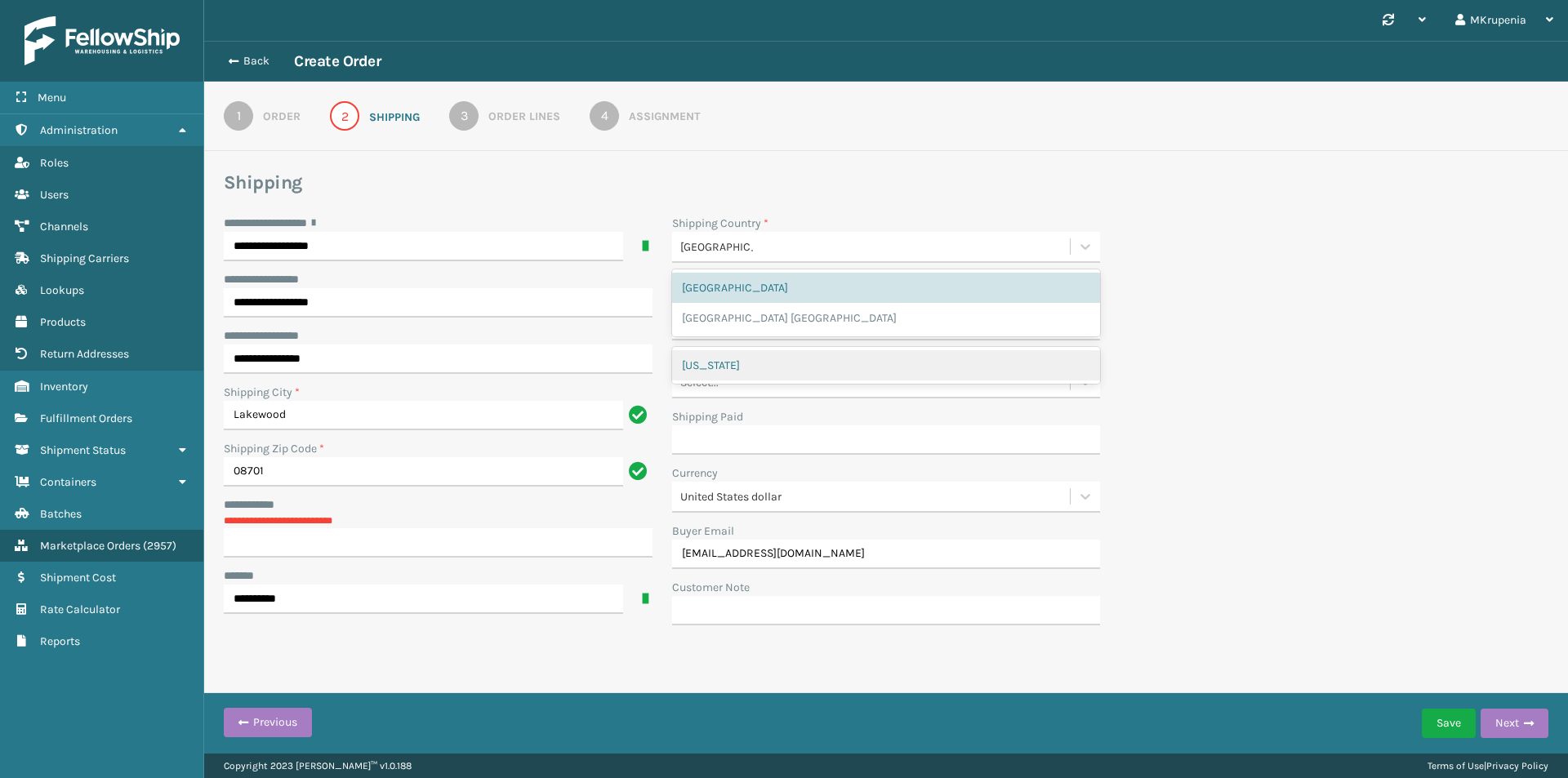
click at [237, 110] on div "1" at bounding box center [239, 116] width 30 height 30
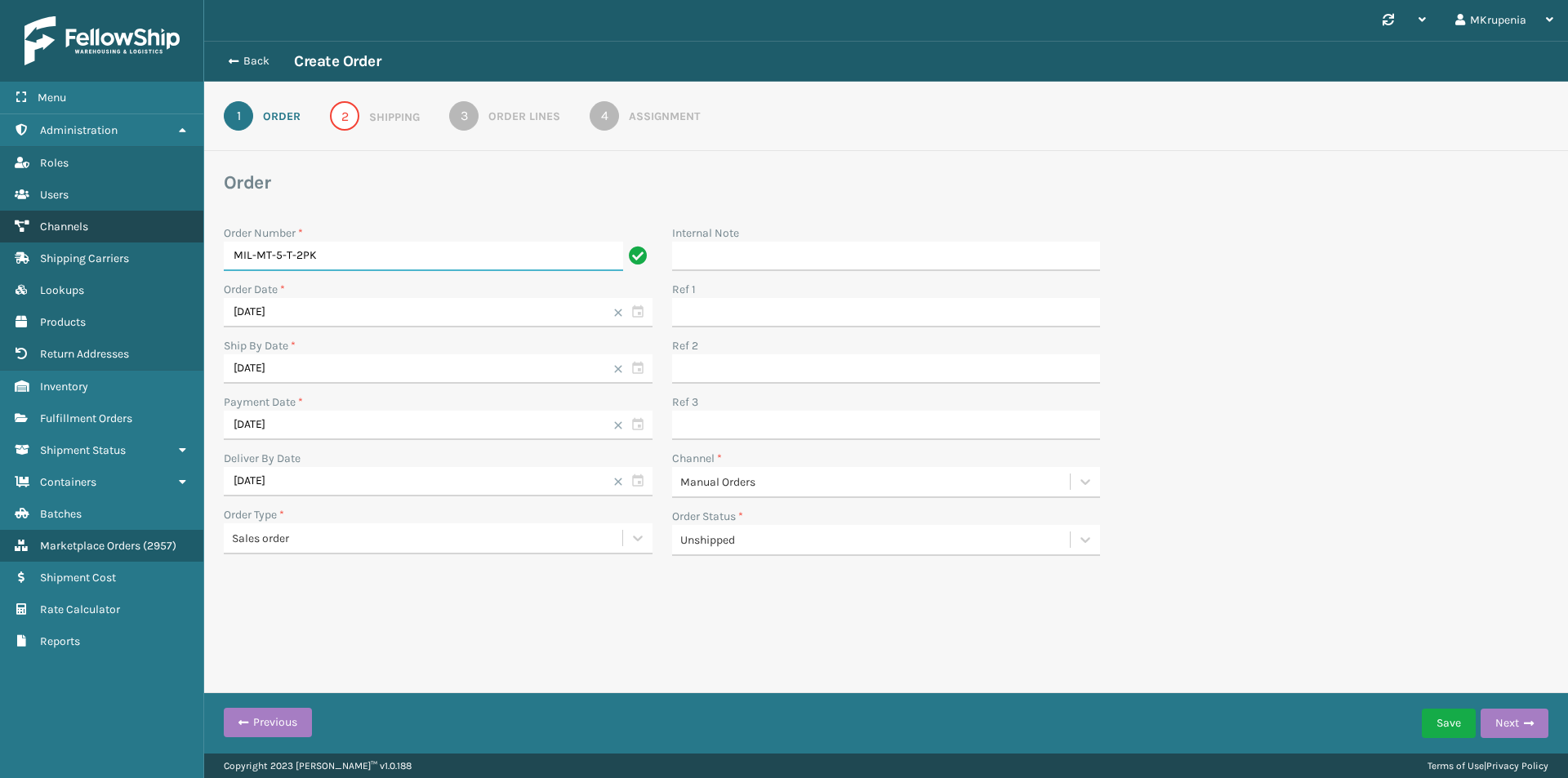
drag, startPoint x: 335, startPoint y: 253, endPoint x: 172, endPoint y: 232, distance: 164.3
click at [172, 0] on div "Menu Administration Roles Users Channels Shipping Carriers Lookups Products Ret…" at bounding box center [784, 0] width 1568 height 0
paste input "ARCH-CBNT"
type input "MIL-ARCH-CBNT"
click at [1504, 717] on button "Next" at bounding box center [1514, 723] width 68 height 30
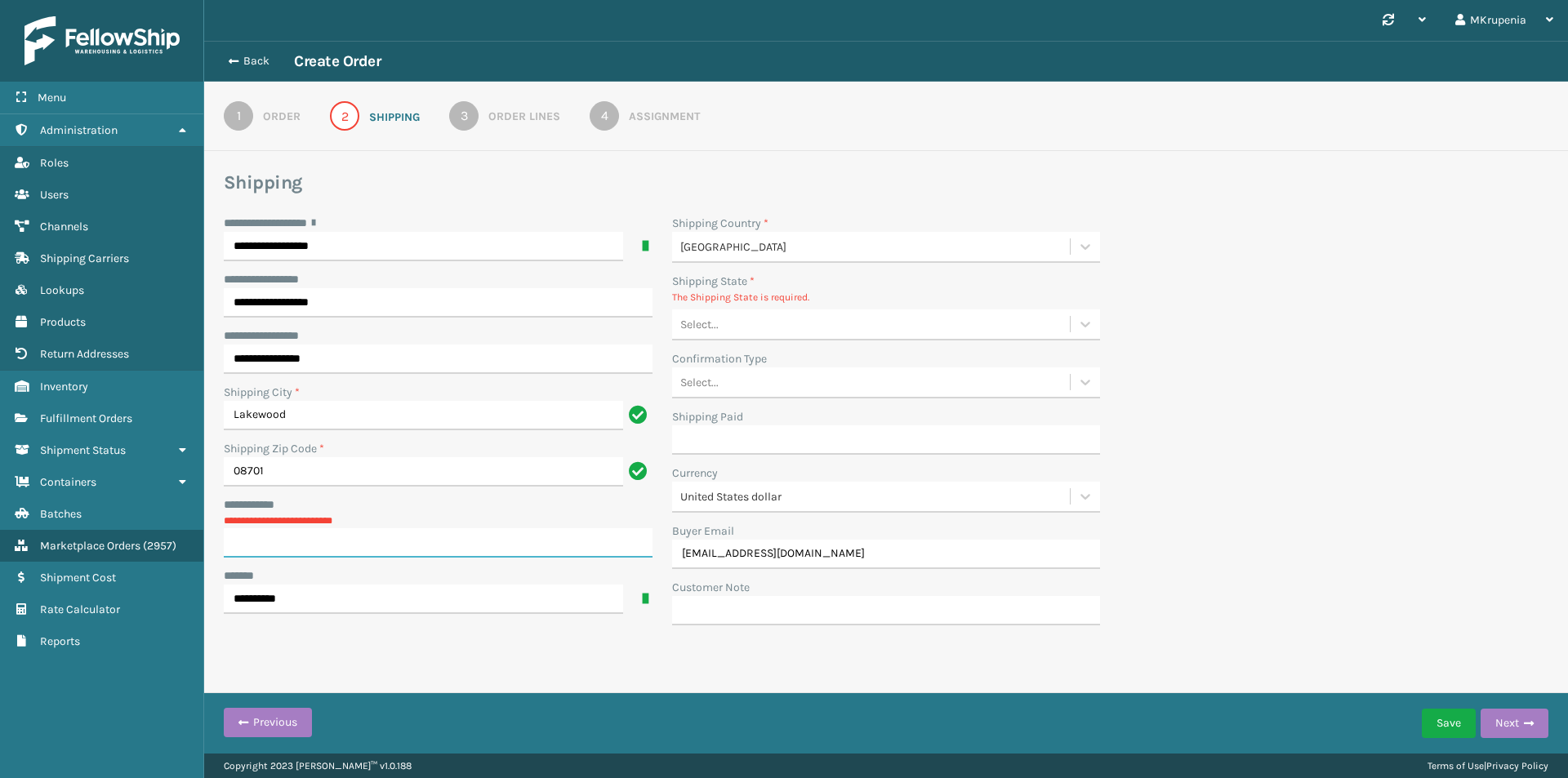
click at [354, 547] on input "**********" at bounding box center [438, 543] width 429 height 30
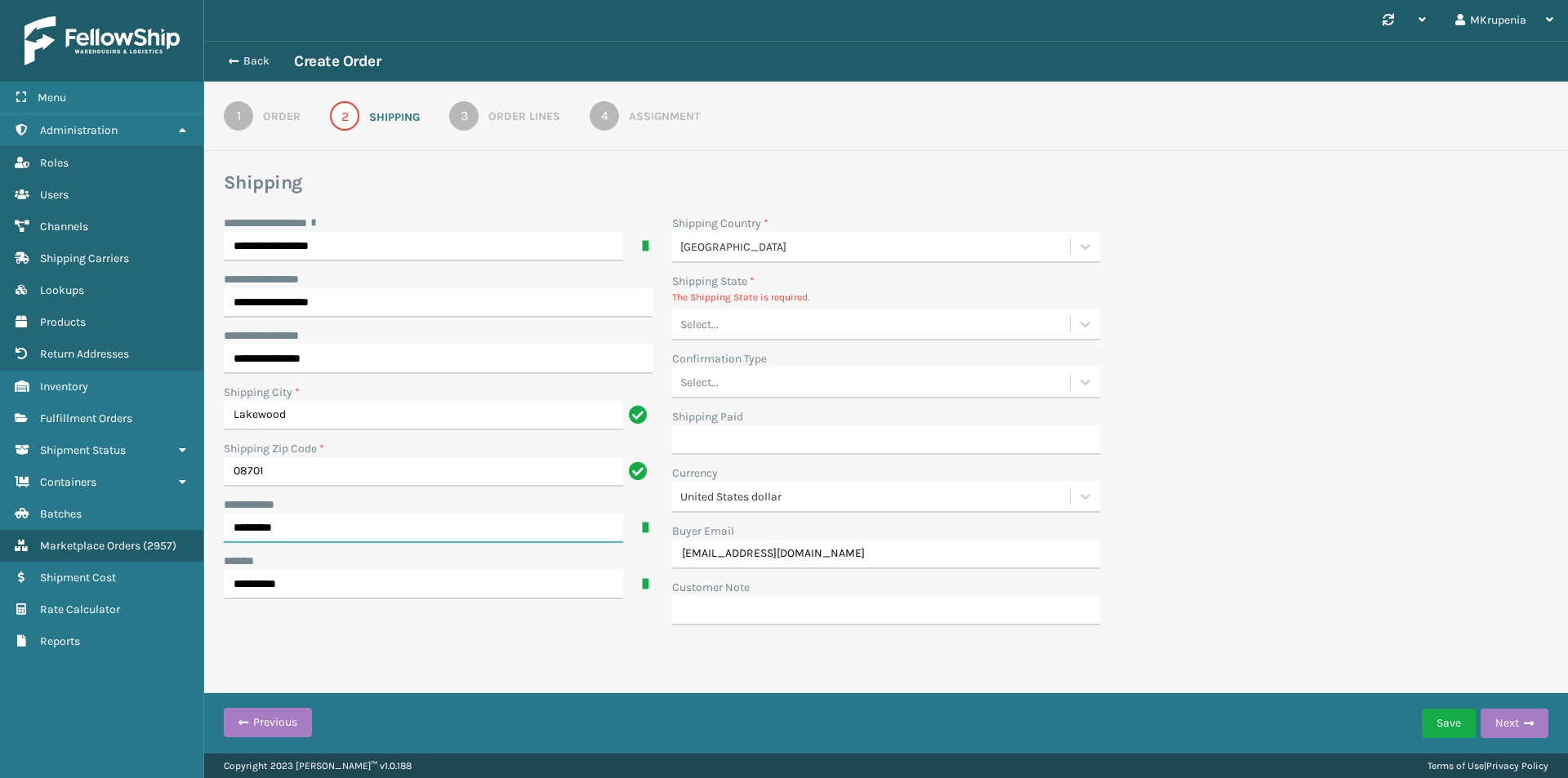
type input "*********"
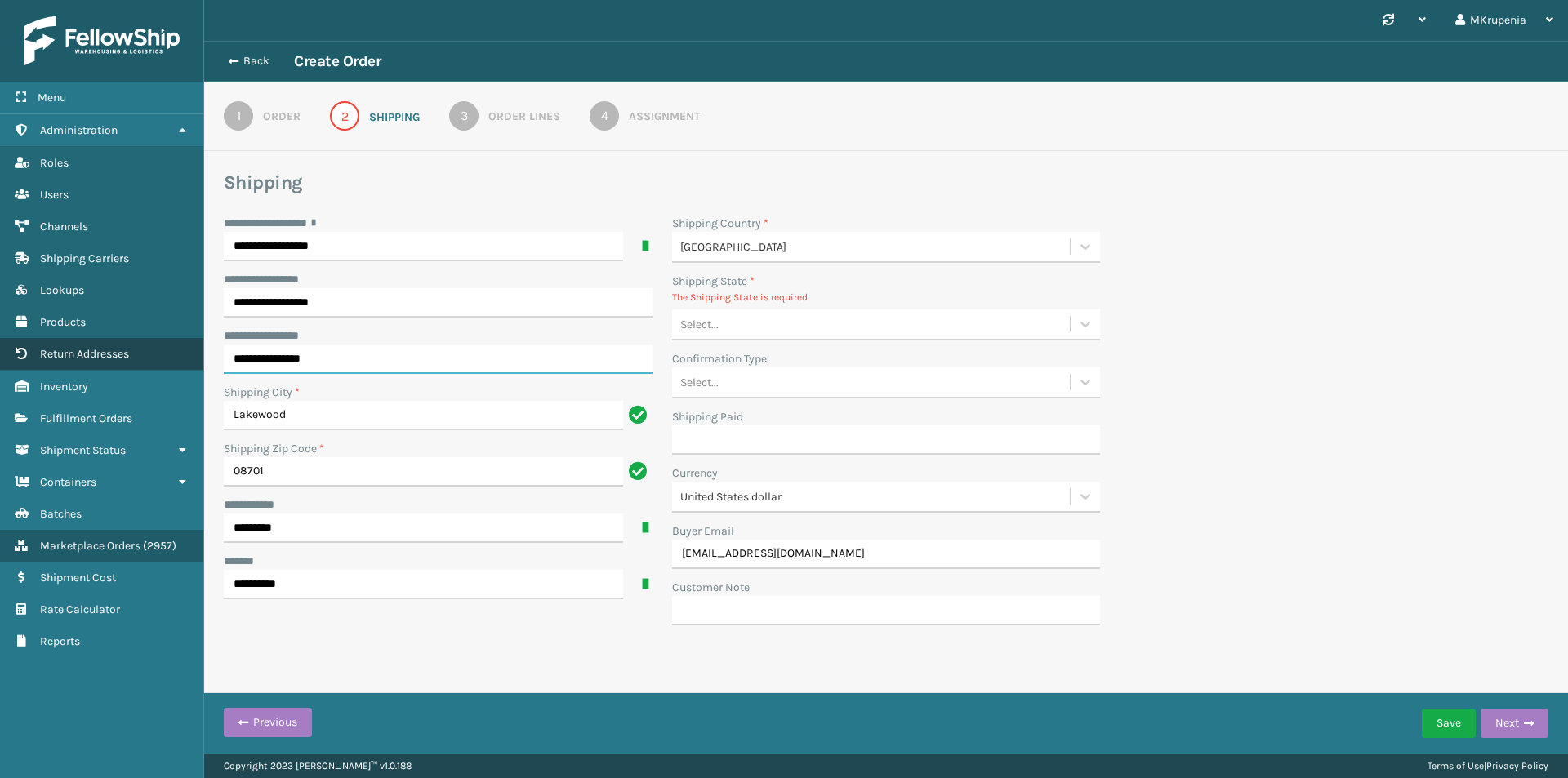
drag, startPoint x: 333, startPoint y: 369, endPoint x: 170, endPoint y: 369, distance: 163.0
click at [170, 0] on div "**********" at bounding box center [784, 0] width 1568 height 0
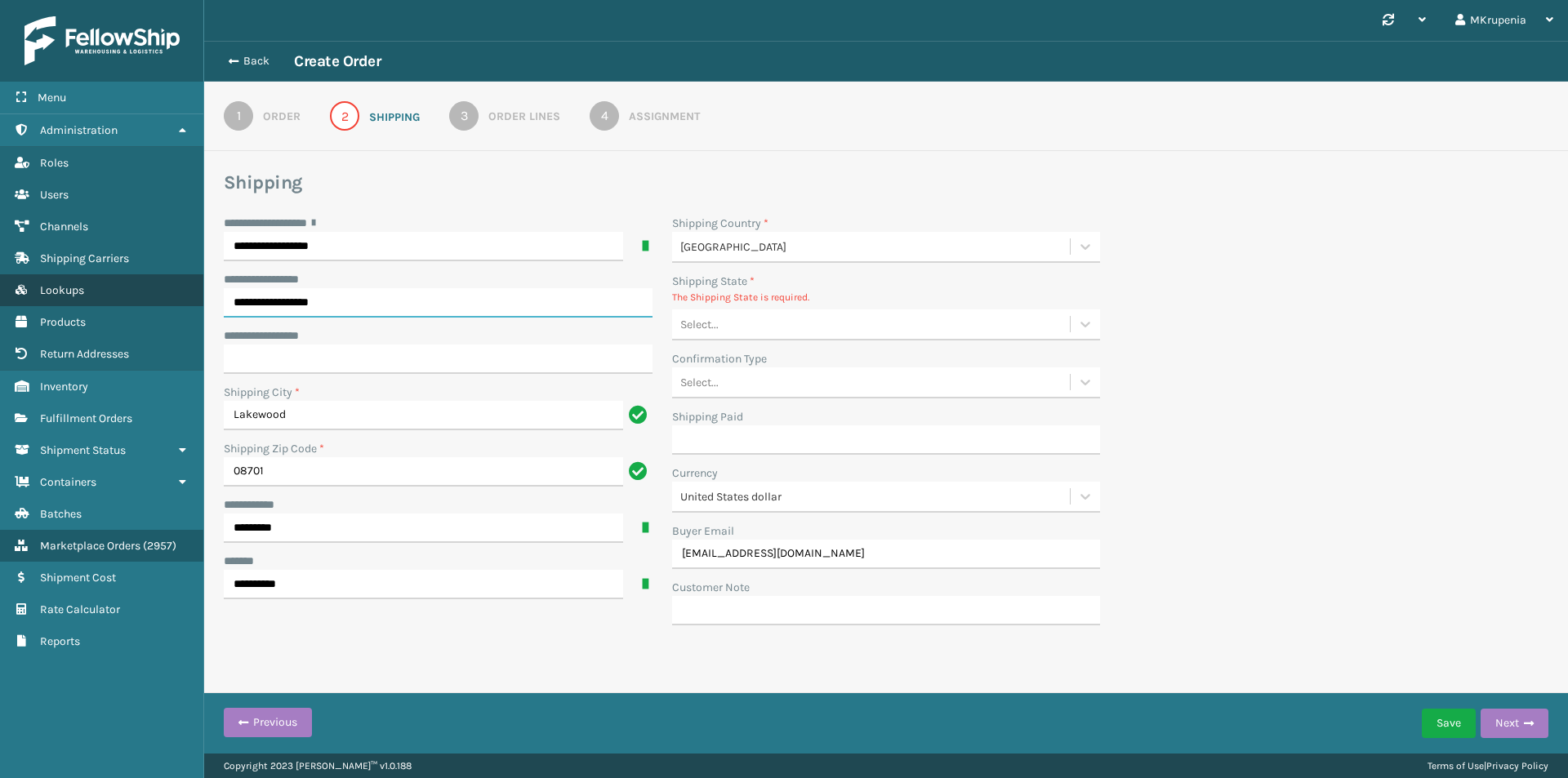
drag, startPoint x: 290, startPoint y: 302, endPoint x: 150, endPoint y: 301, distance: 140.0
click at [150, 0] on div "**********" at bounding box center [784, 0] width 1568 height 0
type input "*******"
click at [838, 317] on div "Select..." at bounding box center [871, 324] width 398 height 27
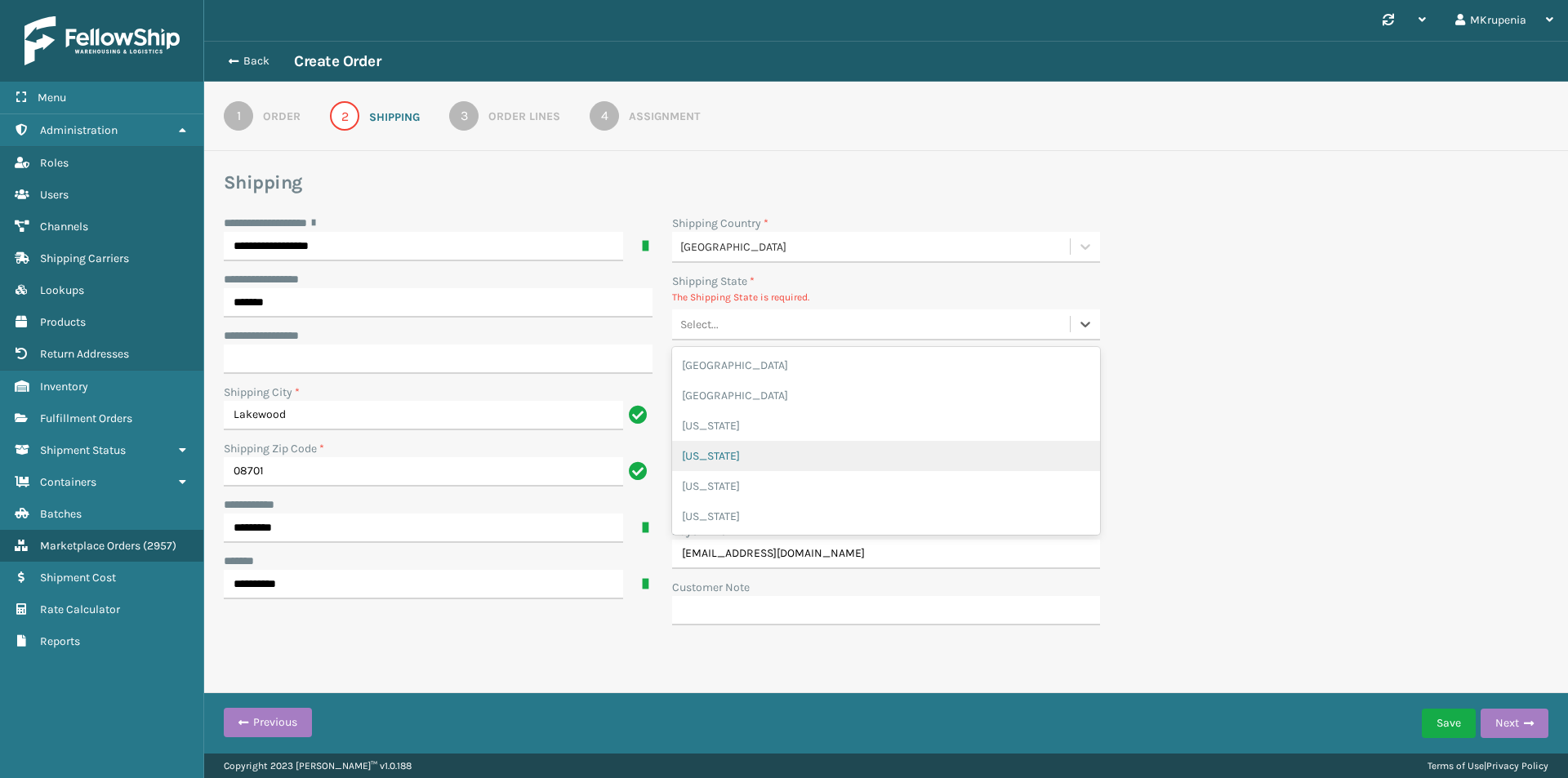
click at [741, 463] on div "New Jersey" at bounding box center [886, 456] width 429 height 30
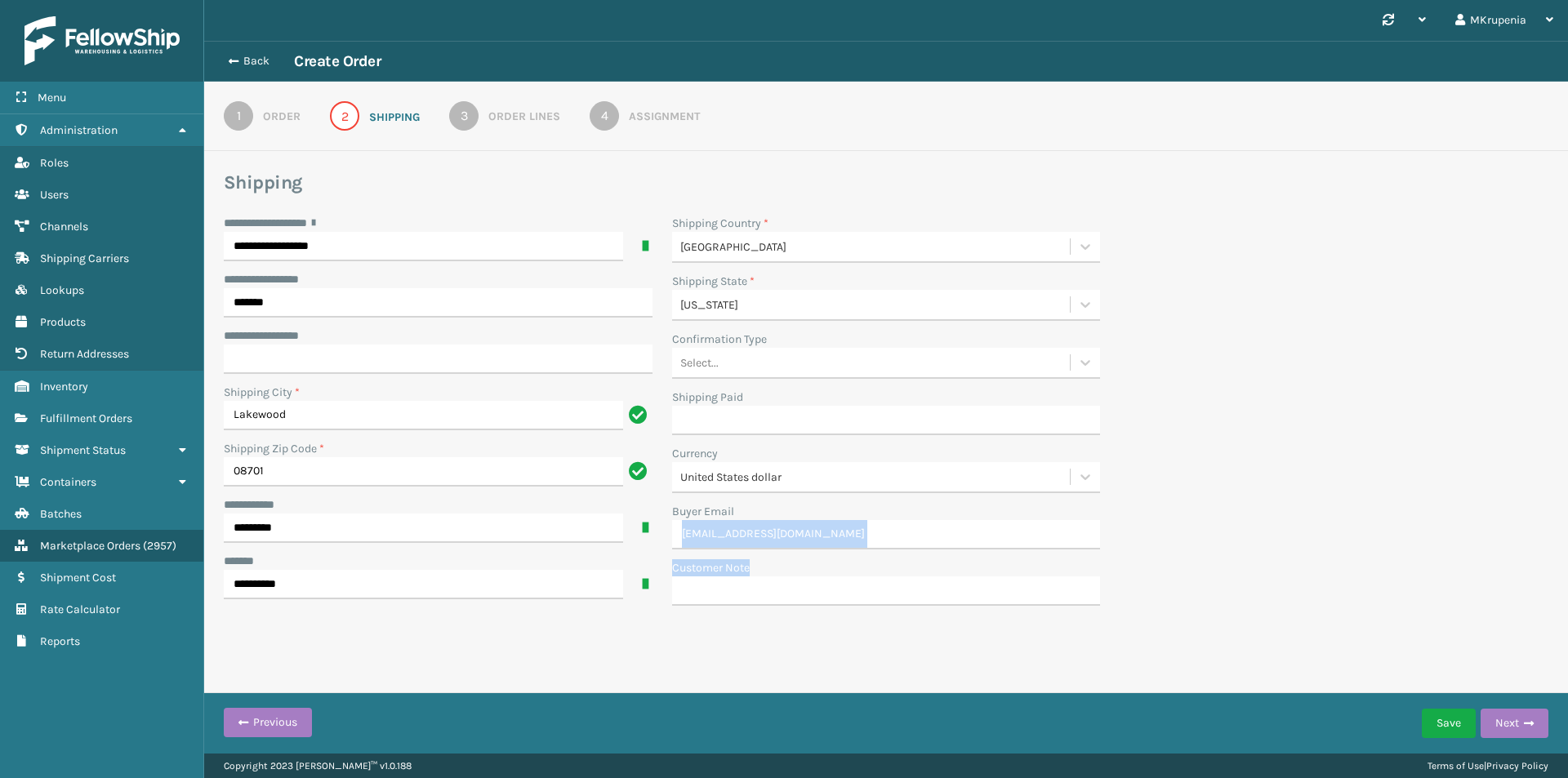
drag, startPoint x: 842, startPoint y: 550, endPoint x: 720, endPoint y: 538, distance: 122.6
click at [720, 538] on div "Shipping Country * United States Shipping State * New Jersey Confirmation Type …" at bounding box center [886, 415] width 448 height 401
click at [754, 529] on input "mirikrupenia@gmail.com" at bounding box center [886, 535] width 429 height 30
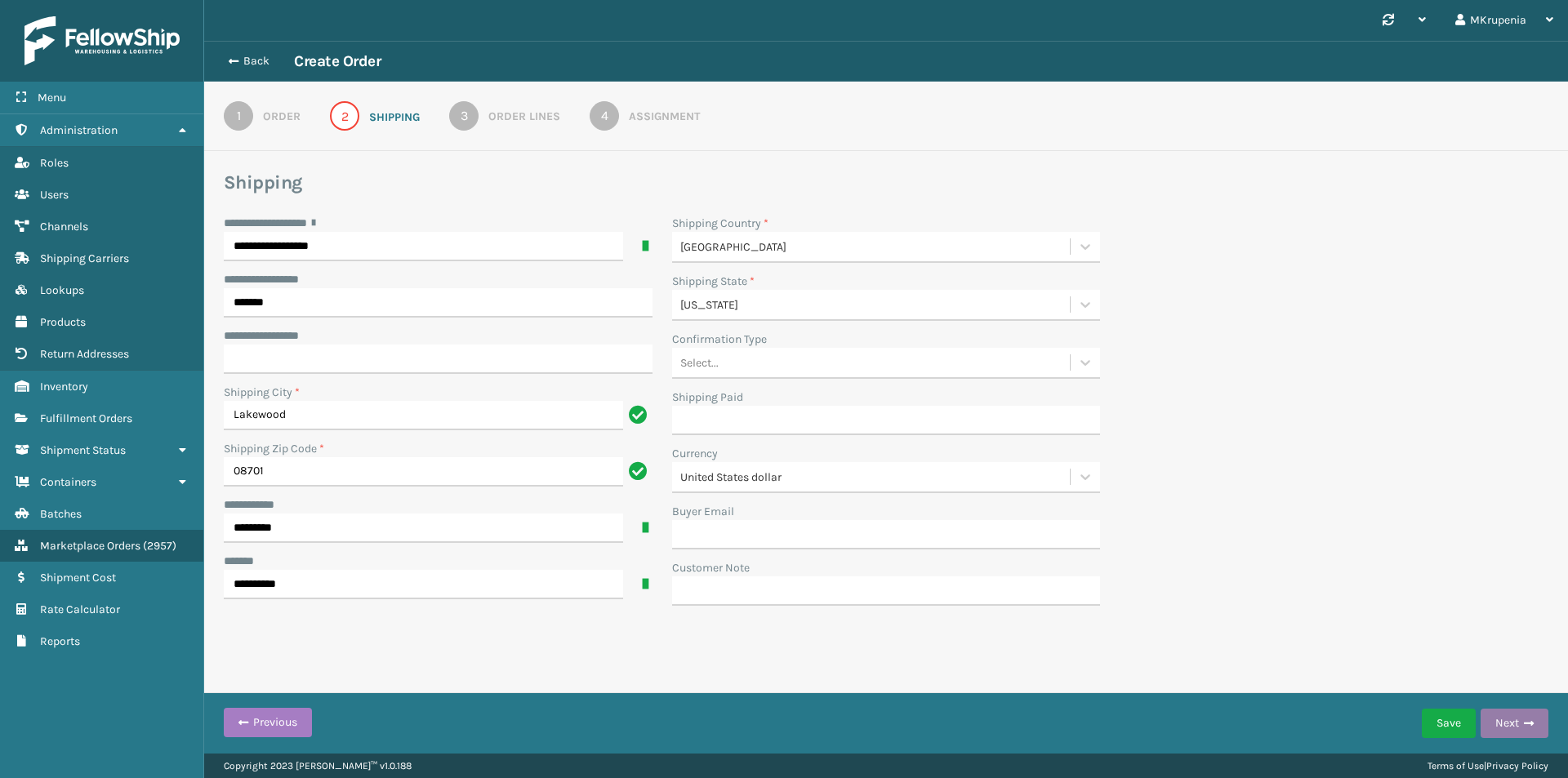
click at [1512, 719] on button "Next" at bounding box center [1514, 723] width 68 height 30
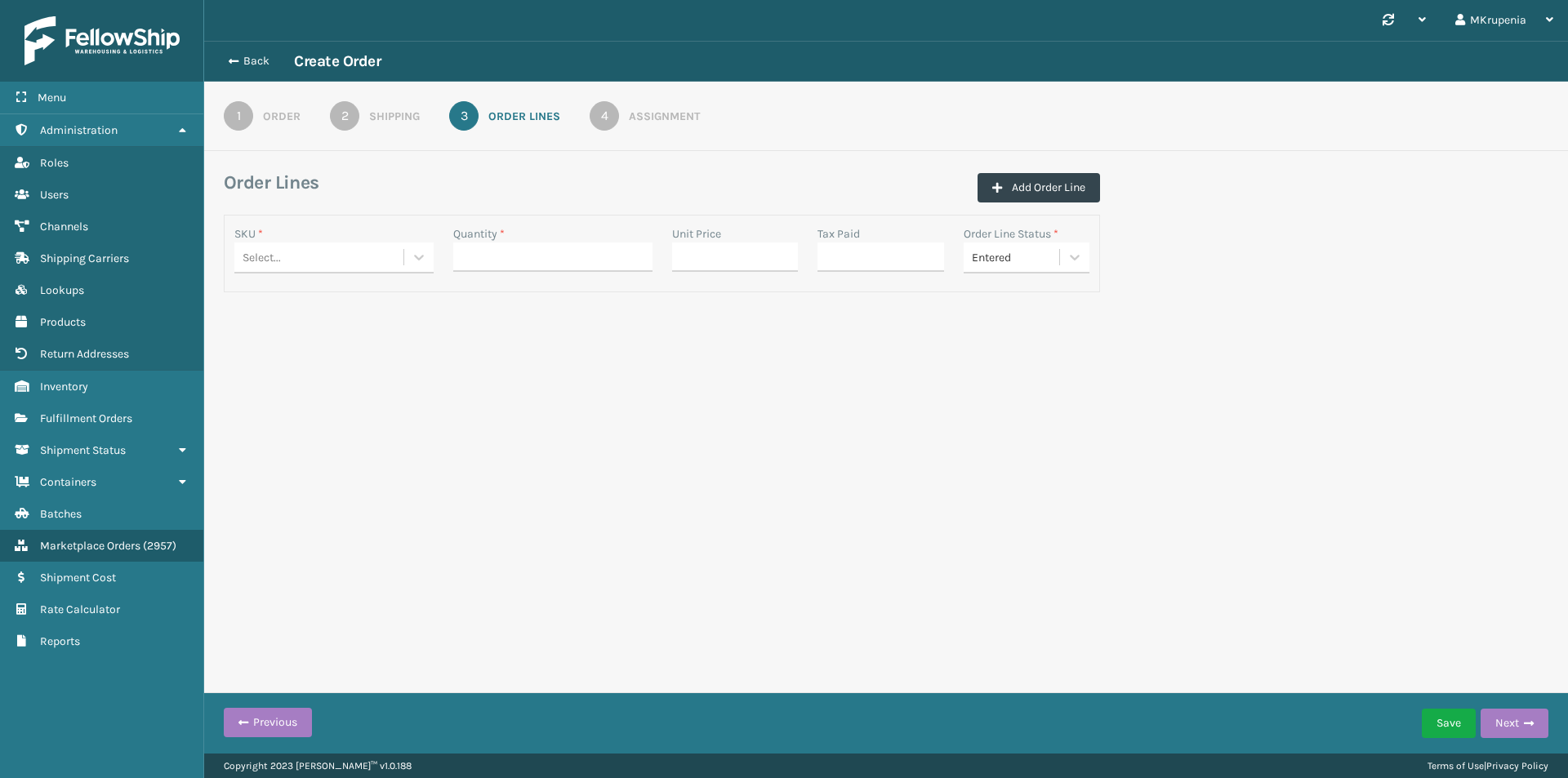
click at [303, 253] on div "Select..." at bounding box center [319, 257] width 169 height 27
paste input "MIL-ARCH-CBNT"
type input "MIL-ARCH-CBNT"
click at [330, 303] on div "MIL-ARCH-CBNT" at bounding box center [334, 298] width 200 height 30
click at [523, 257] on input "Quantity *" at bounding box center [553, 257] width 200 height 30
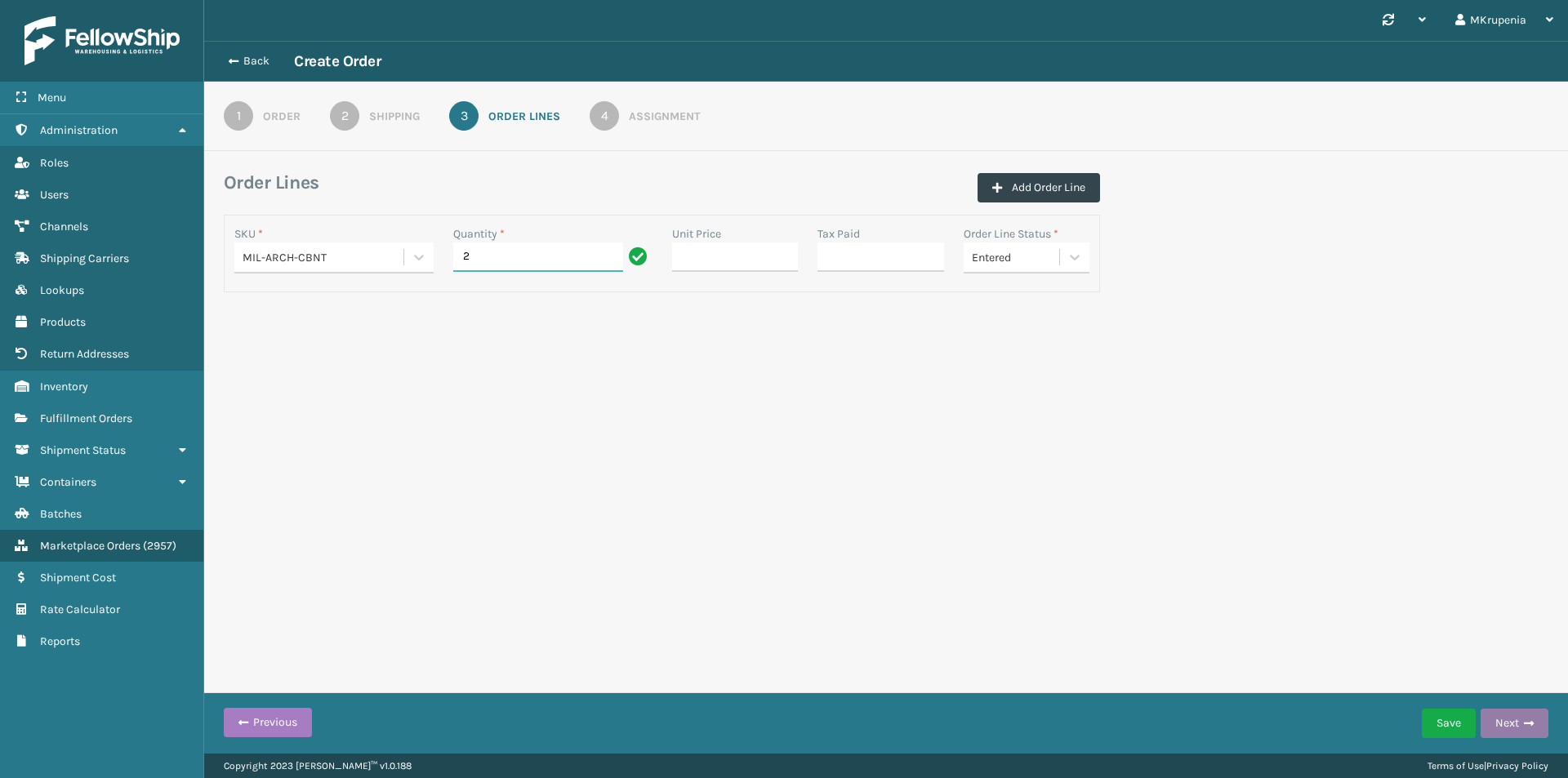
type input "2"
click at [1504, 718] on button "Next" at bounding box center [1514, 723] width 68 height 30
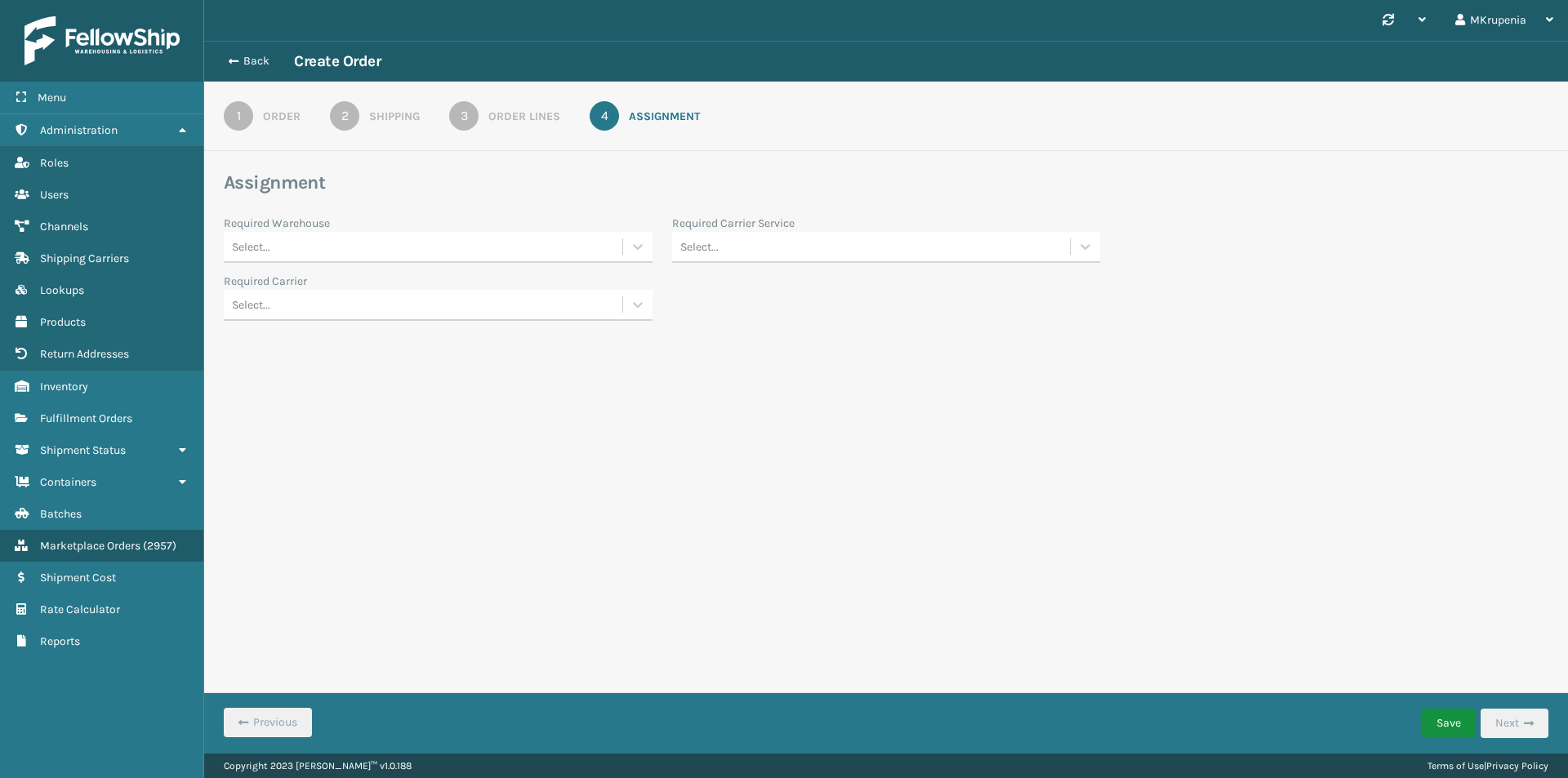
click at [1454, 732] on button "Save" at bounding box center [1449, 723] width 54 height 30
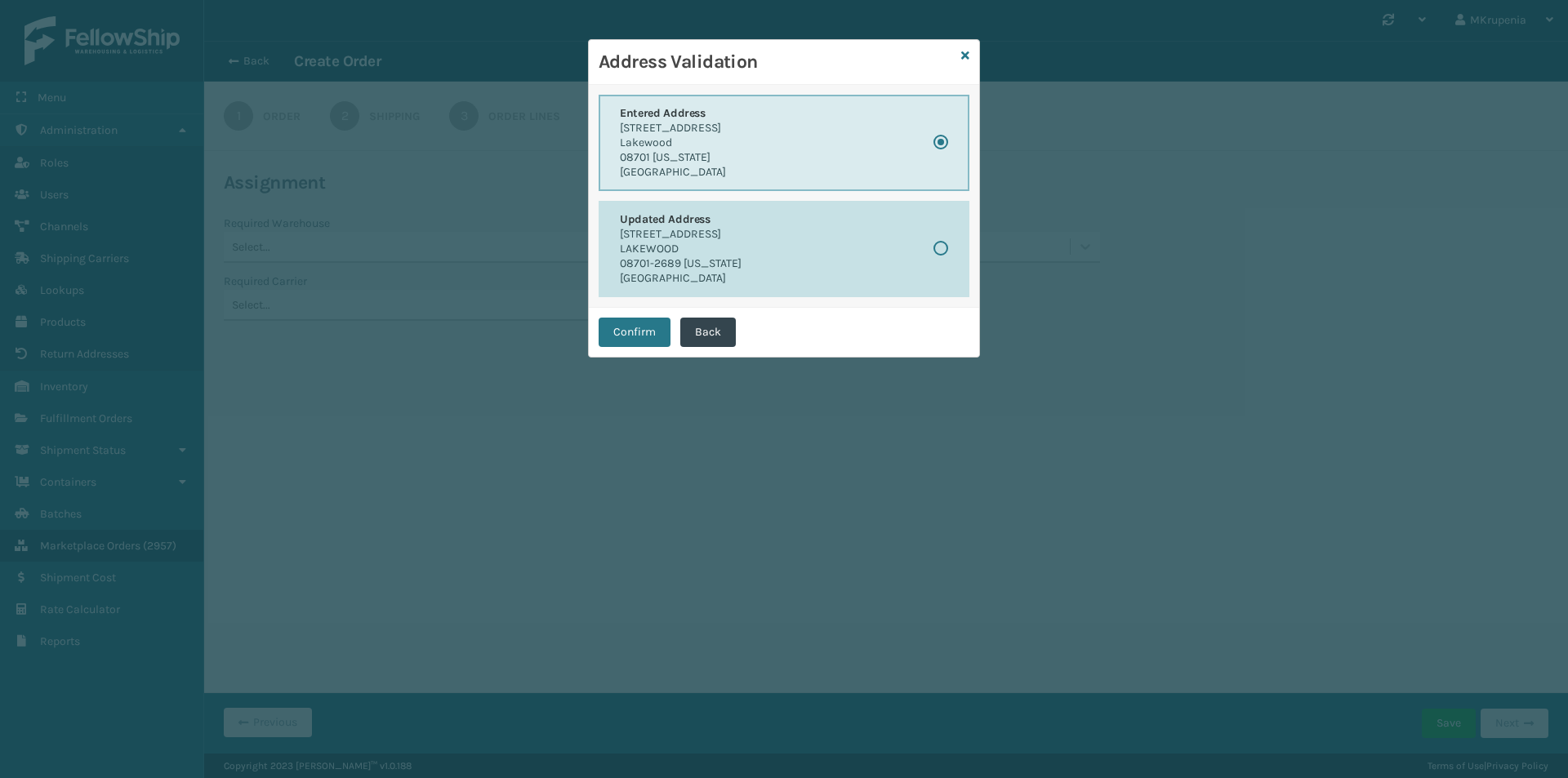
click at [745, 239] on button "Updated Address 417 9TH ST APT 14B LAKEWOOD 08701-2689 New Jersey United States" at bounding box center [784, 248] width 370 height 97
radio input "false"
radio input "true"
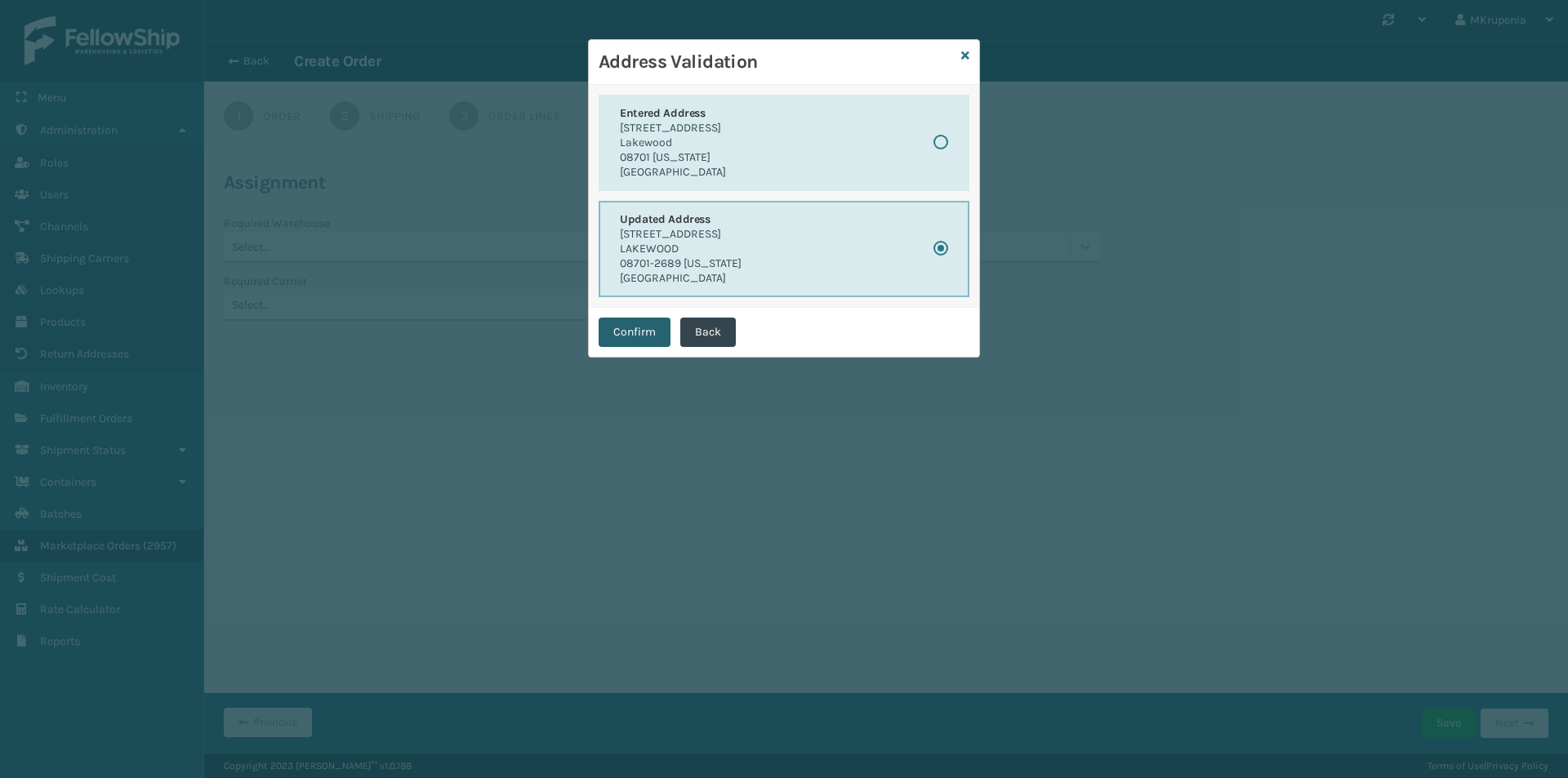
click at [662, 333] on button "Confirm" at bounding box center [635, 332] width 71 height 30
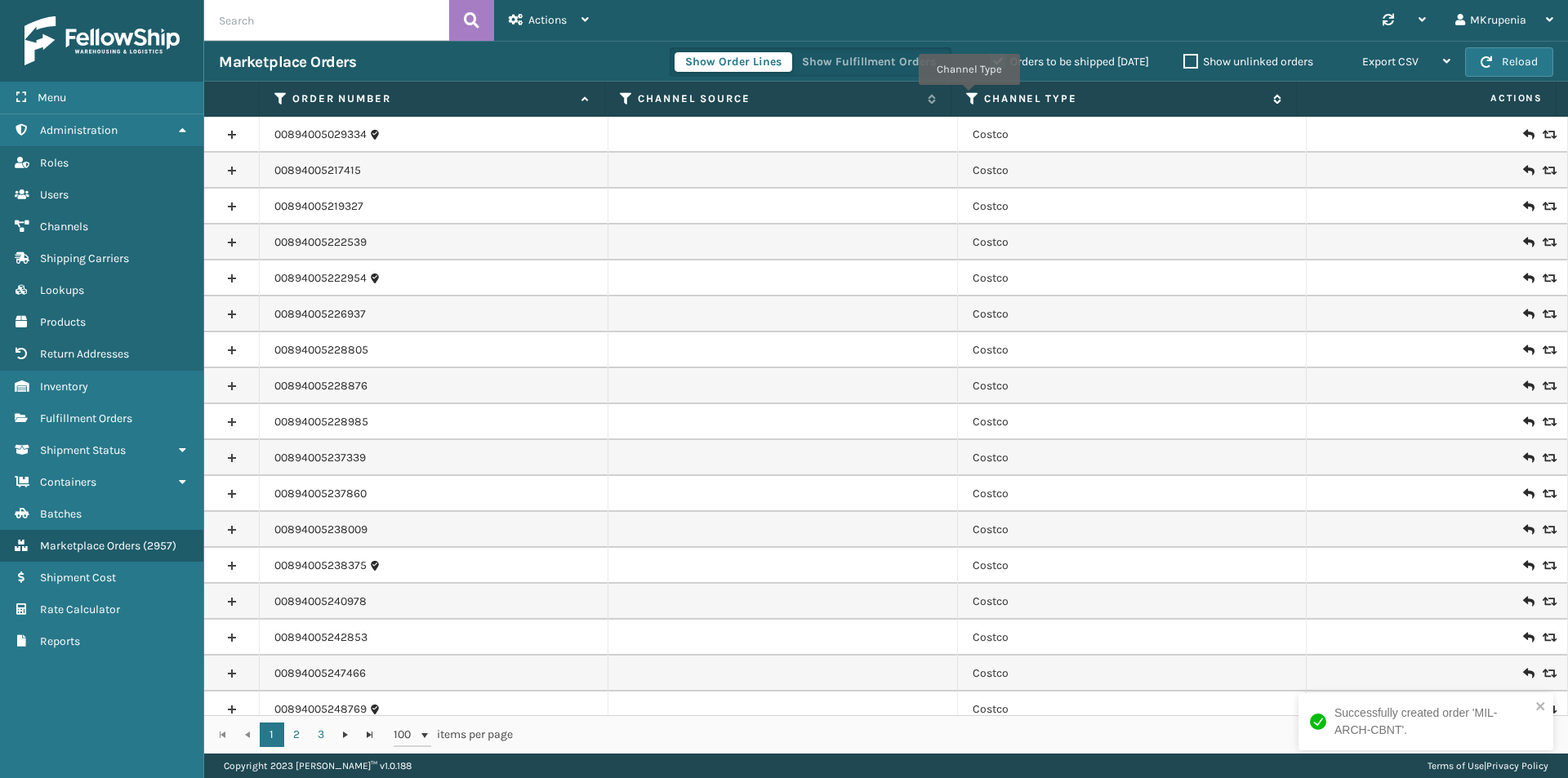
click at [968, 97] on icon at bounding box center [972, 98] width 13 height 15
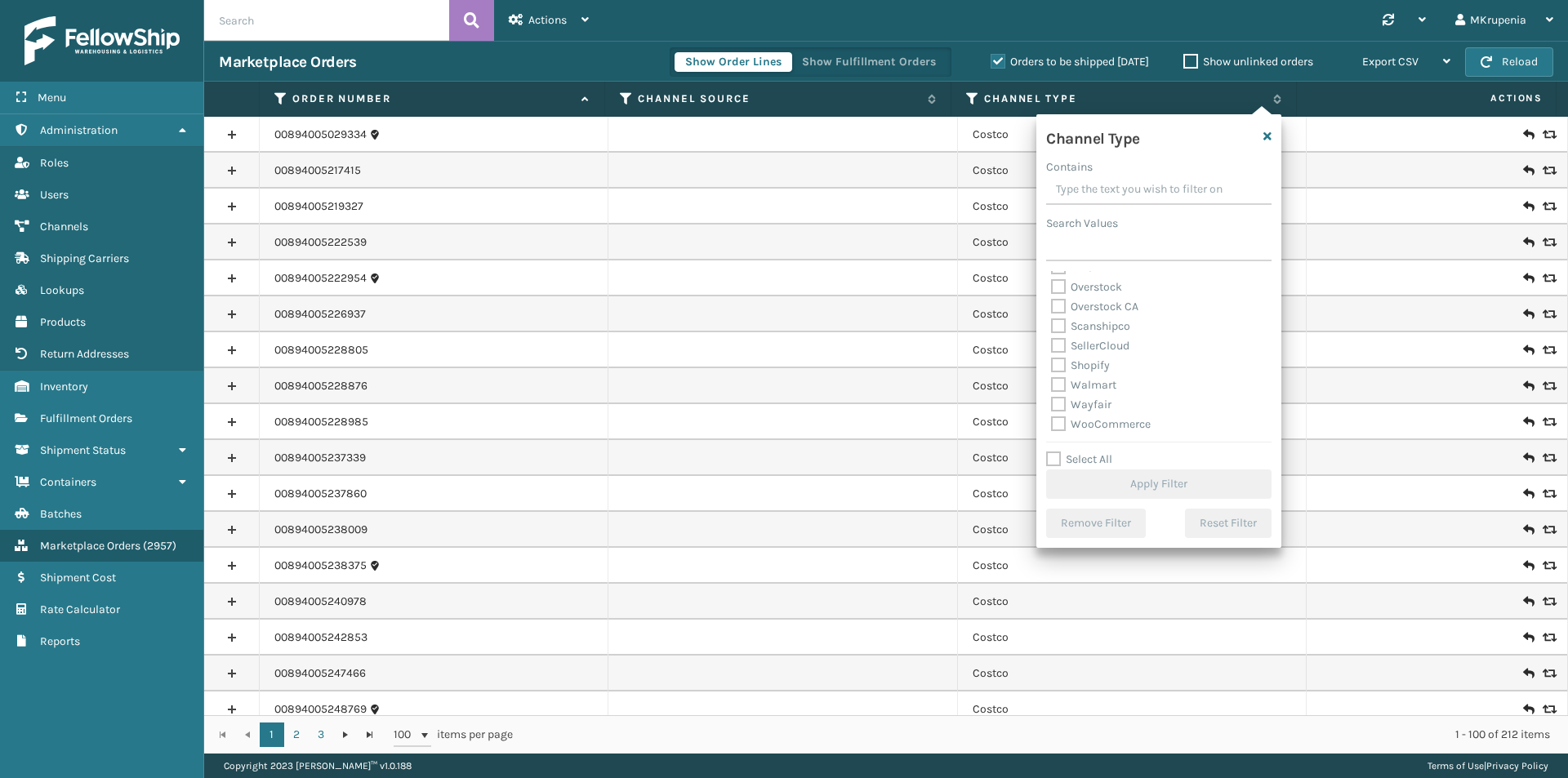
scroll to position [108, 0]
click at [1049, 311] on div "Amazon Amazon Vendor Buy Buy Baby Costco GoFlow Home Depot LogicBroker Manual O…" at bounding box center [1158, 352] width 226 height 163
click at [1061, 309] on label "Manual Orders" at bounding box center [1098, 310] width 95 height 14
click at [1052, 309] on input "Manual Orders" at bounding box center [1051, 306] width 1 height 10
checkbox input "true"
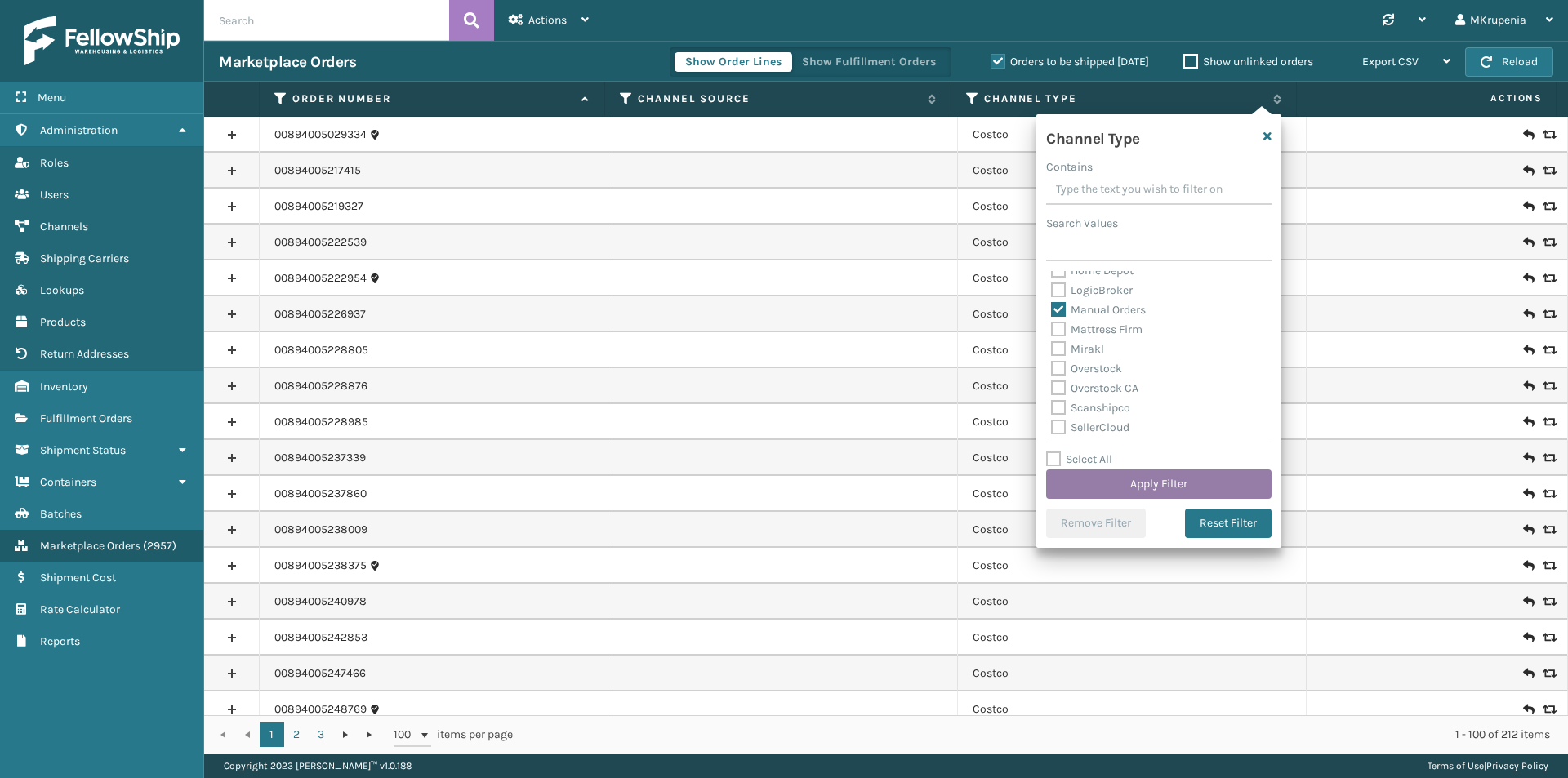
click at [1189, 487] on button "Apply Filter" at bounding box center [1158, 484] width 226 height 30
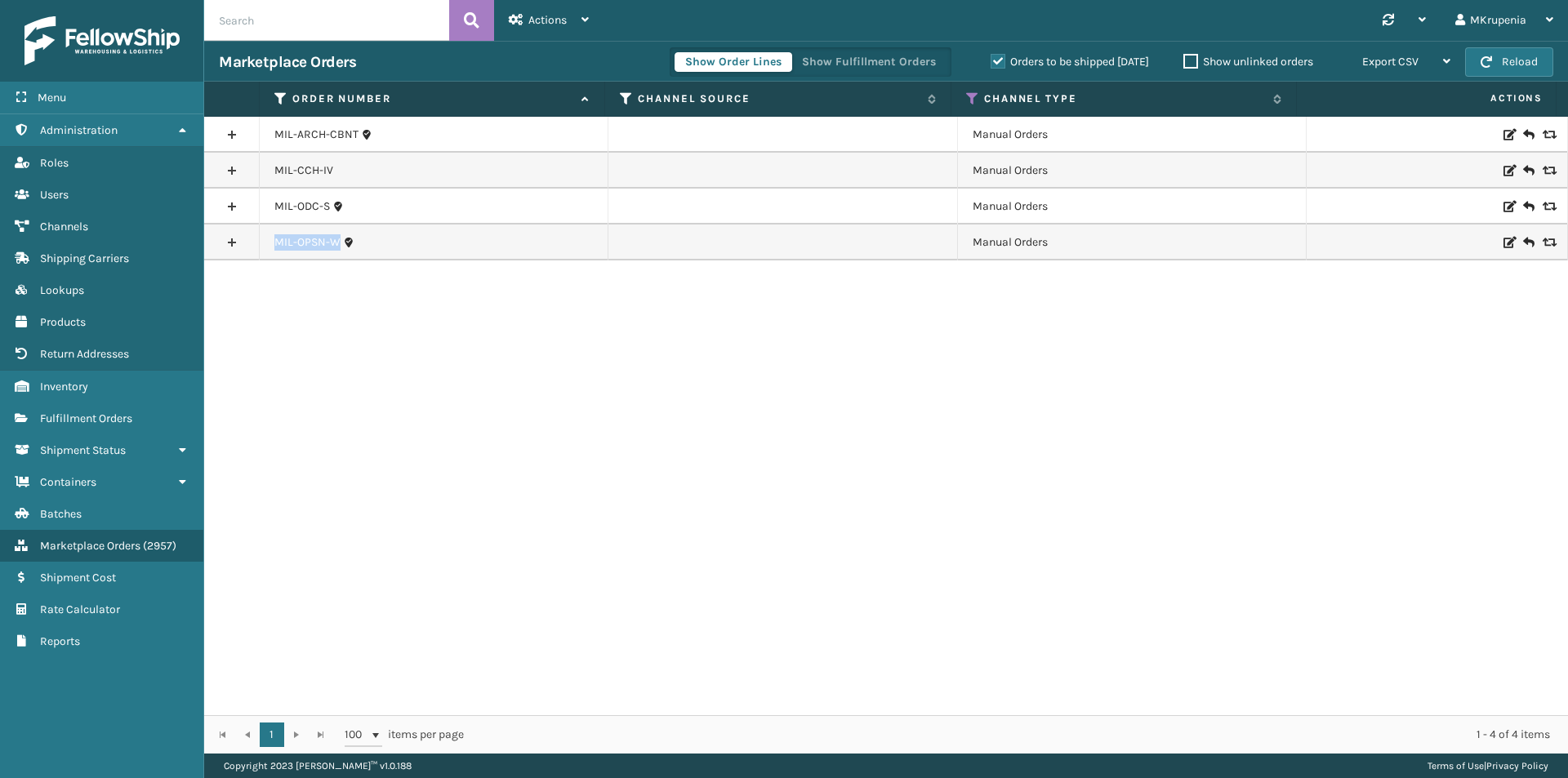
drag, startPoint x: 403, startPoint y: 240, endPoint x: 274, endPoint y: 239, distance: 129.0
click at [275, 239] on div "MIL-OPSN-W" at bounding box center [433, 242] width 318 height 17
copy link "MIL-OPSN-W"
click at [299, 166] on link "MIL-CCH-IV" at bounding box center [303, 170] width 58 height 17
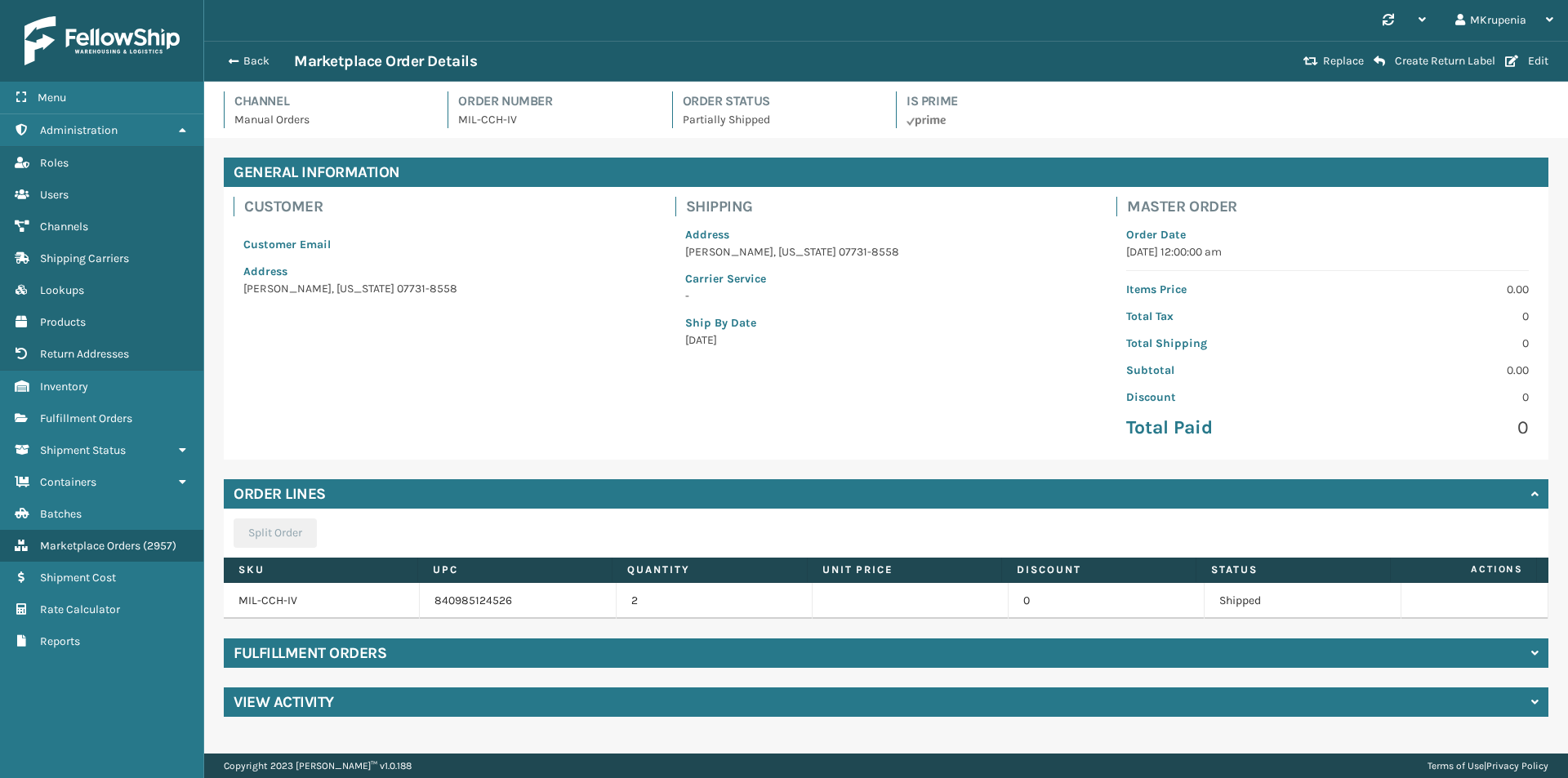
click at [357, 666] on div "Fulfillment Orders" at bounding box center [886, 653] width 1325 height 30
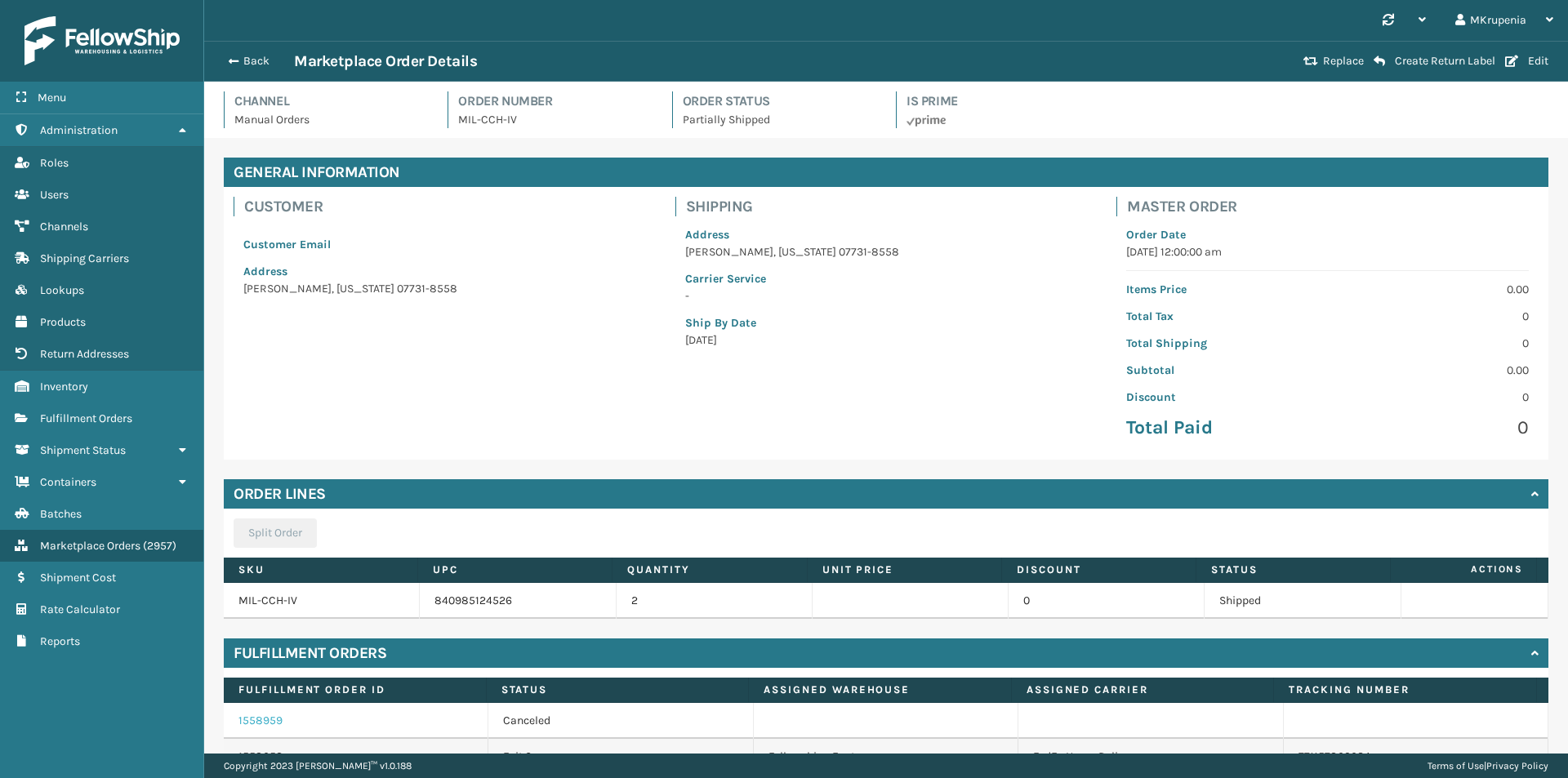
click at [255, 725] on link "1558959" at bounding box center [261, 720] width 44 height 14
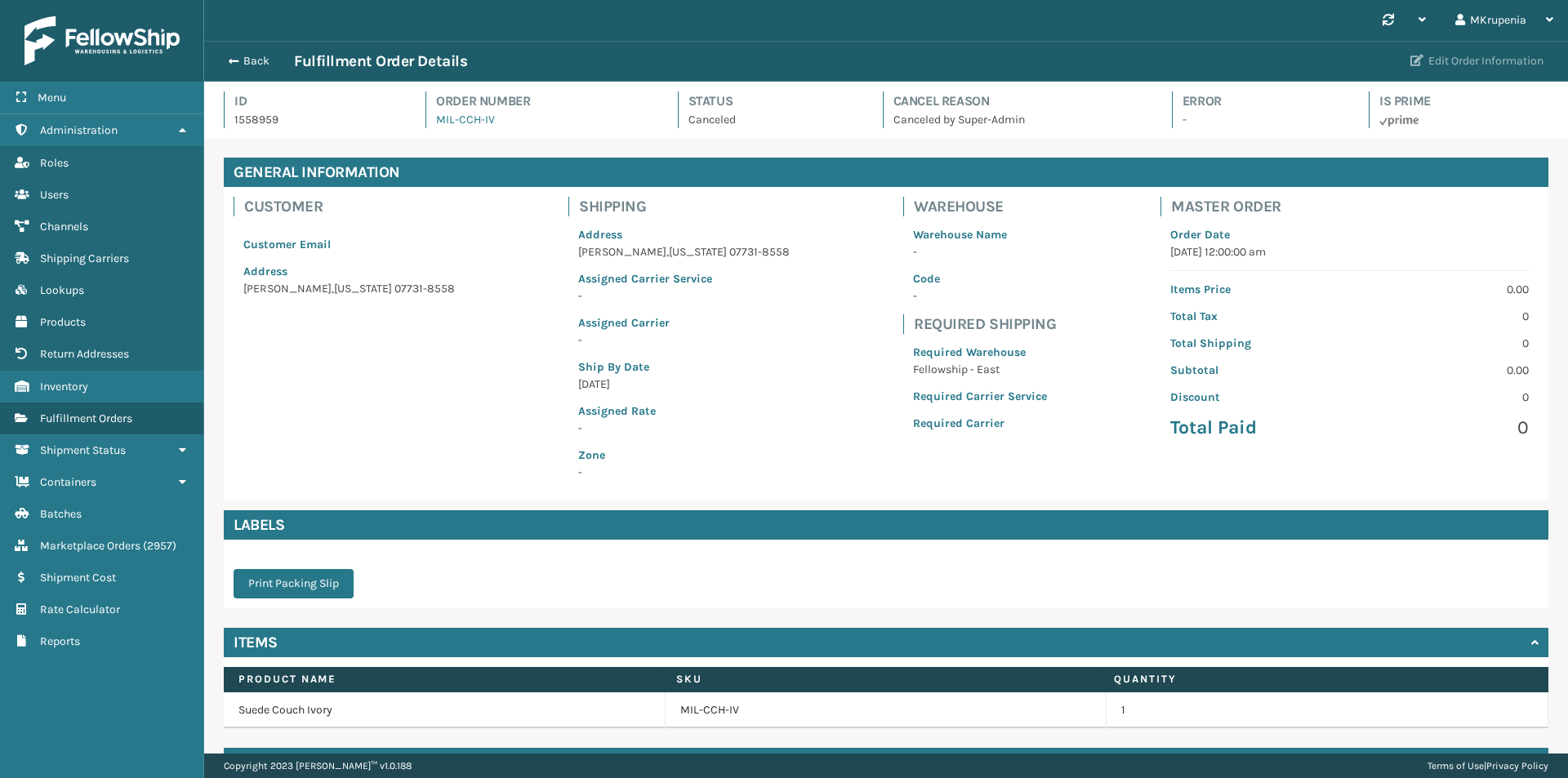
click at [1479, 53] on button "Edit Order Information" at bounding box center [1476, 61] width 153 height 32
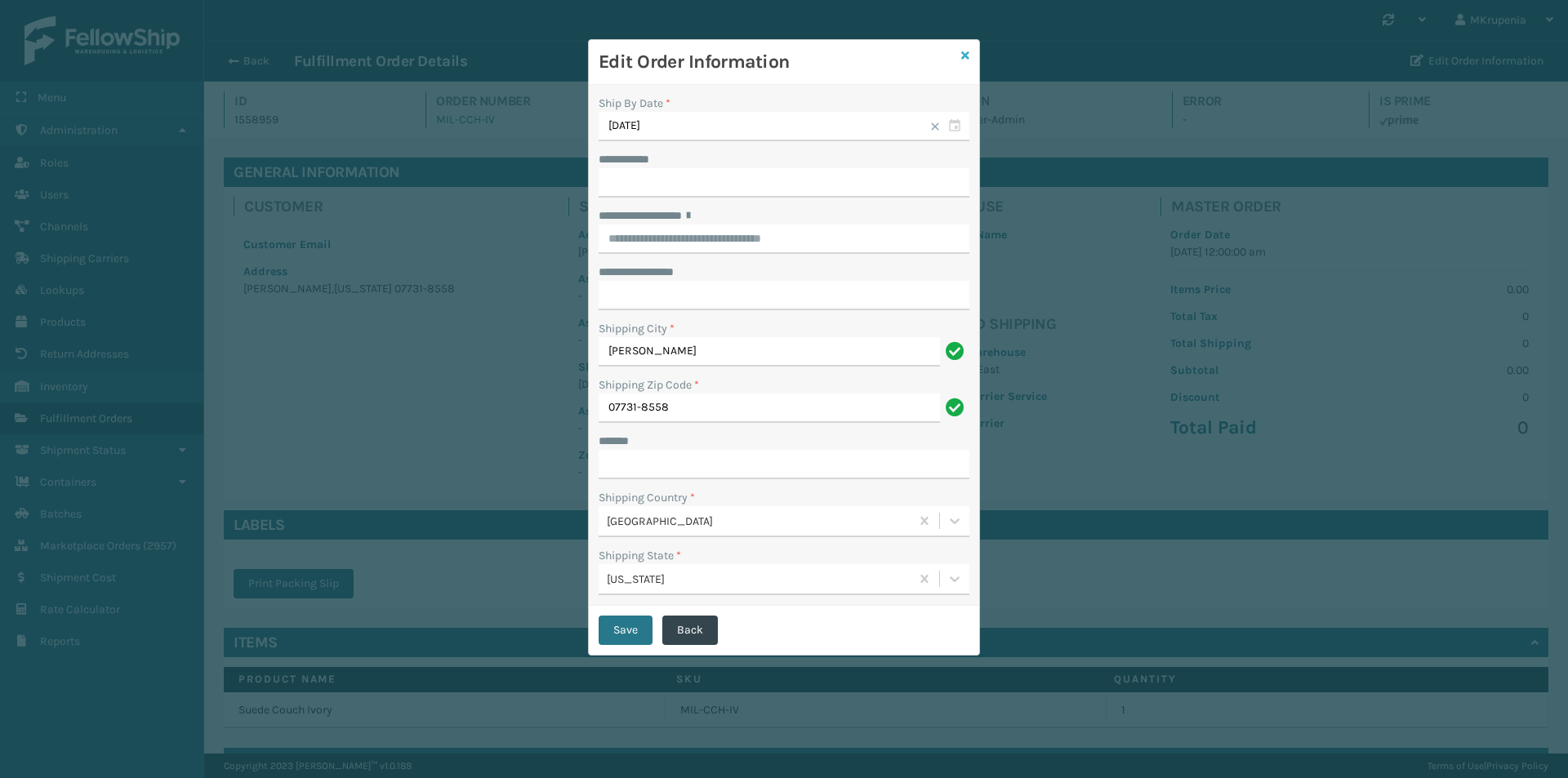
click at [964, 55] on icon at bounding box center [965, 55] width 8 height 11
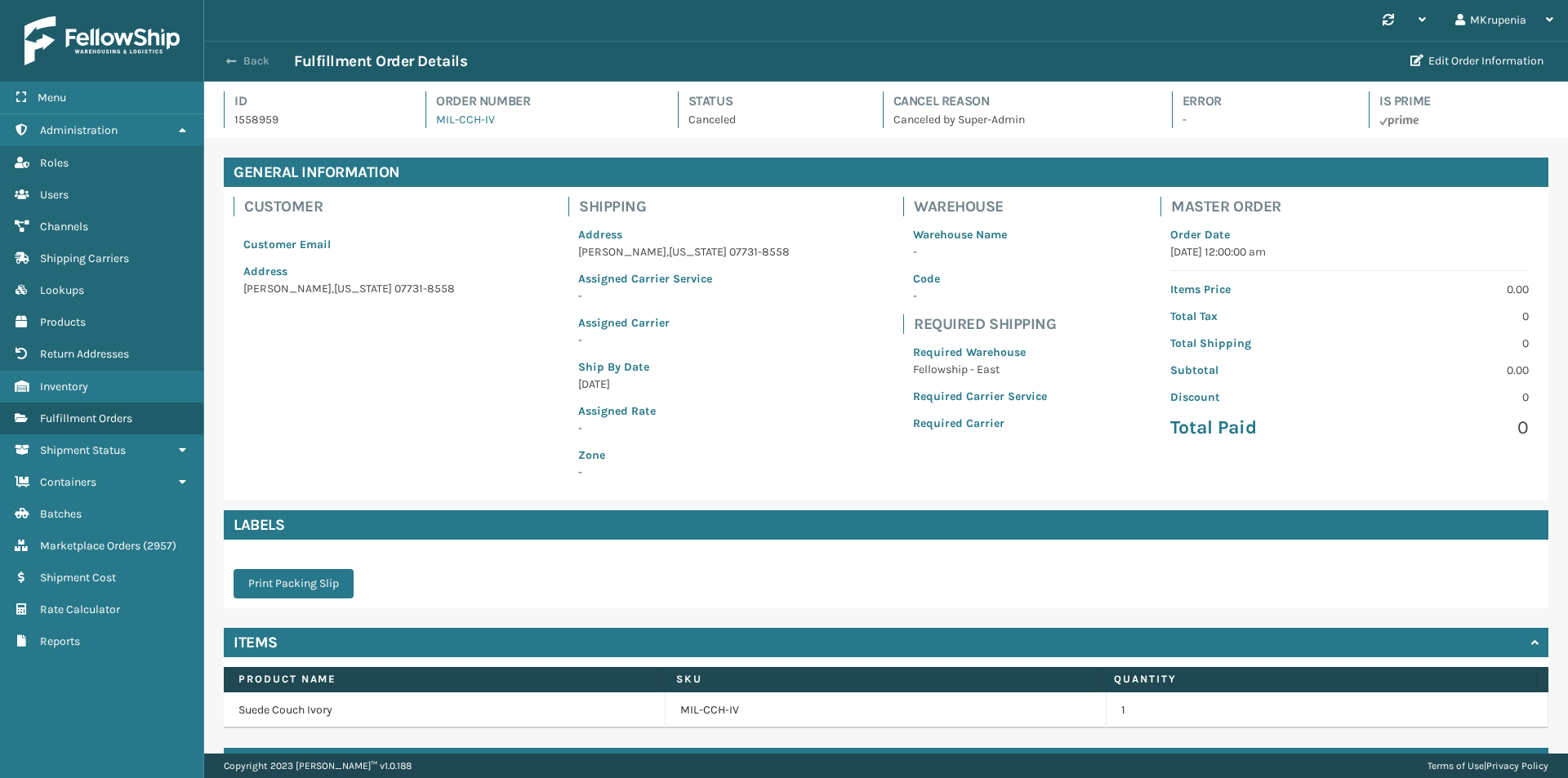
click at [245, 64] on button "Back" at bounding box center [256, 61] width 75 height 15
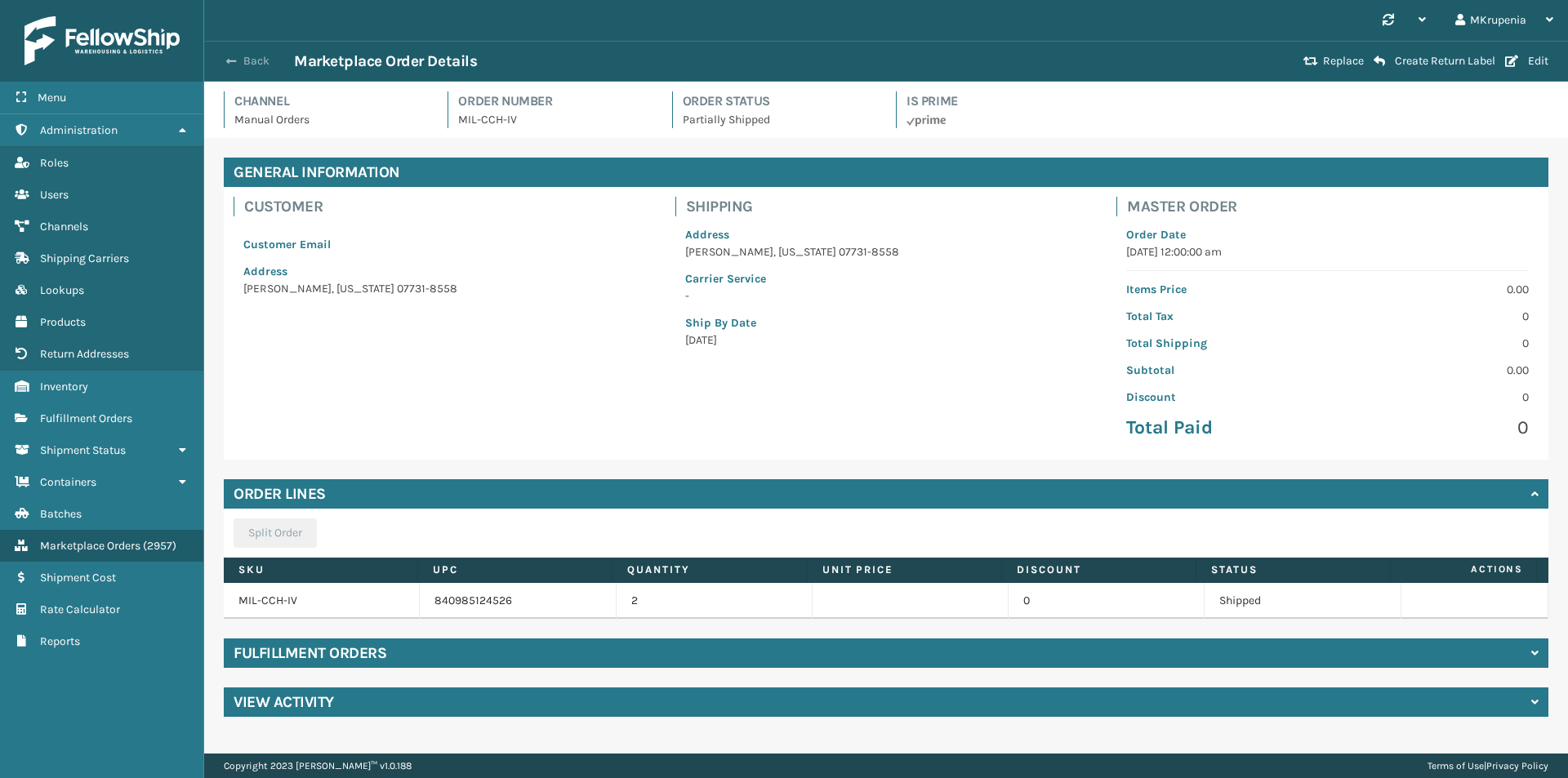
click at [241, 61] on button "Back" at bounding box center [256, 61] width 75 height 15
